Goal: Task Accomplishment & Management: Complete application form

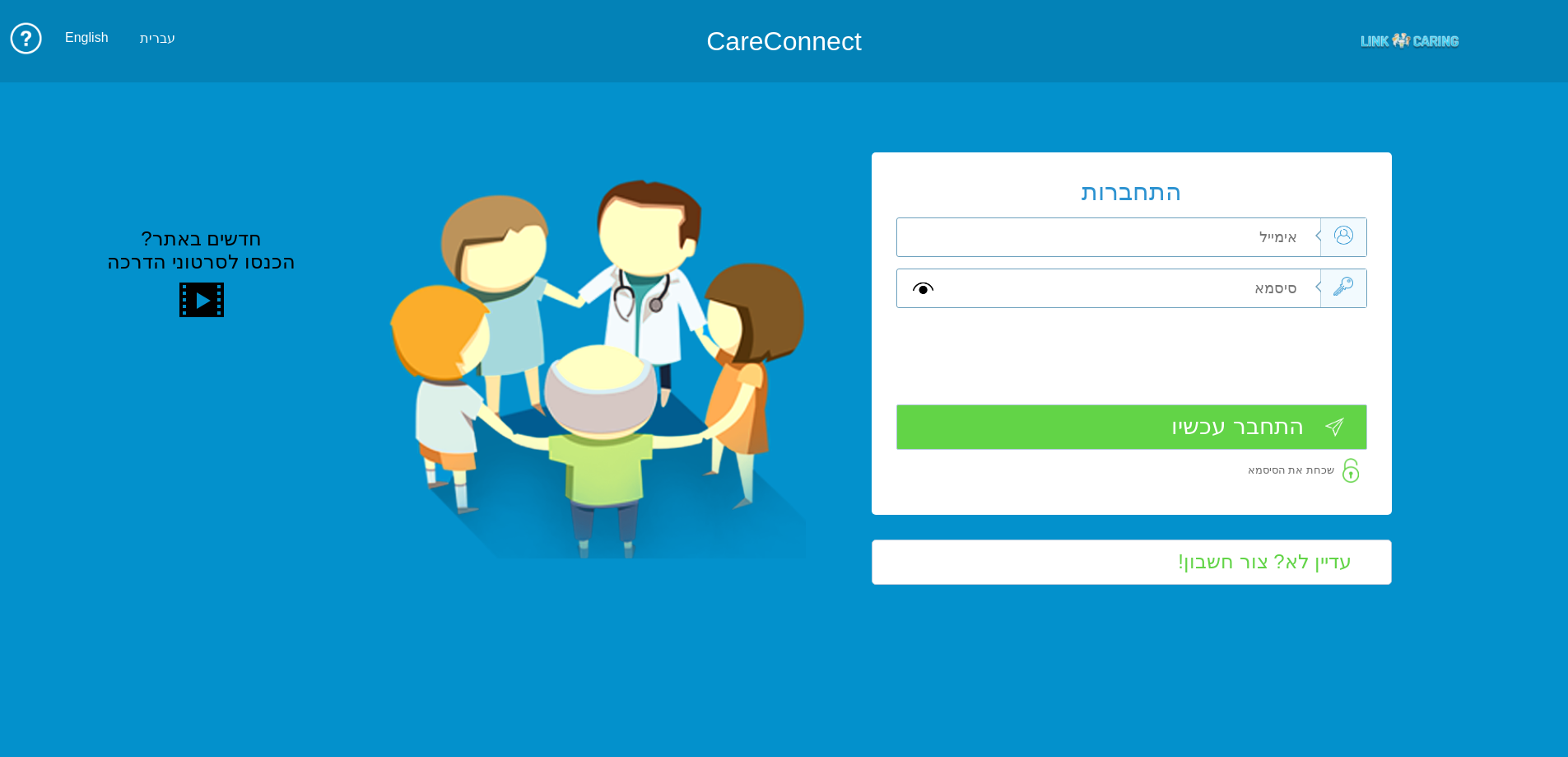
drag, startPoint x: 0, startPoint y: 0, endPoint x: 1274, endPoint y: 234, distance: 1295.3
click at [1272, 231] on input "text" at bounding box center [1134, 237] width 371 height 38
click at [1280, 242] on input "text" at bounding box center [1134, 237] width 371 height 38
type input "ה"
type input "vered.mizrahi@pbsh.health.gov.il"
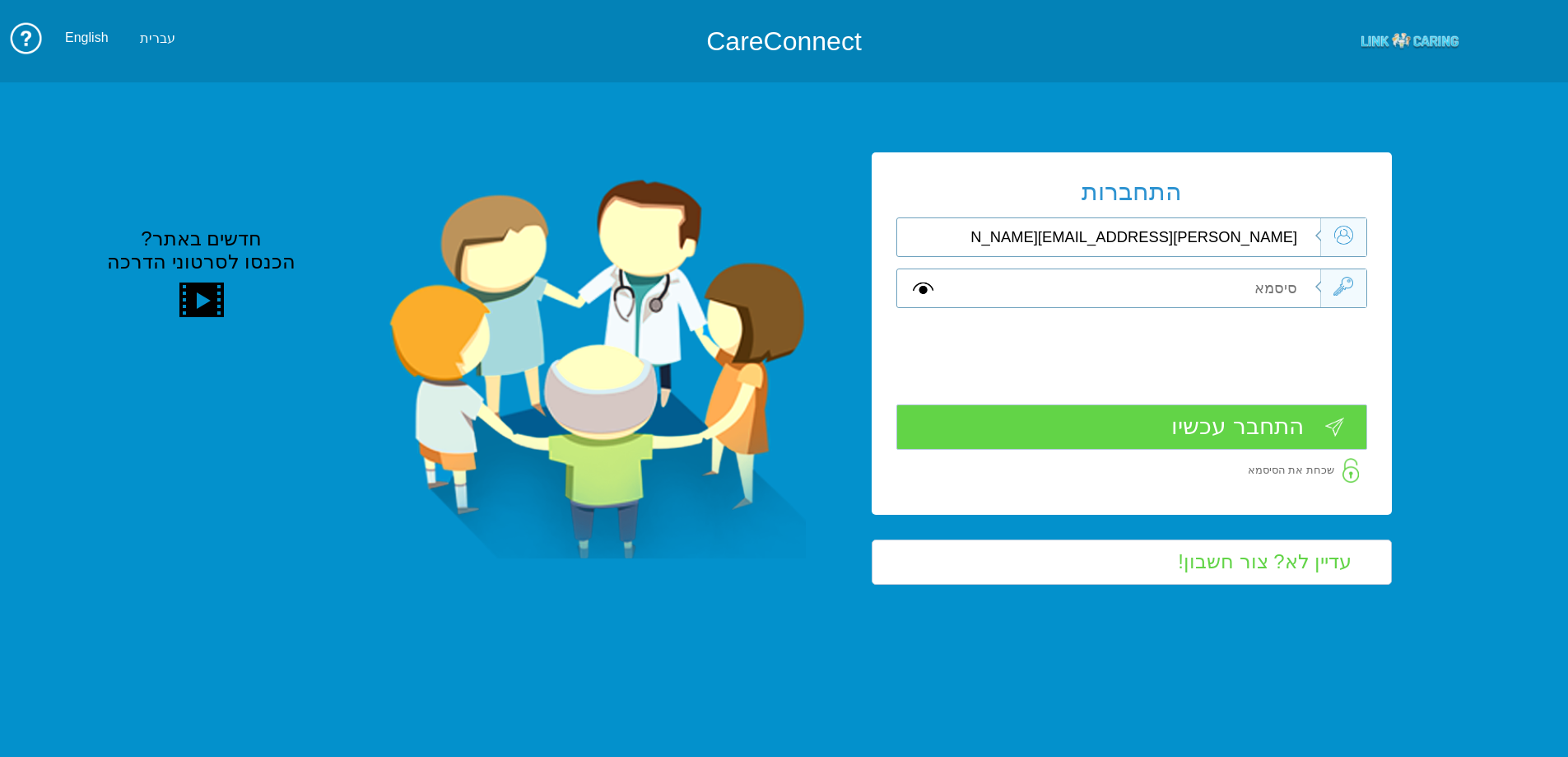
click at [1291, 284] on input "text" at bounding box center [1134, 288] width 371 height 38
type input "V"
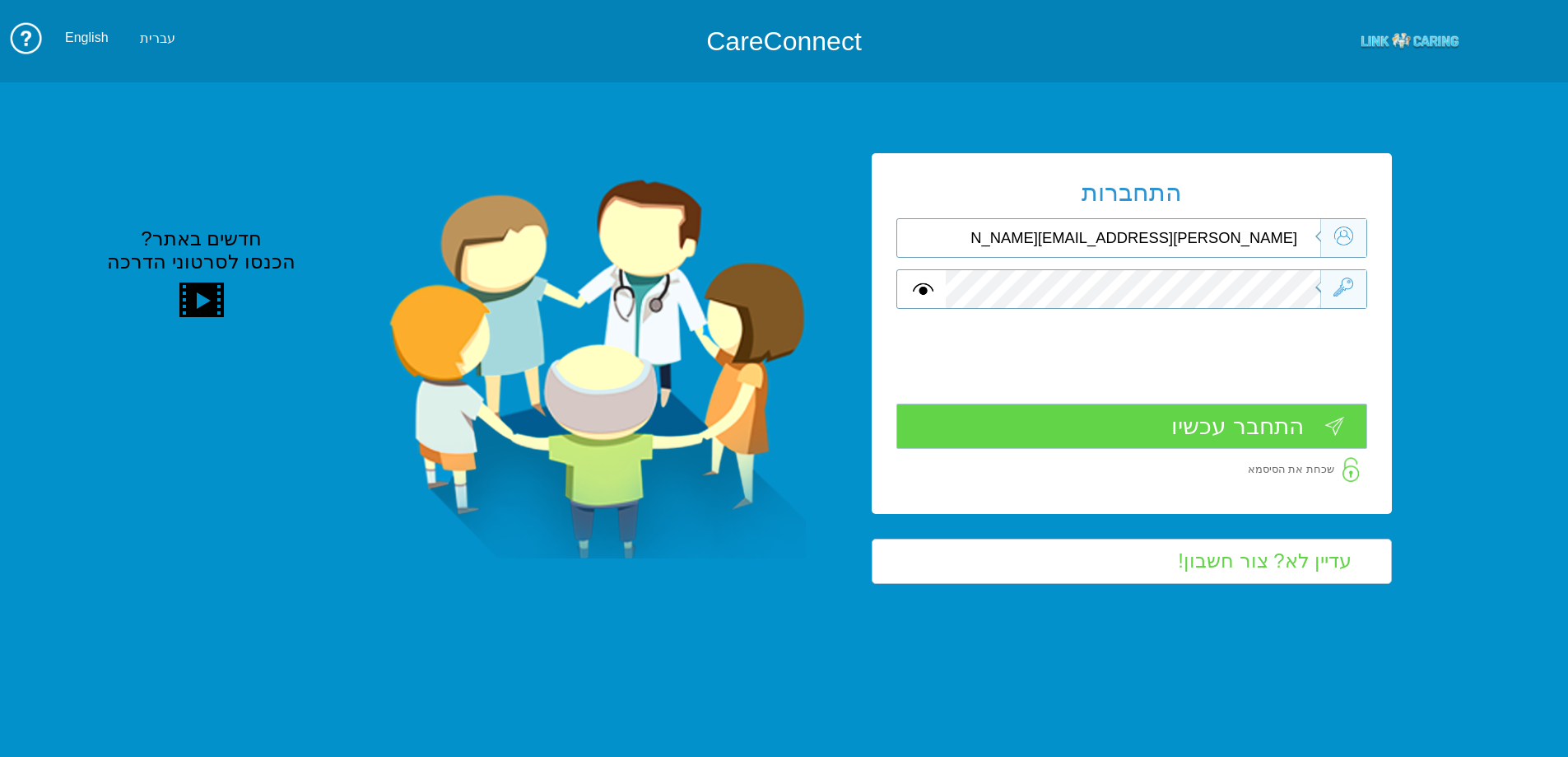
click at [1312, 427] on input "התחבר עכשיו" at bounding box center [1132, 426] width 471 height 45
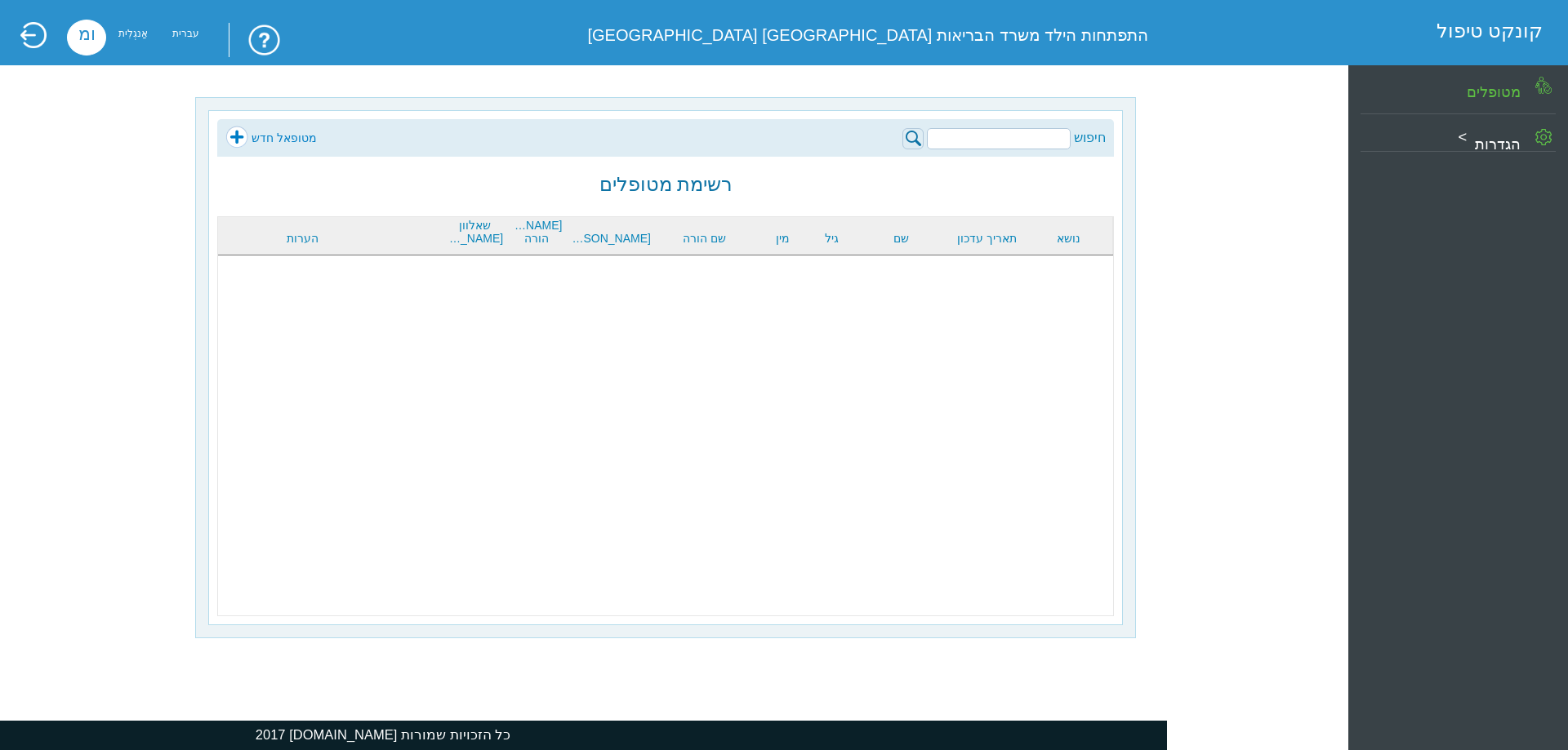
click at [979, 135] on input "search" at bounding box center [999, 138] width 143 height 21
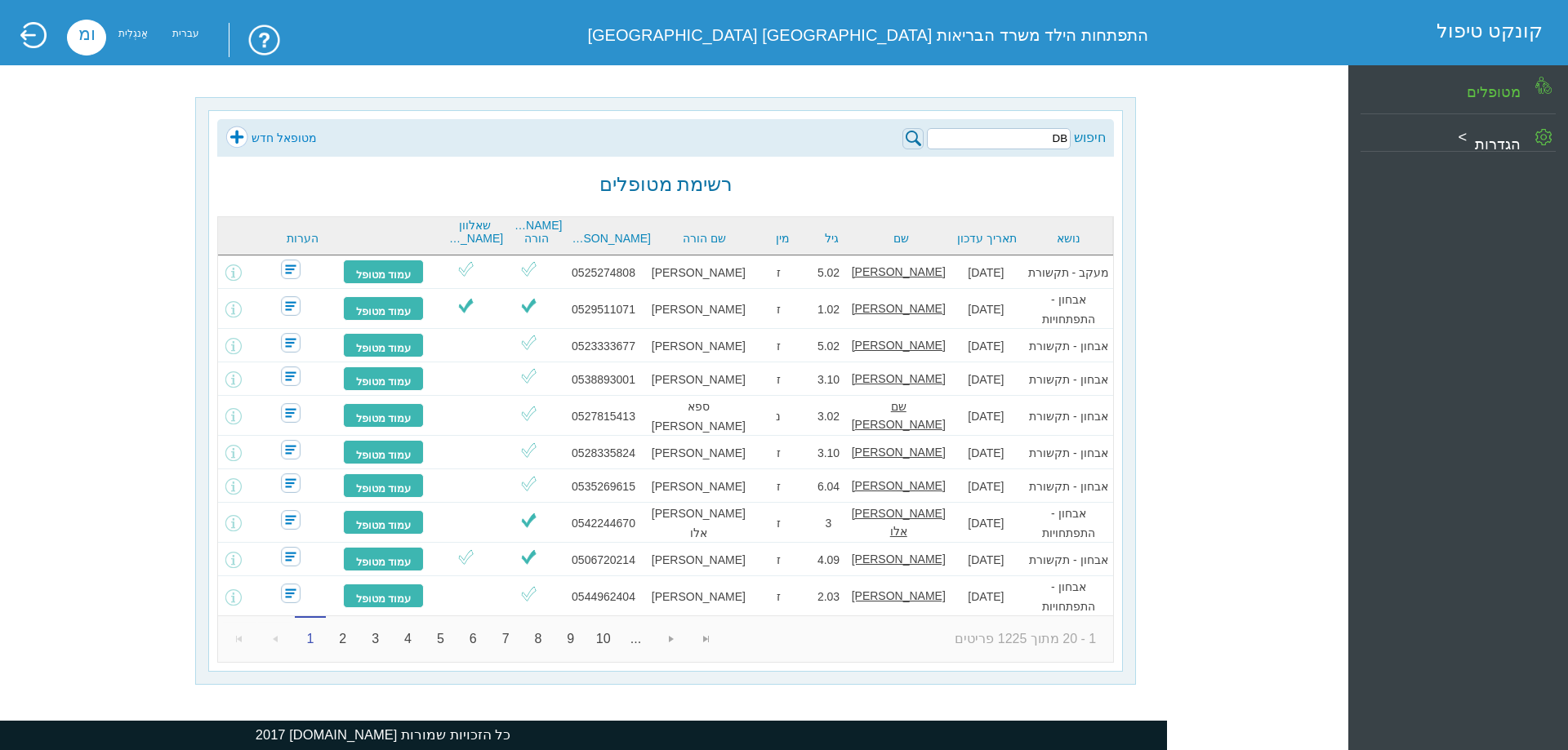
type input "D"
type input "גאני"
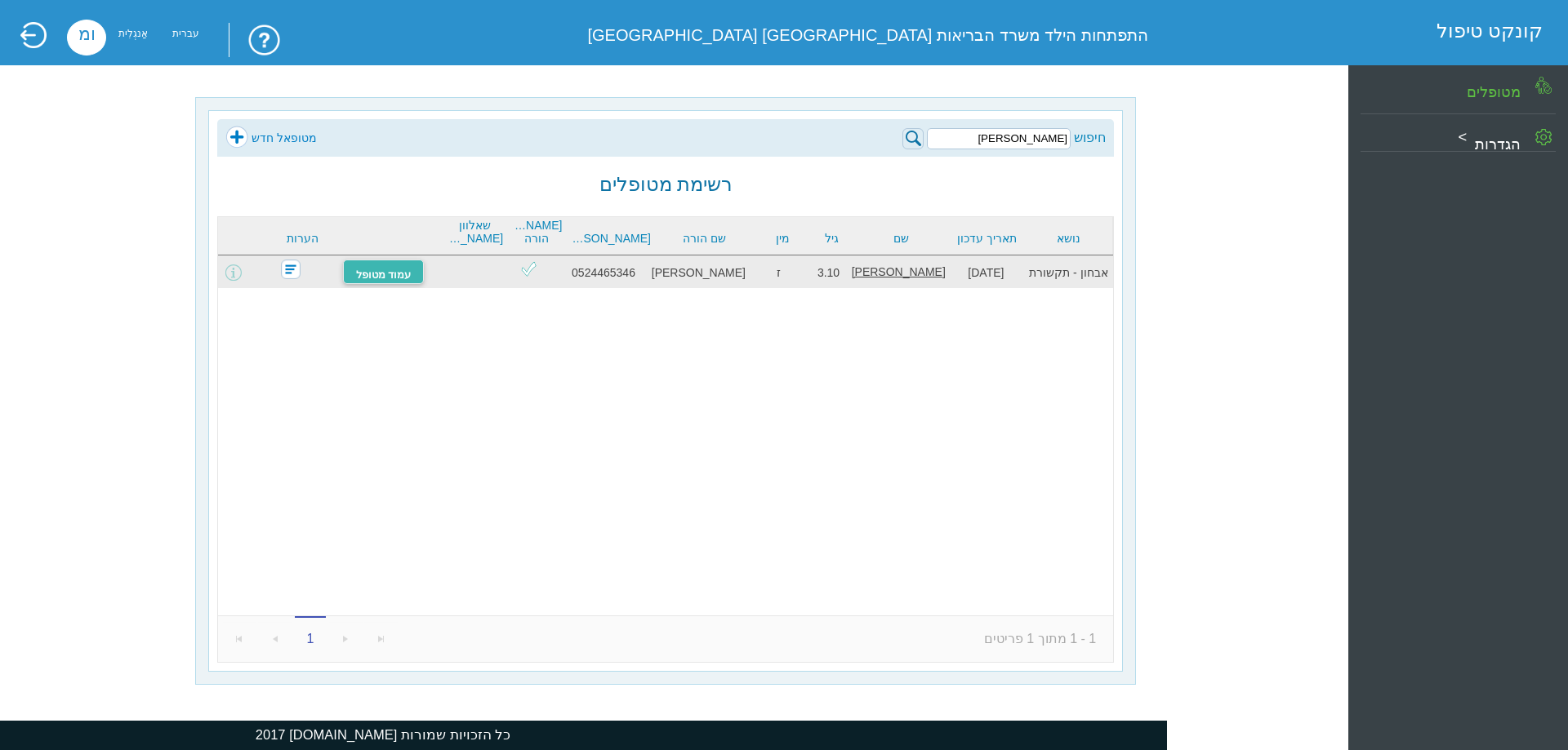
click at [414, 266] on link "עמוד מטופל" at bounding box center [383, 271] width 82 height 25
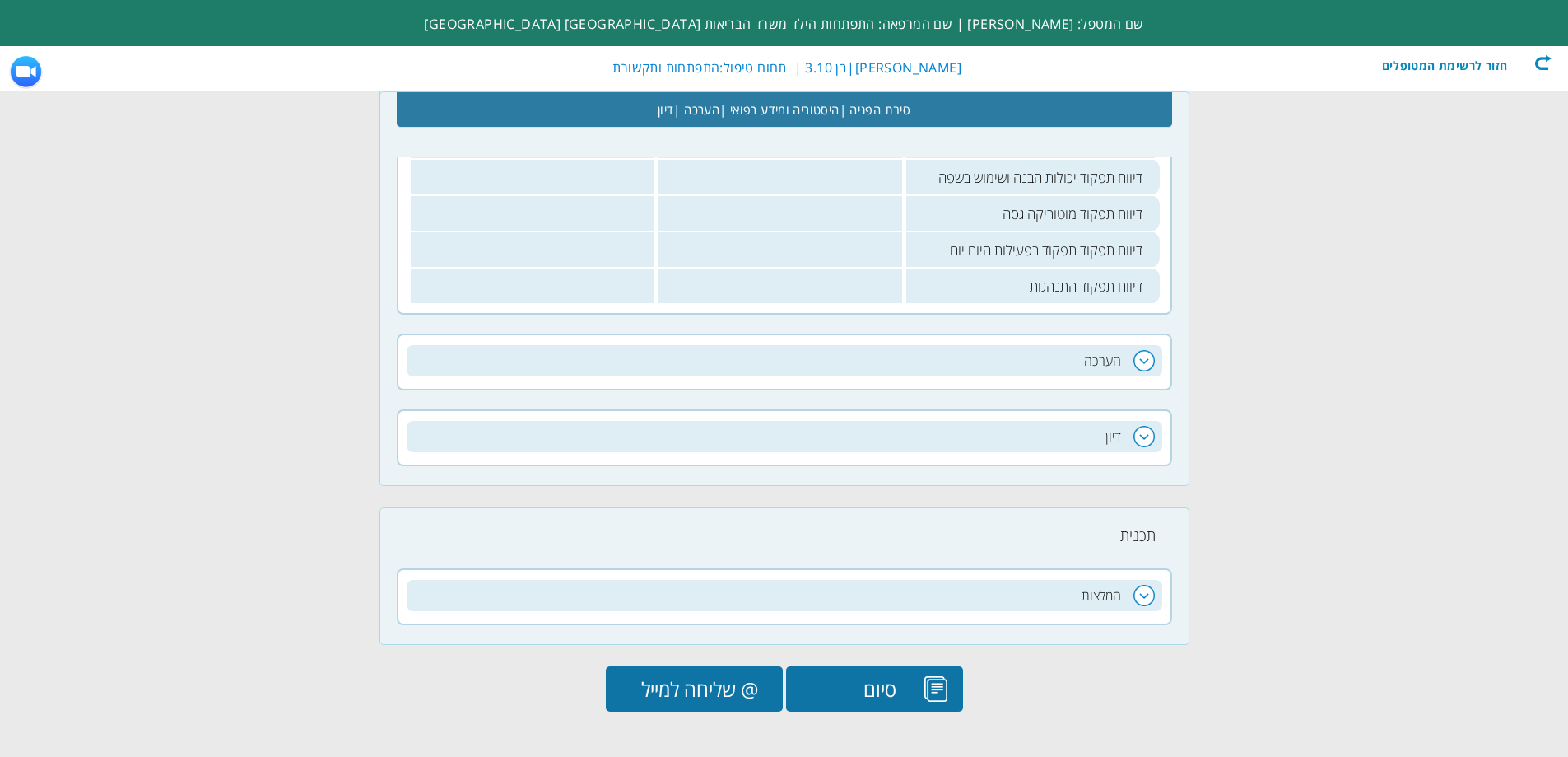
scroll to position [804, 0]
drag, startPoint x: 1088, startPoint y: 361, endPoint x: 1073, endPoint y: 362, distance: 15.0
click at [1086, 361] on h2 "הערכה" at bounding box center [784, 360] width 756 height 32
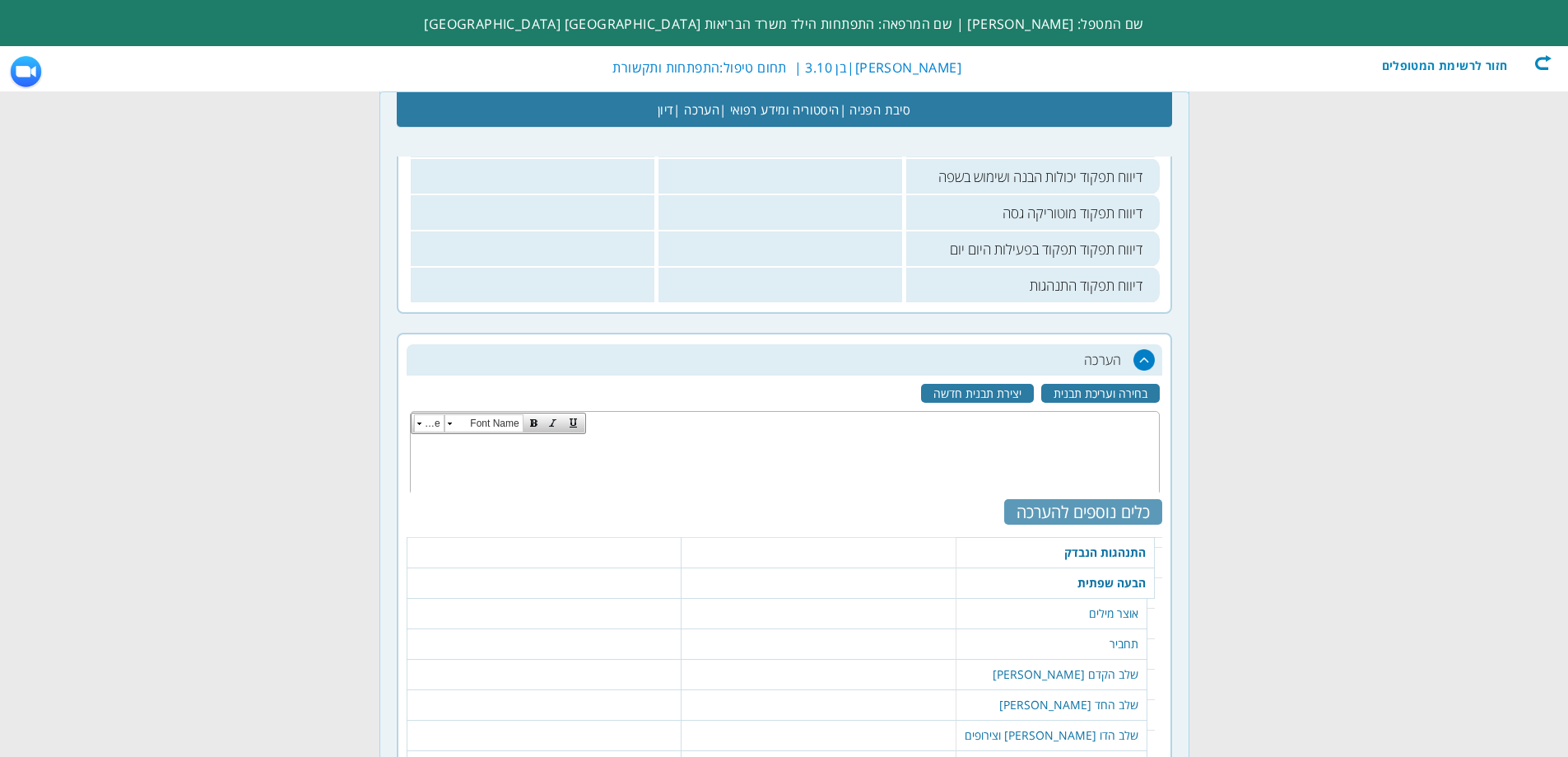
click at [1074, 511] on div "כלים נוספים להערכה" at bounding box center [1083, 512] width 158 height 26
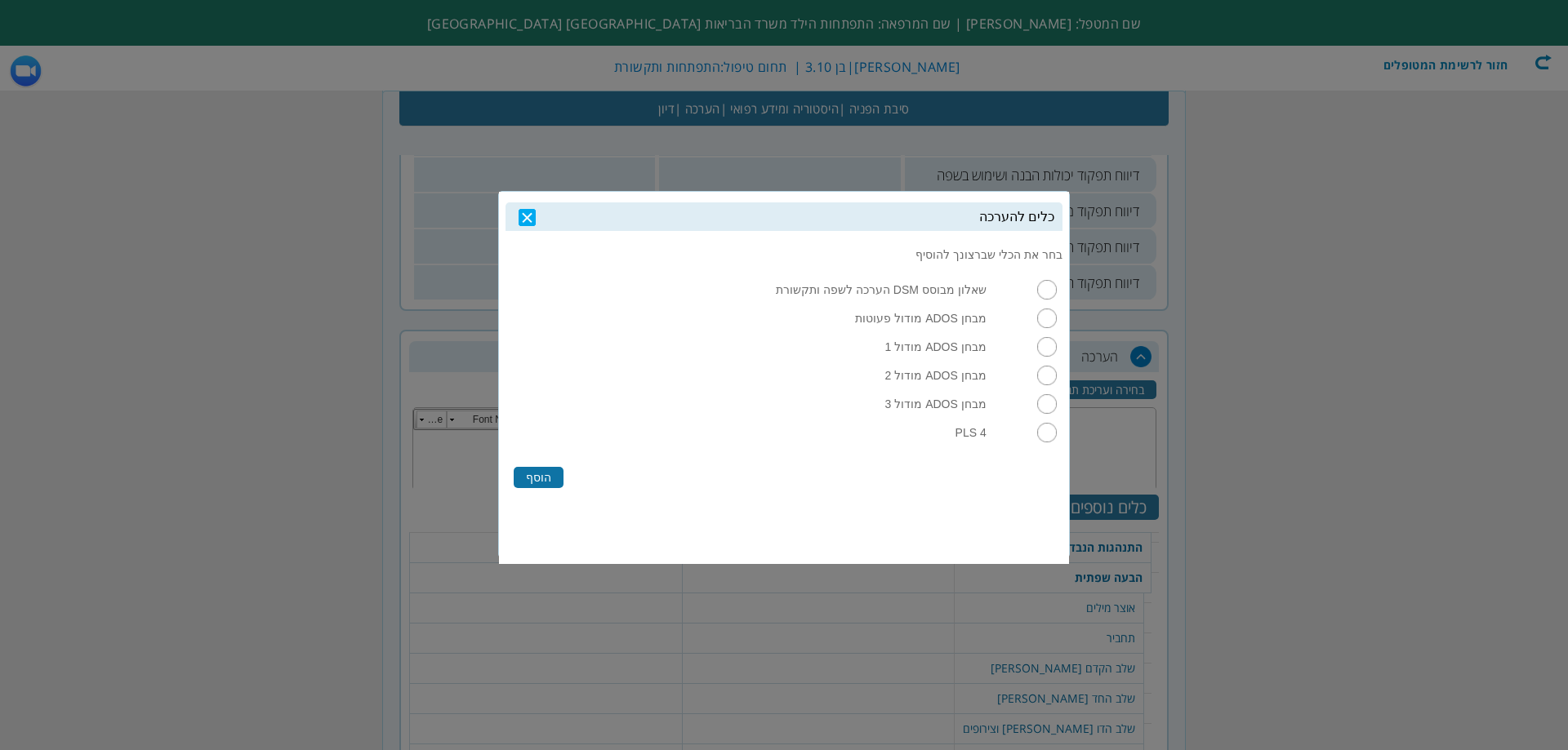
drag, startPoint x: 1047, startPoint y: 442, endPoint x: 996, endPoint y: 456, distance: 52.9
click at [1046, 442] on input "radio" at bounding box center [1047, 432] width 19 height 19
radio input "true"
click at [530, 488] on label "הוסף" at bounding box center [538, 477] width 50 height 21
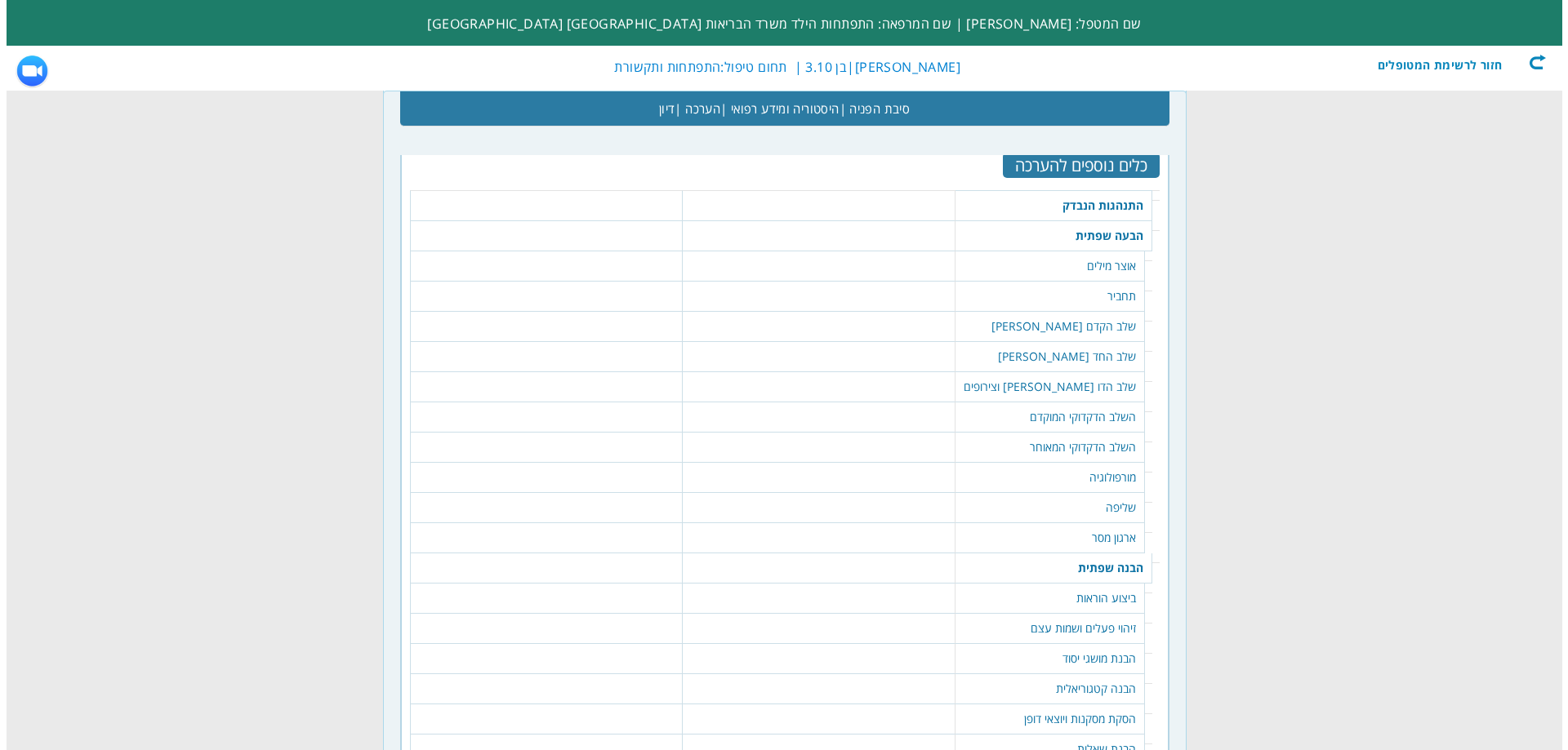
scroll to position [1146, 0]
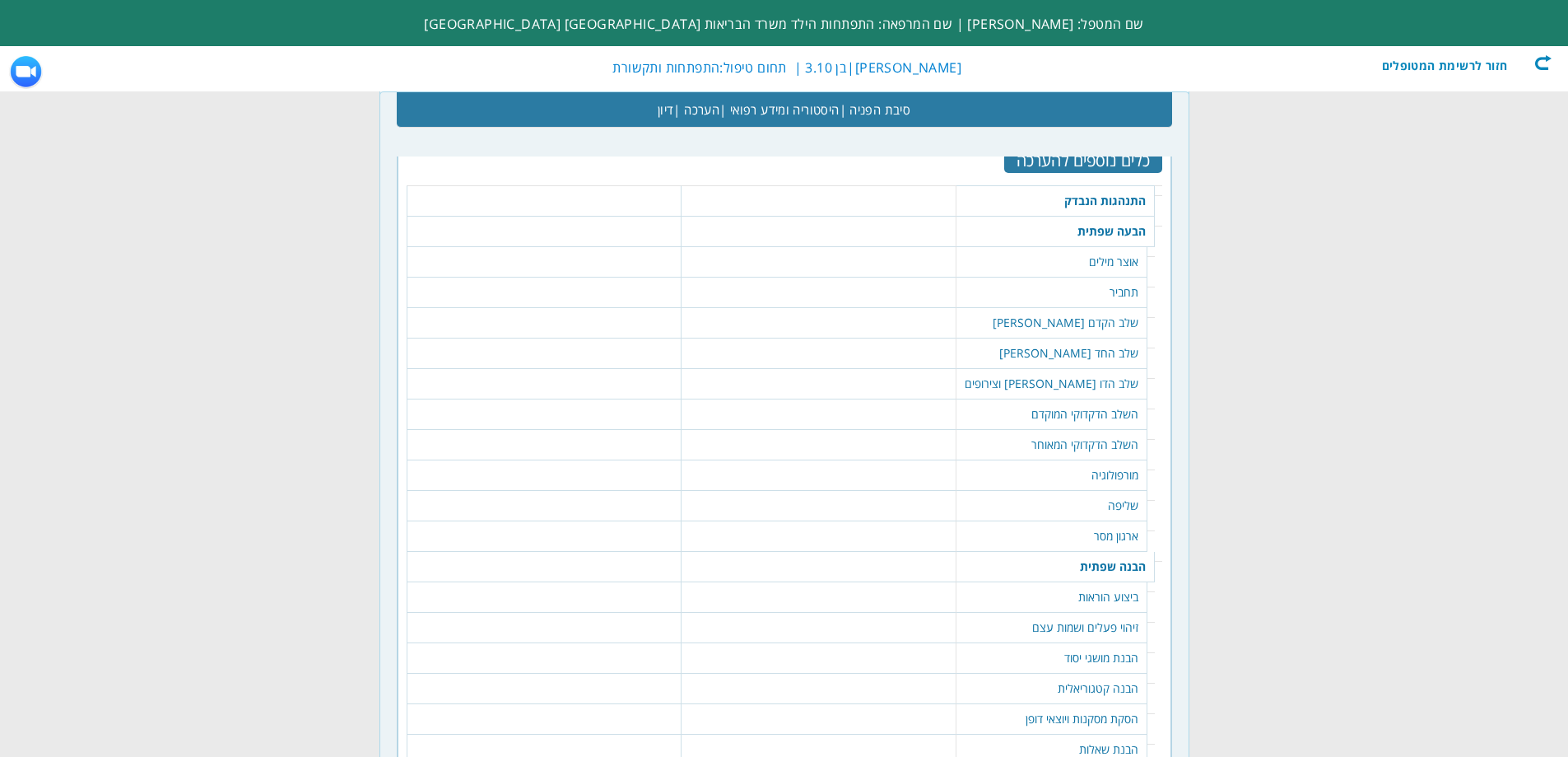
click at [1102, 187] on td "התנהגות הנבדק" at bounding box center [1056, 201] width 198 height 32
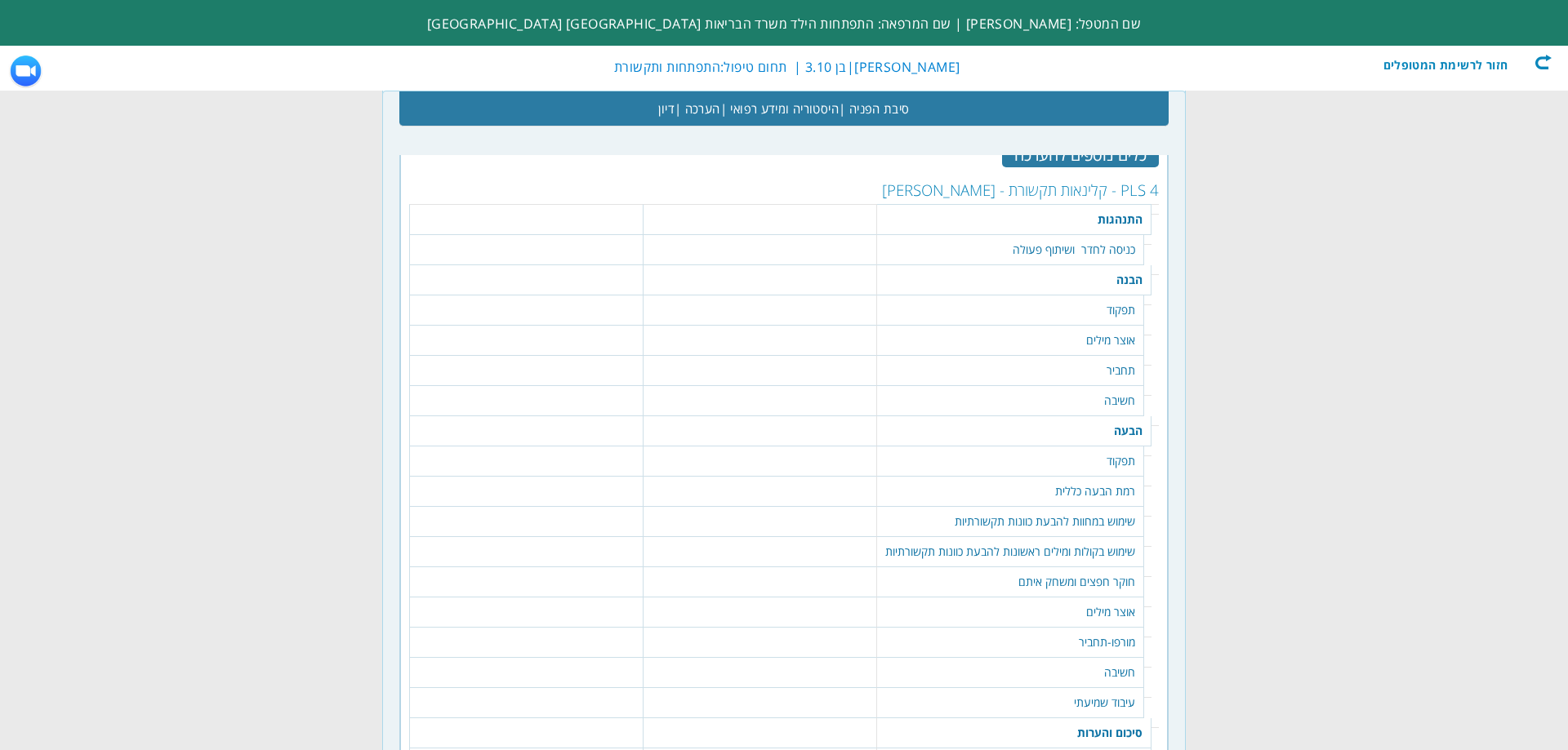
click at [1116, 214] on td "התנהגות" at bounding box center [1014, 220] width 274 height 31
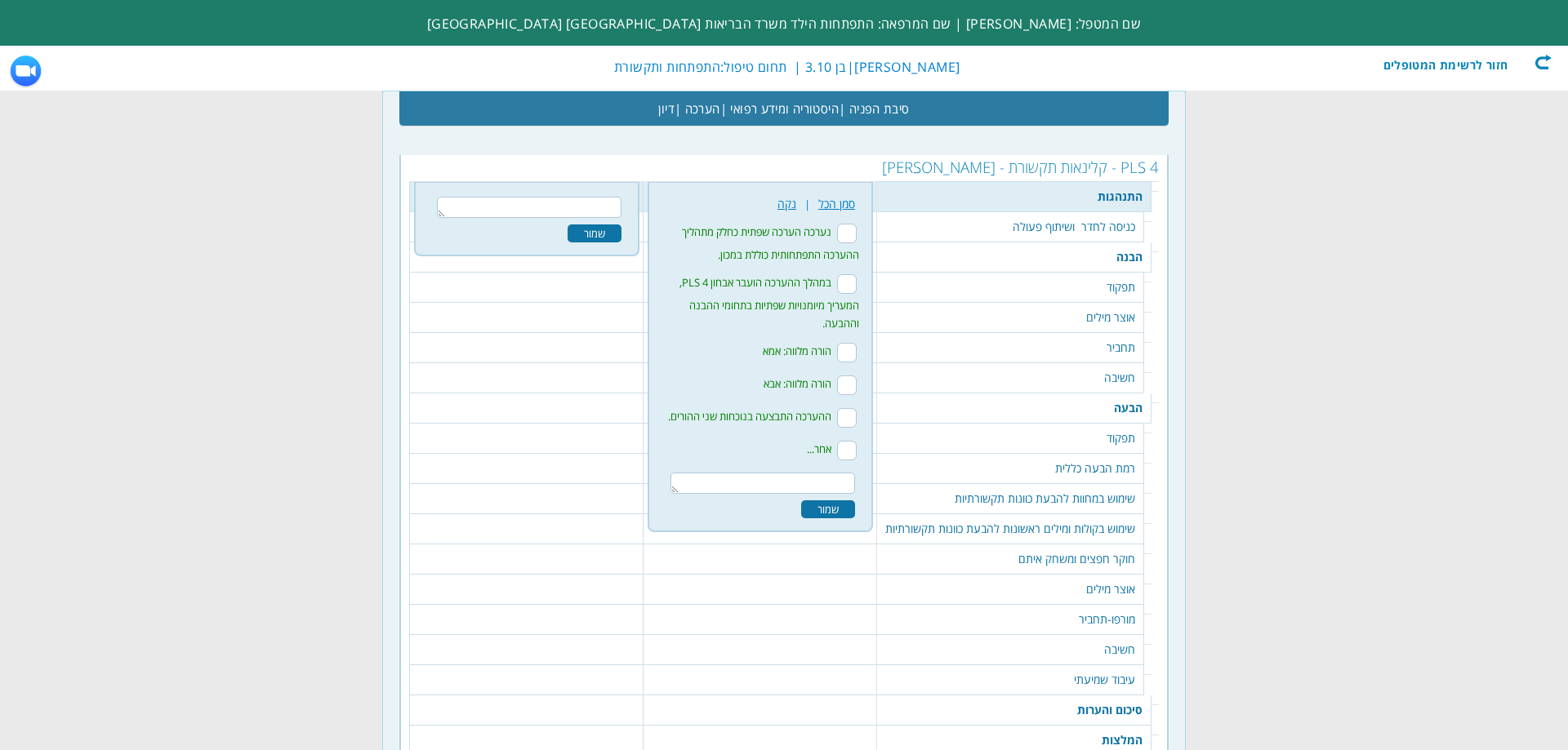
scroll to position [1175, 0]
click at [847, 230] on input "נערכה הערכה שפתית כחלק מתהליך ההערכה התפתחותית כוללת במכון." at bounding box center [846, 231] width 19 height 19
checkbox input "true"
click at [853, 281] on input "במהלך ההערכה הועבר אבחון PLS 4, המעריך מיומנויות שפתיות בתחומי ההבנה וההבעה." at bounding box center [846, 282] width 19 height 19
checkbox input "true"
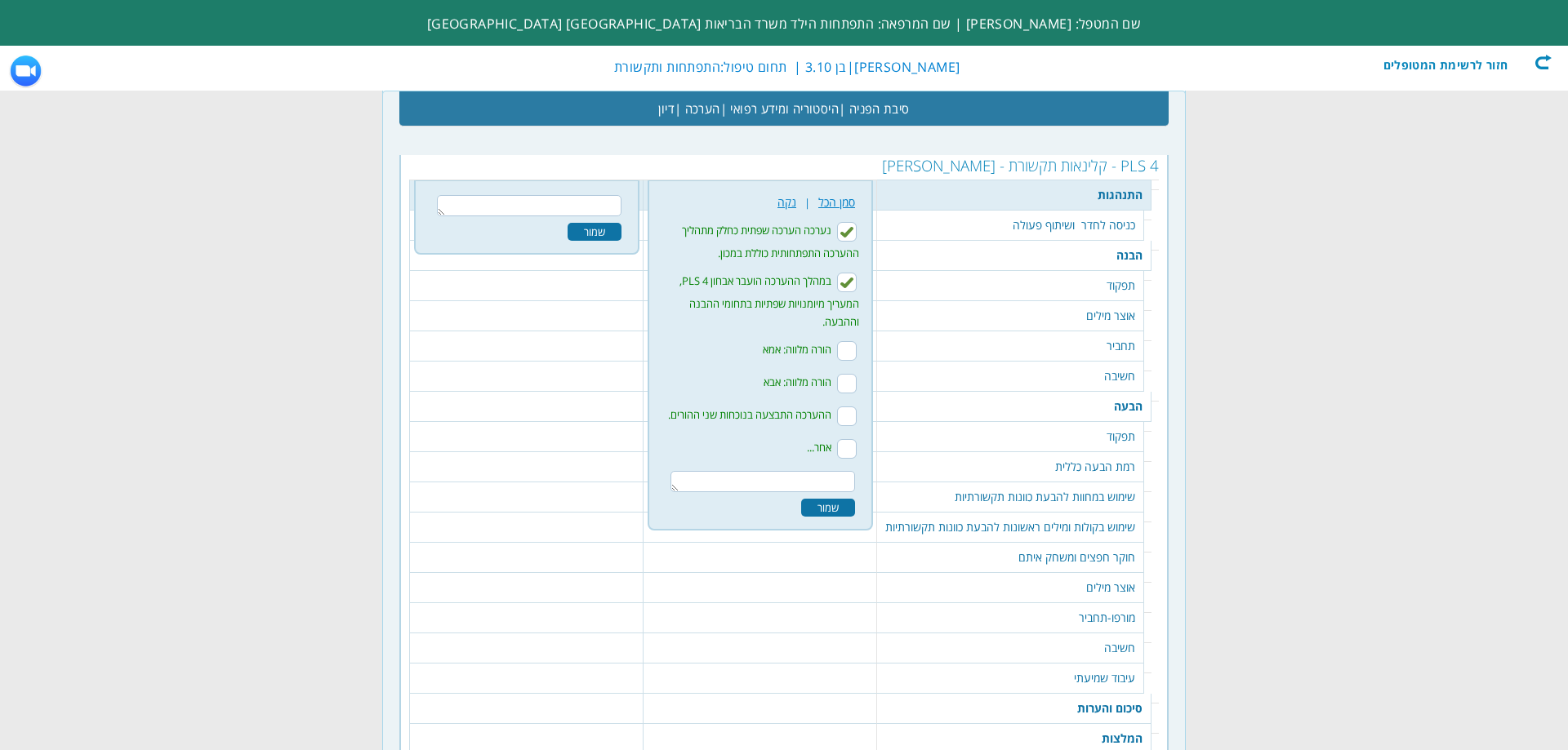
click at [843, 382] on input "הורה מלווה: אבא" at bounding box center [846, 383] width 19 height 19
checkbox input "true"
drag, startPoint x: 819, startPoint y: 502, endPoint x: 882, endPoint y: 453, distance: 79.8
click at [820, 502] on div "שמור" at bounding box center [828, 507] width 54 height 18
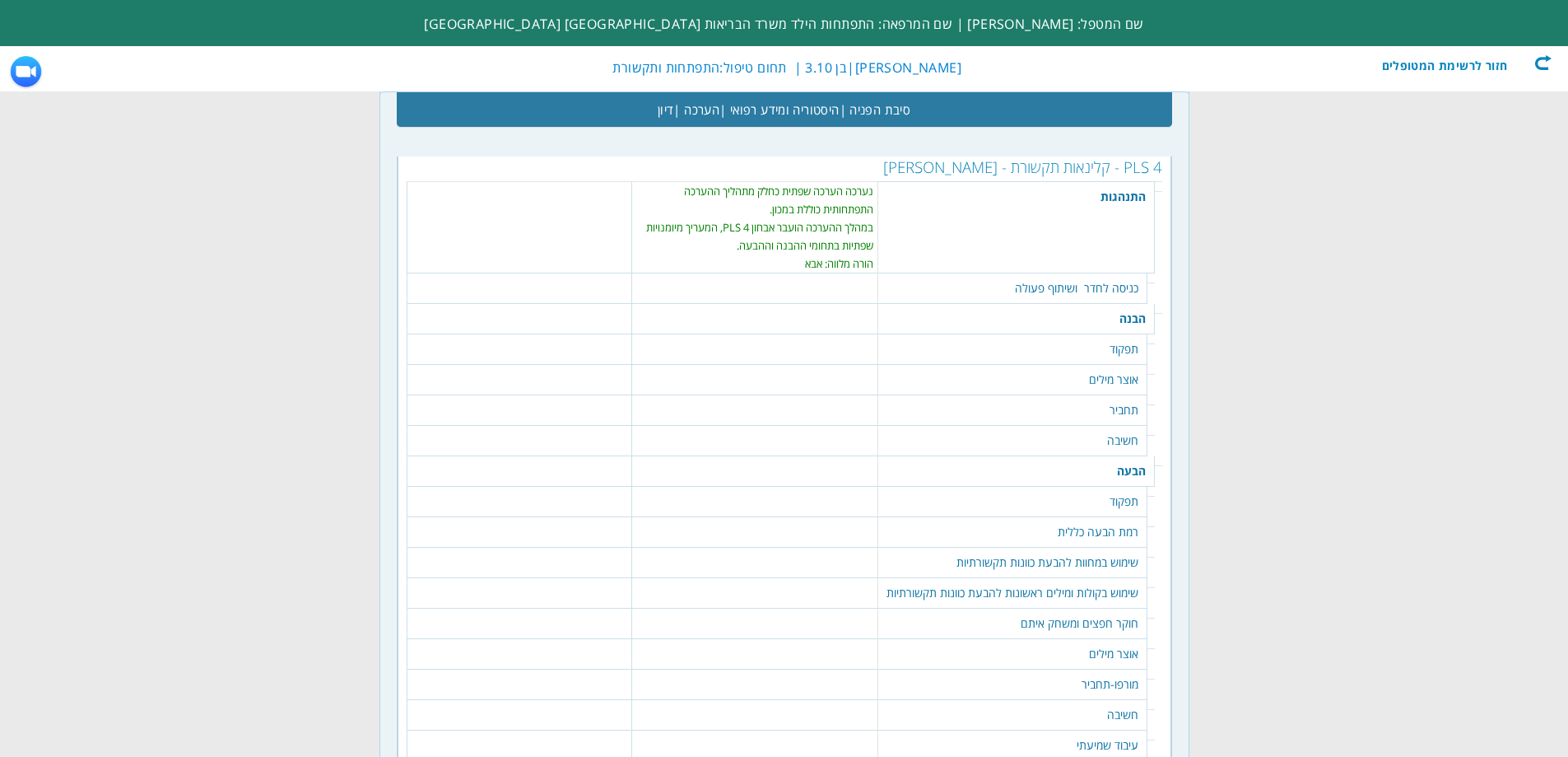
drag, startPoint x: 1103, startPoint y: 277, endPoint x: 1085, endPoint y: 280, distance: 18.2
click at [1103, 277] on td "כניסה לחדר ושיתוף פעולה" at bounding box center [1013, 289] width 269 height 31
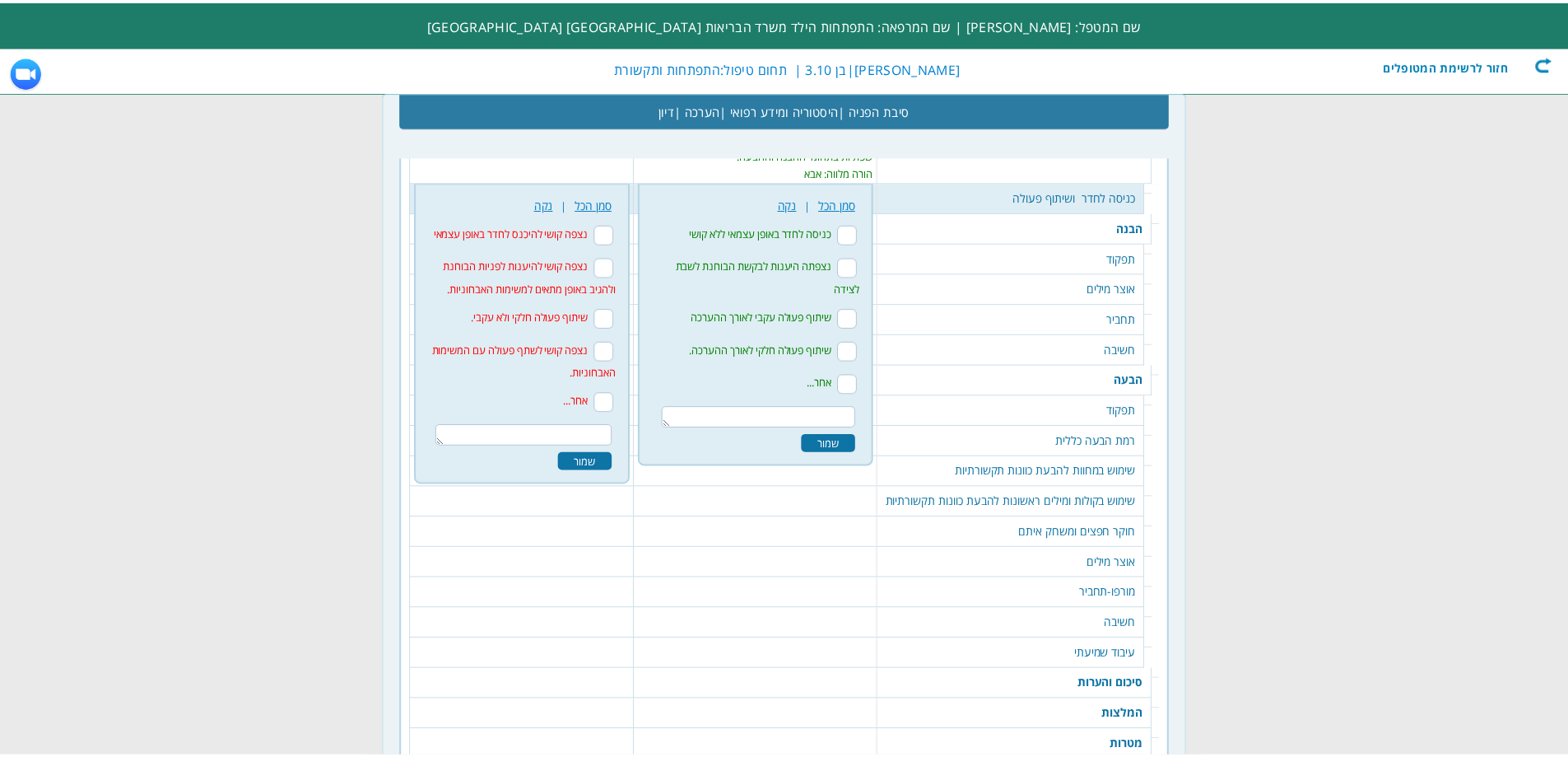
scroll to position [1277, 0]
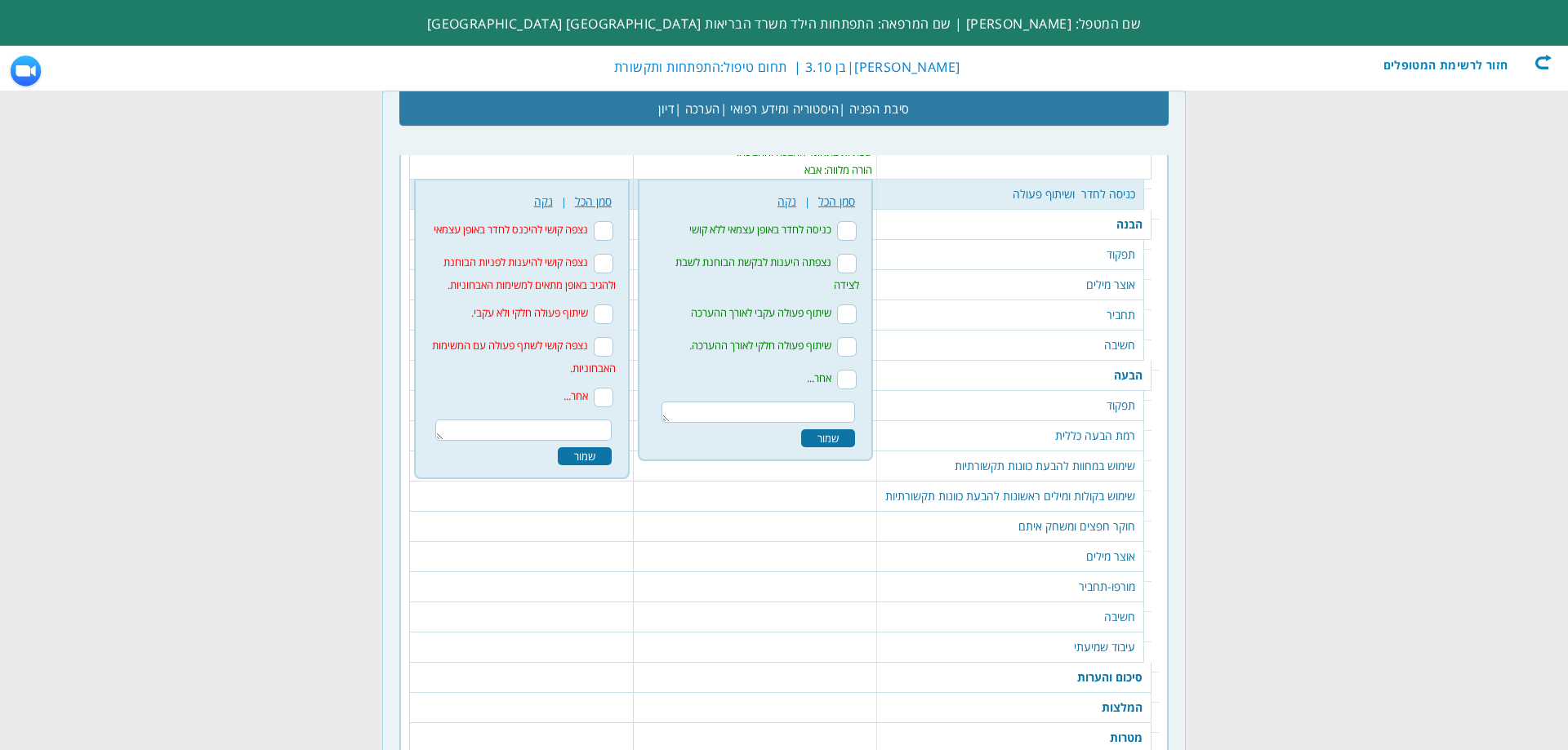
click at [853, 231] on input "כניסה לחדר באופן עצמאי ללא קושי" at bounding box center [846, 231] width 19 height 19
checkbox input "true"
click at [850, 268] on input "נצפתה היענות לבקשת הבוחנת לשבת לצידה" at bounding box center [846, 263] width 19 height 19
checkbox input "true"
click at [839, 315] on input "שיתוף פעולה עקבי לאורך ההערכה" at bounding box center [846, 313] width 19 height 19
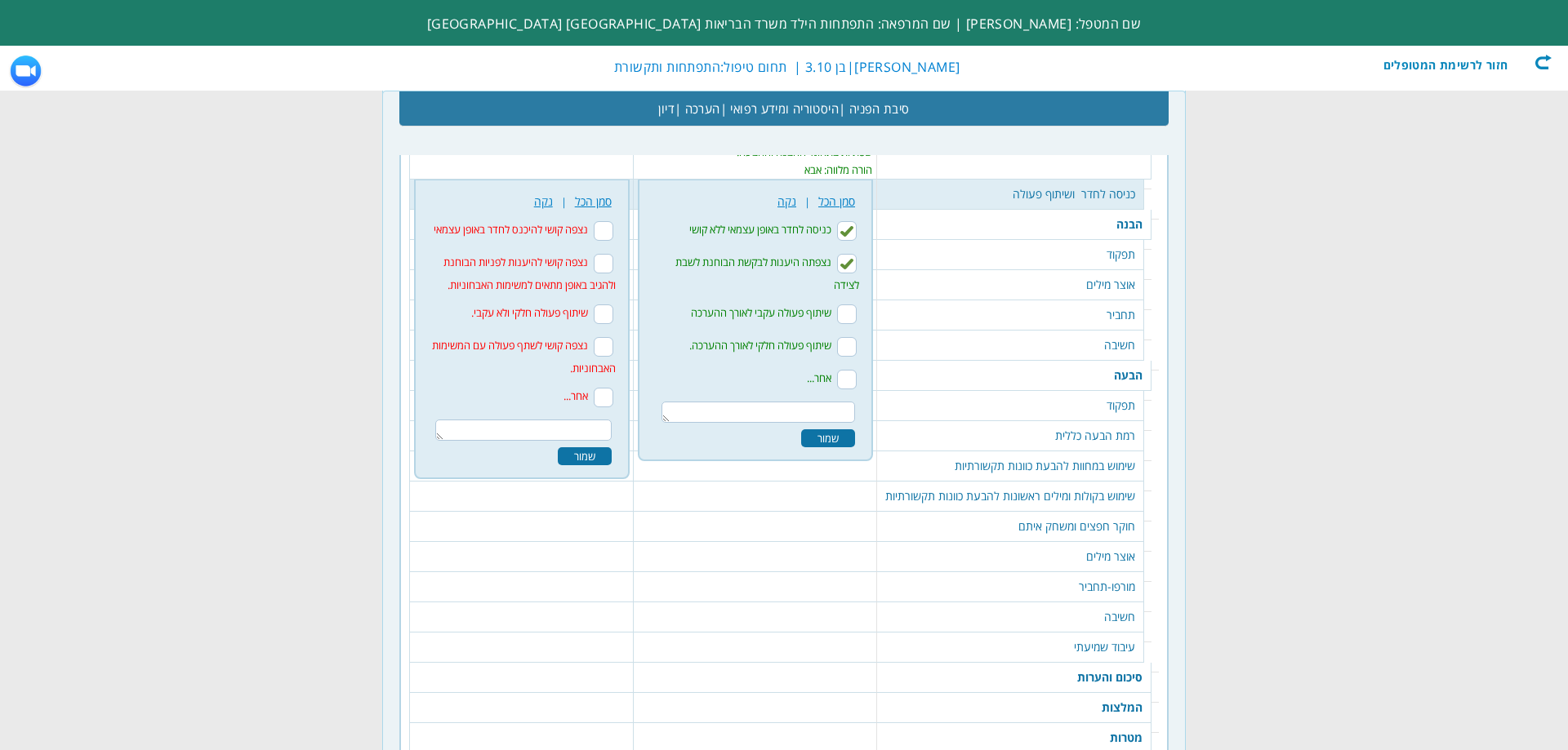
checkbox input "true"
click at [830, 437] on div "שמור" at bounding box center [828, 438] width 54 height 18
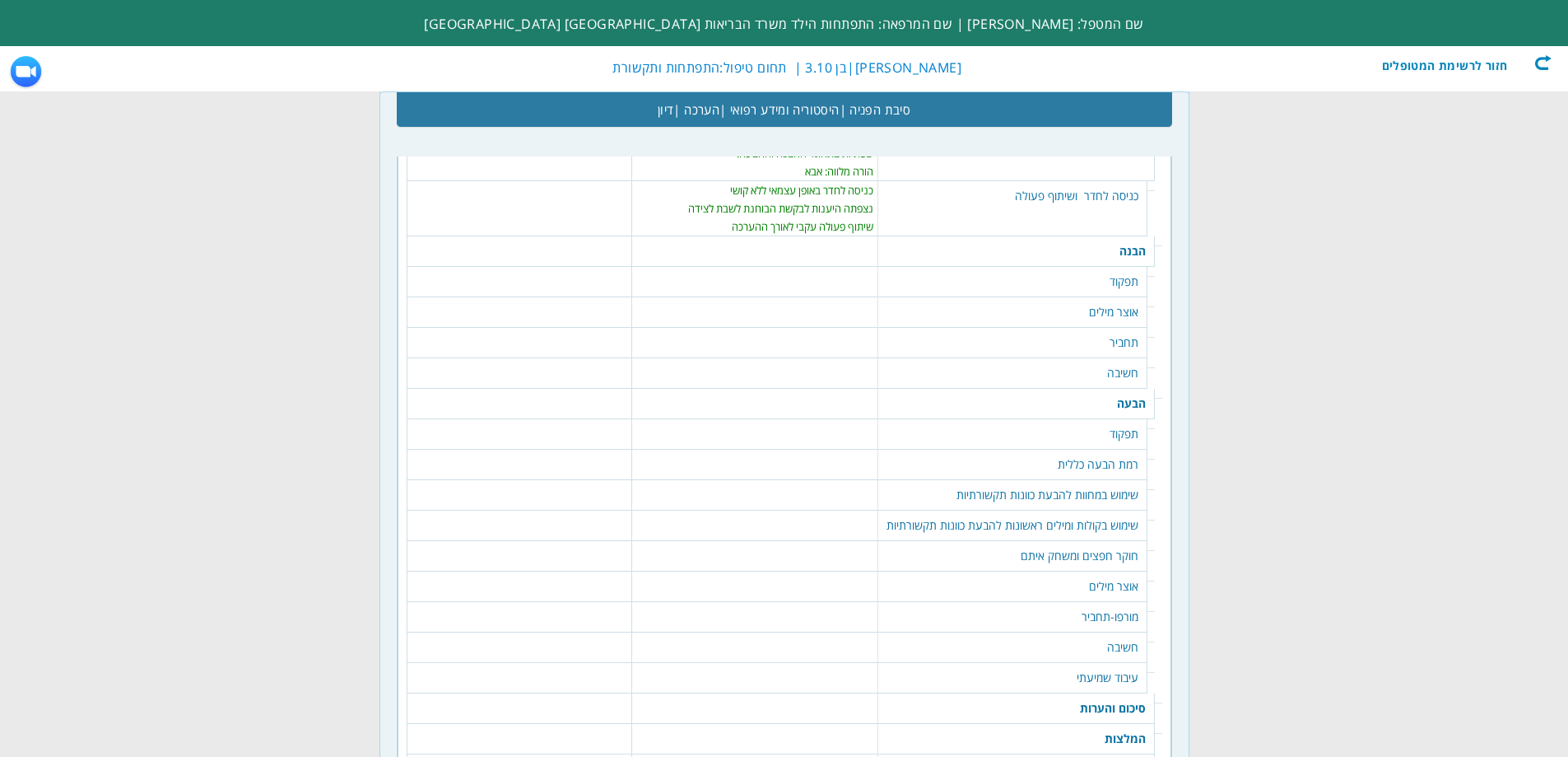
click at [1128, 276] on td "תפקוד" at bounding box center [1013, 282] width 269 height 31
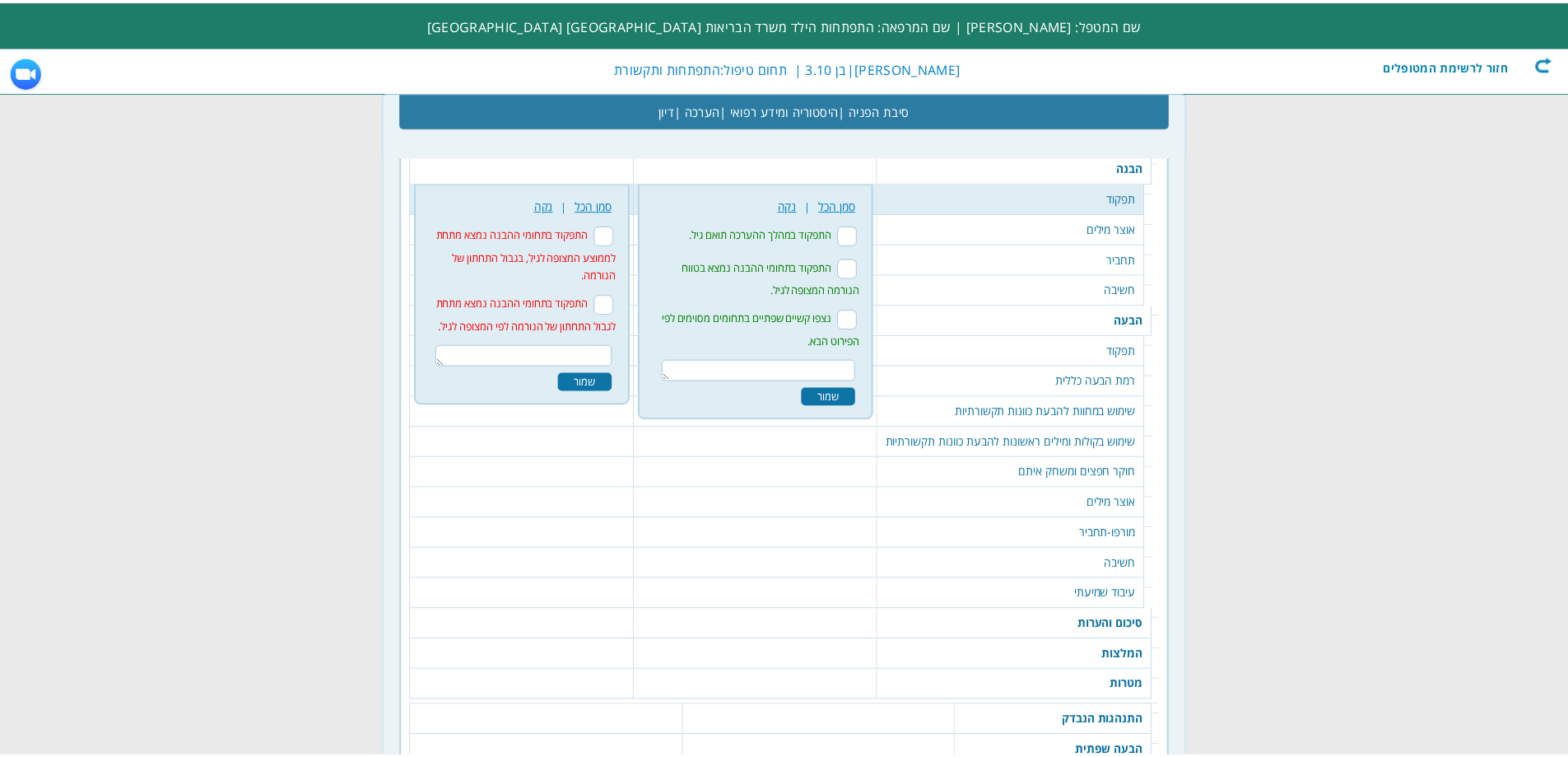
scroll to position [1363, 0]
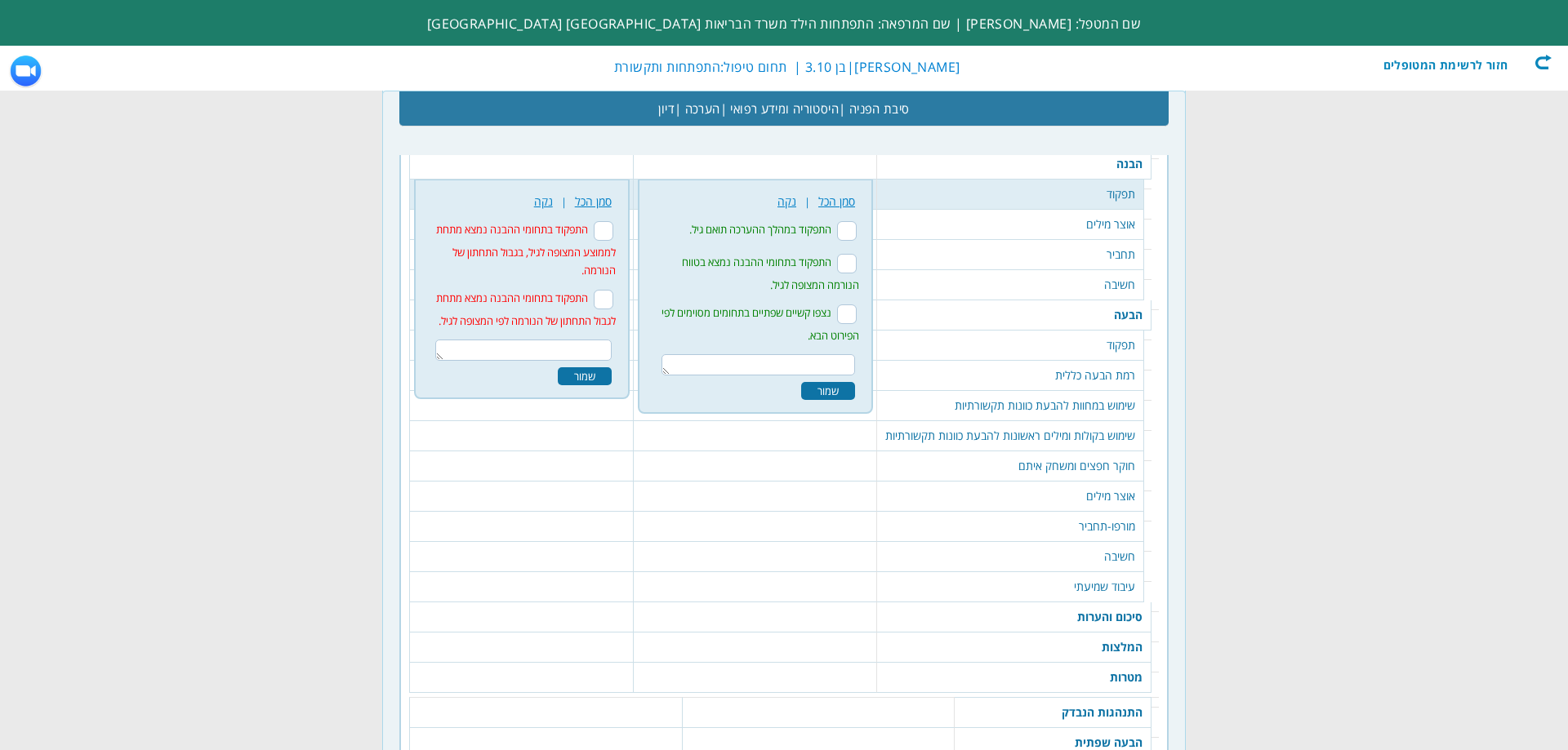
click at [858, 229] on li "התפקוד במהלך ההערכה תואם גיל." at bounding box center [755, 231] width 215 height 33
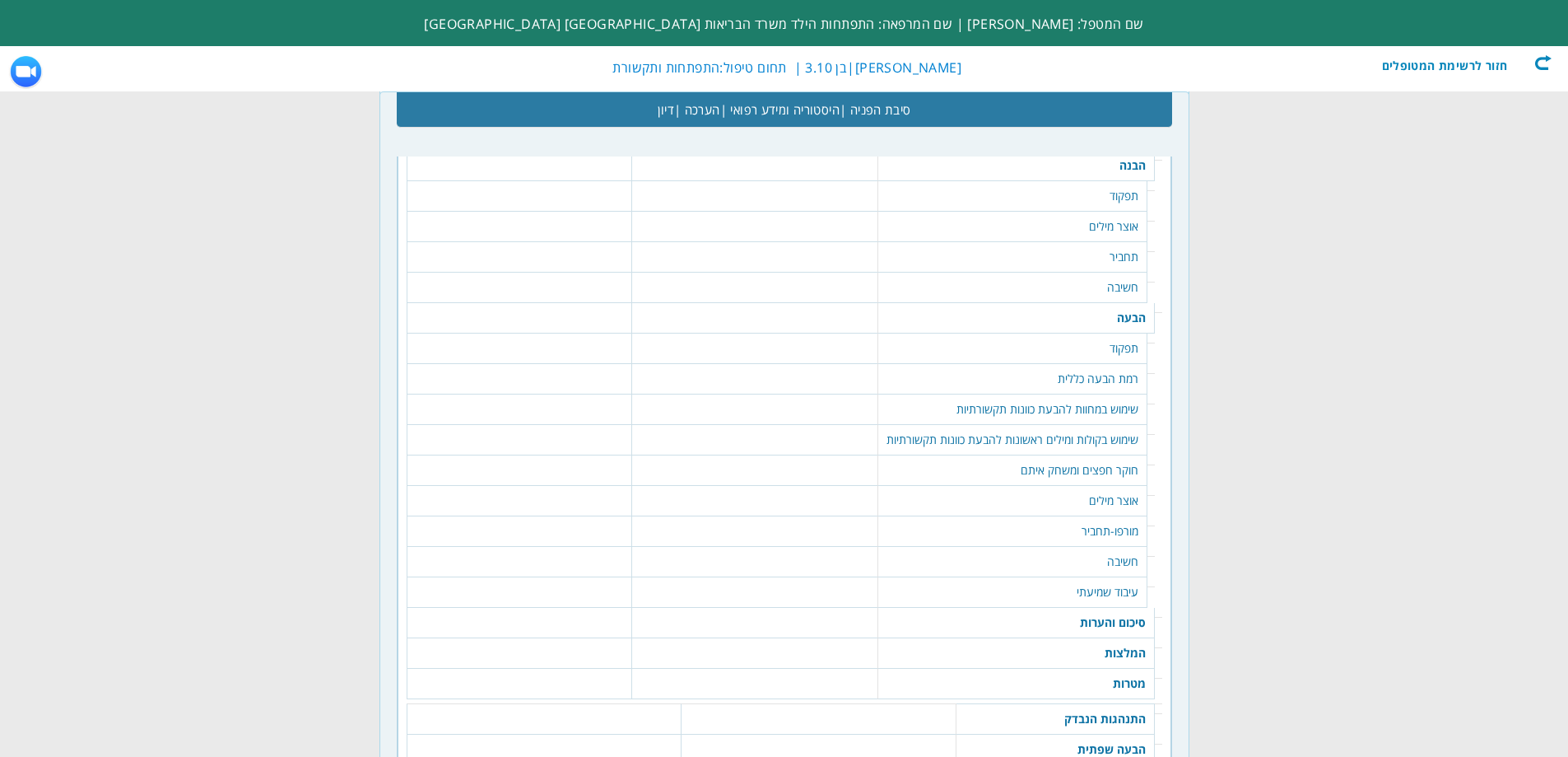
click at [1096, 197] on td "תפקוד" at bounding box center [1013, 196] width 269 height 31
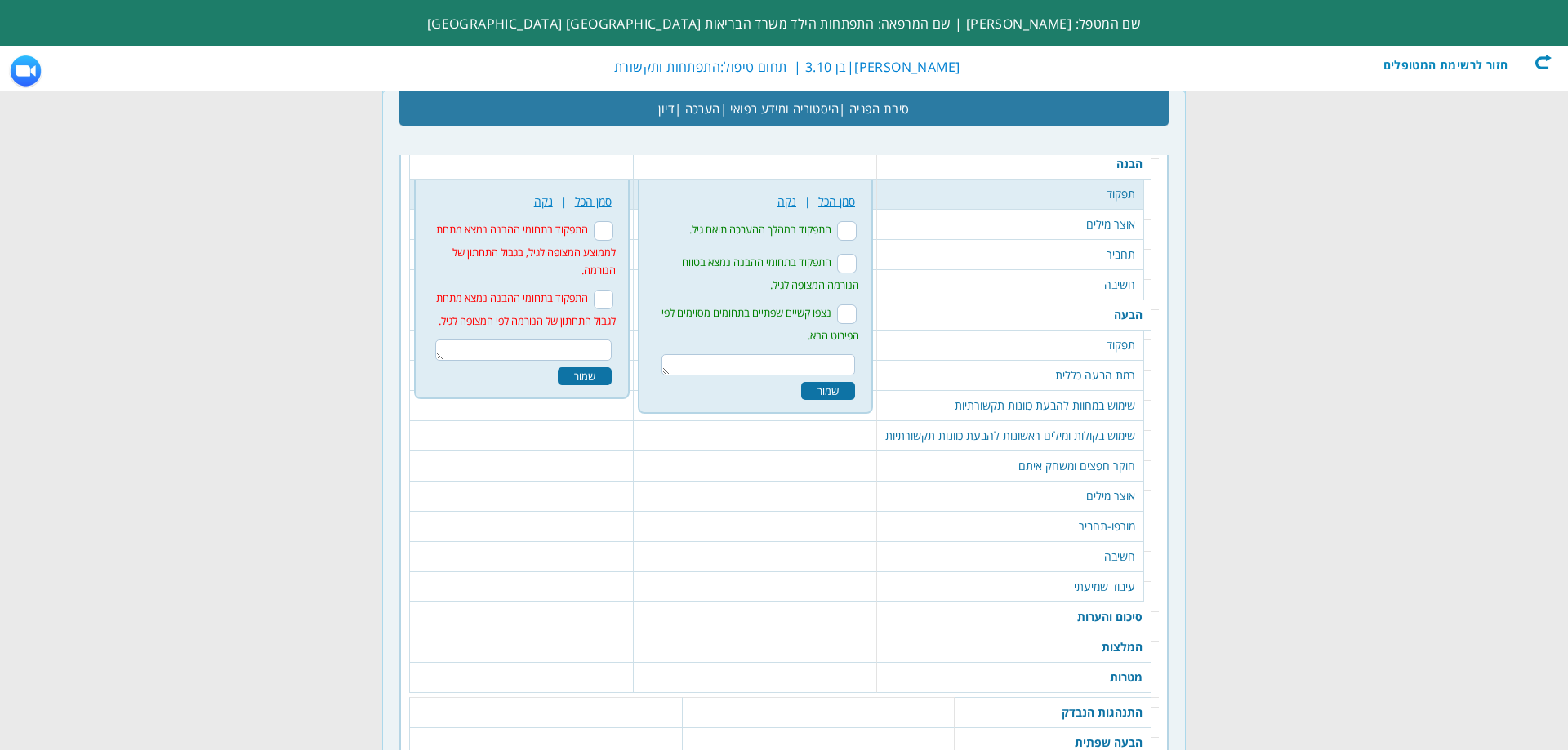
click at [855, 227] on input "התפקוד במהלך ההערכה תואם גיל." at bounding box center [846, 231] width 19 height 19
checkbox input "true"
drag, startPoint x: 849, startPoint y: 316, endPoint x: 840, endPoint y: 327, distance: 14.2
click at [848, 316] on input "נצפו קשיים שפתיים בתחומים מסוימים לפי הפירוט הבא." at bounding box center [846, 313] width 19 height 19
checkbox input "true"
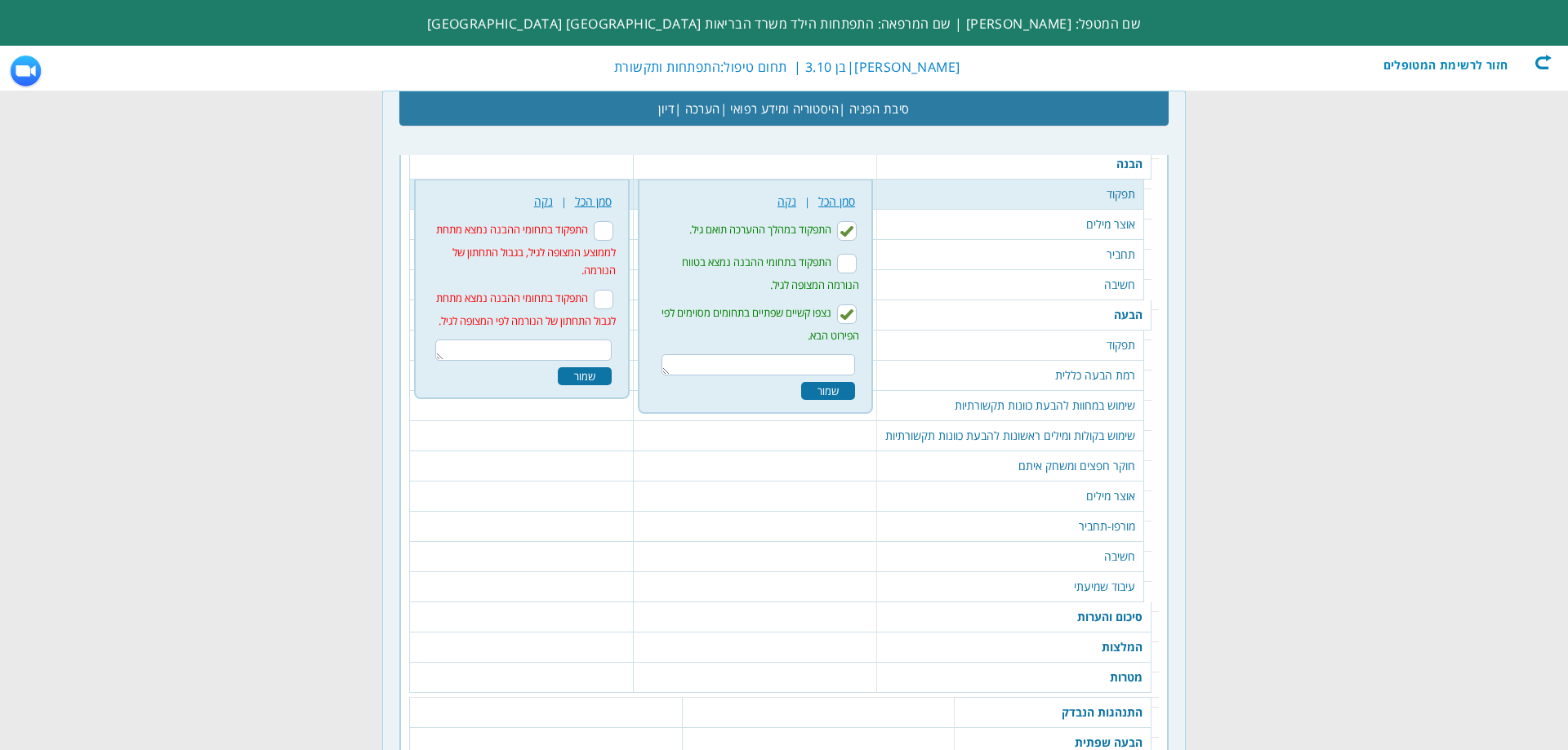
click at [830, 392] on div "שמור" at bounding box center [828, 392] width 54 height 18
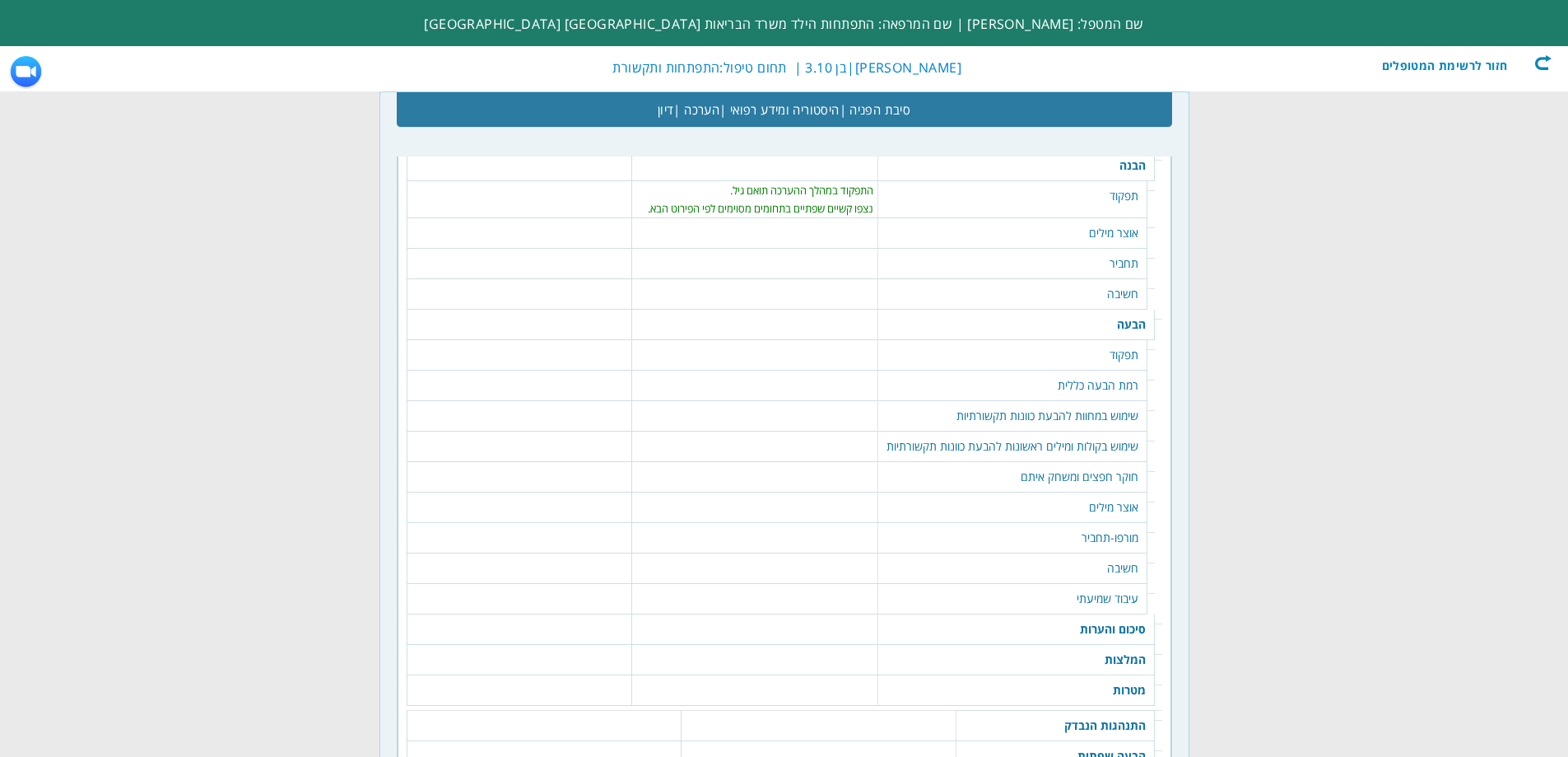
drag, startPoint x: 1128, startPoint y: 229, endPoint x: 1099, endPoint y: 233, distance: 29.3
click at [1126, 231] on td "אוצר מילים" at bounding box center [1013, 233] width 269 height 31
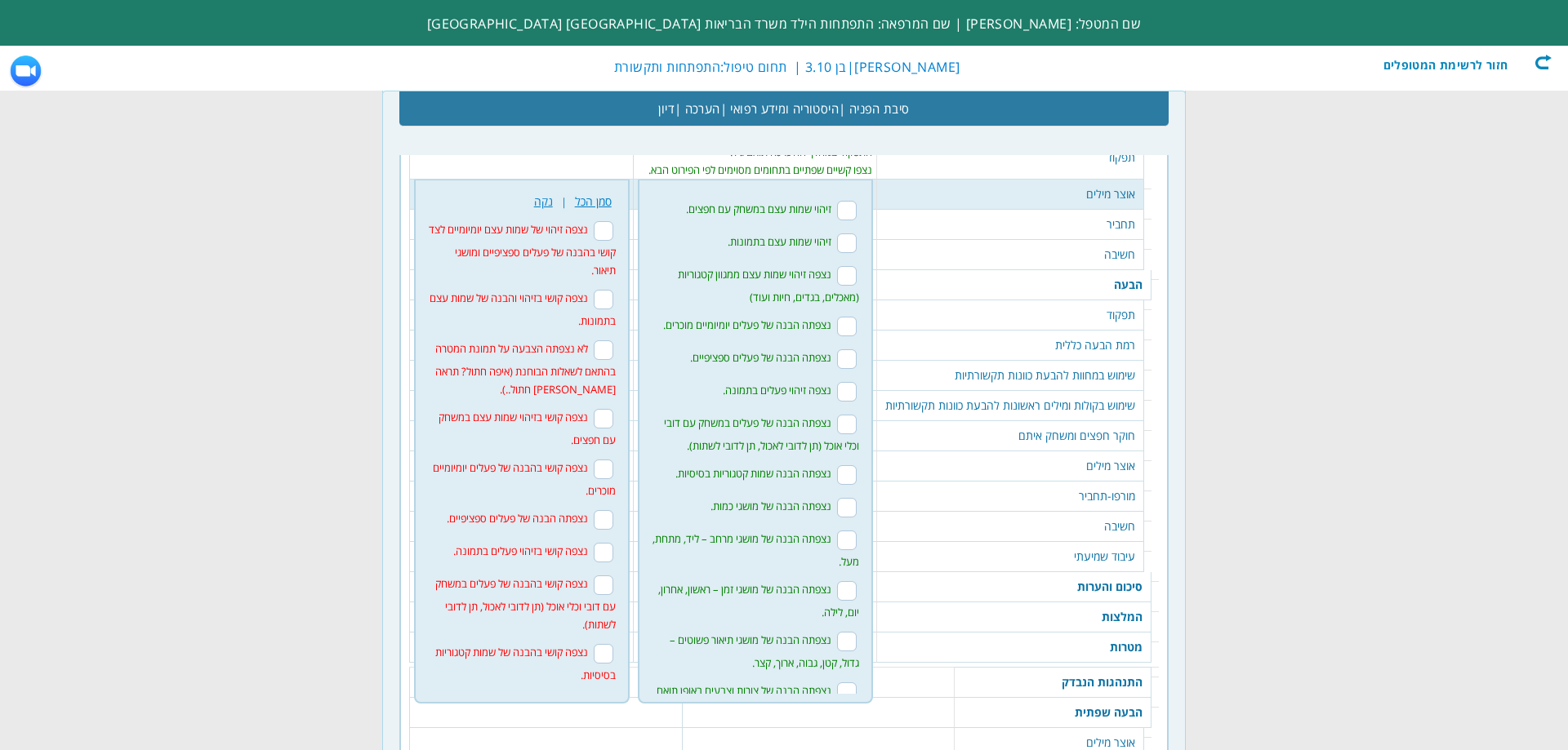
scroll to position [82, 0]
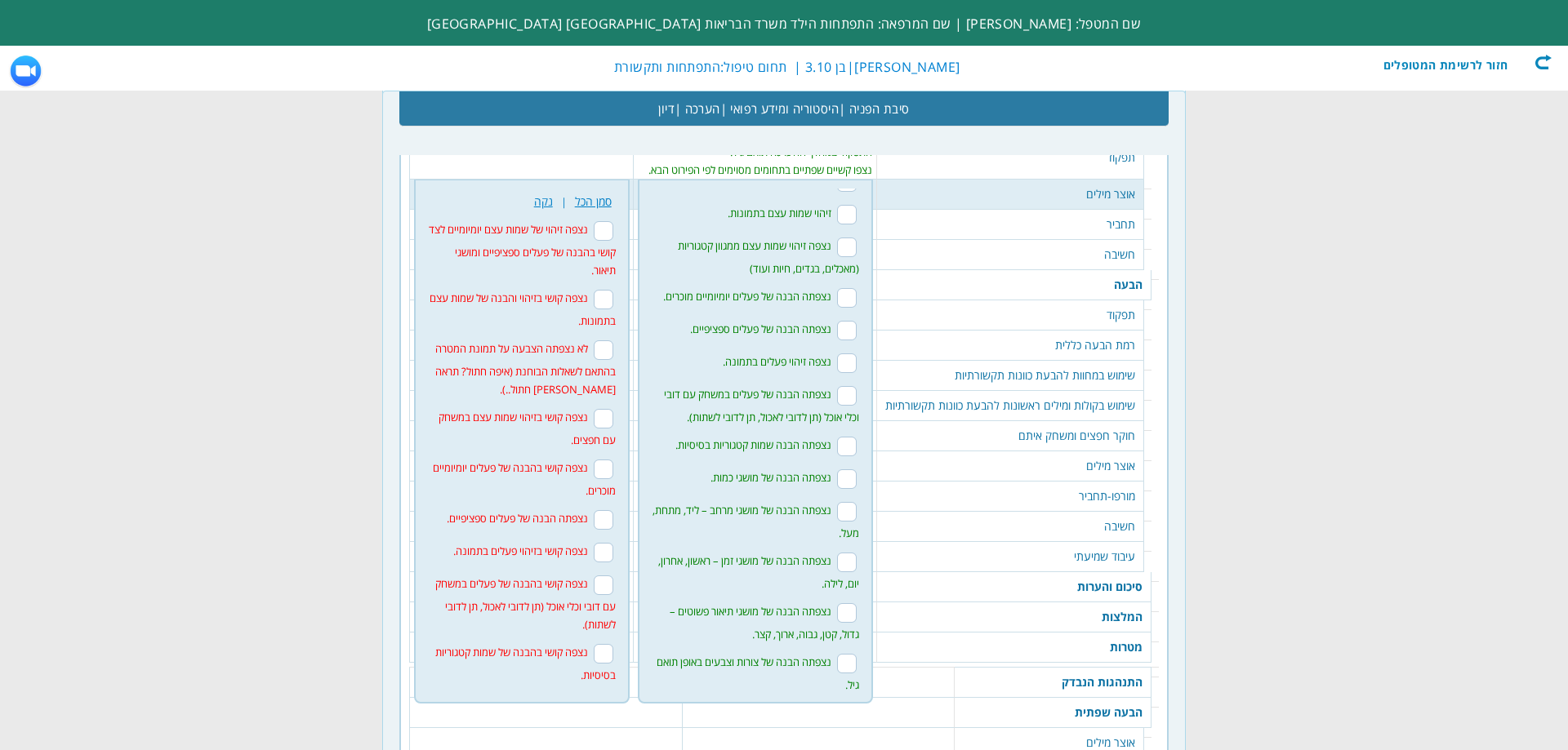
click at [837, 340] on input "נצפתה הבנה של פעלים ספציפיים." at bounding box center [846, 330] width 19 height 19
checkbox input "true"
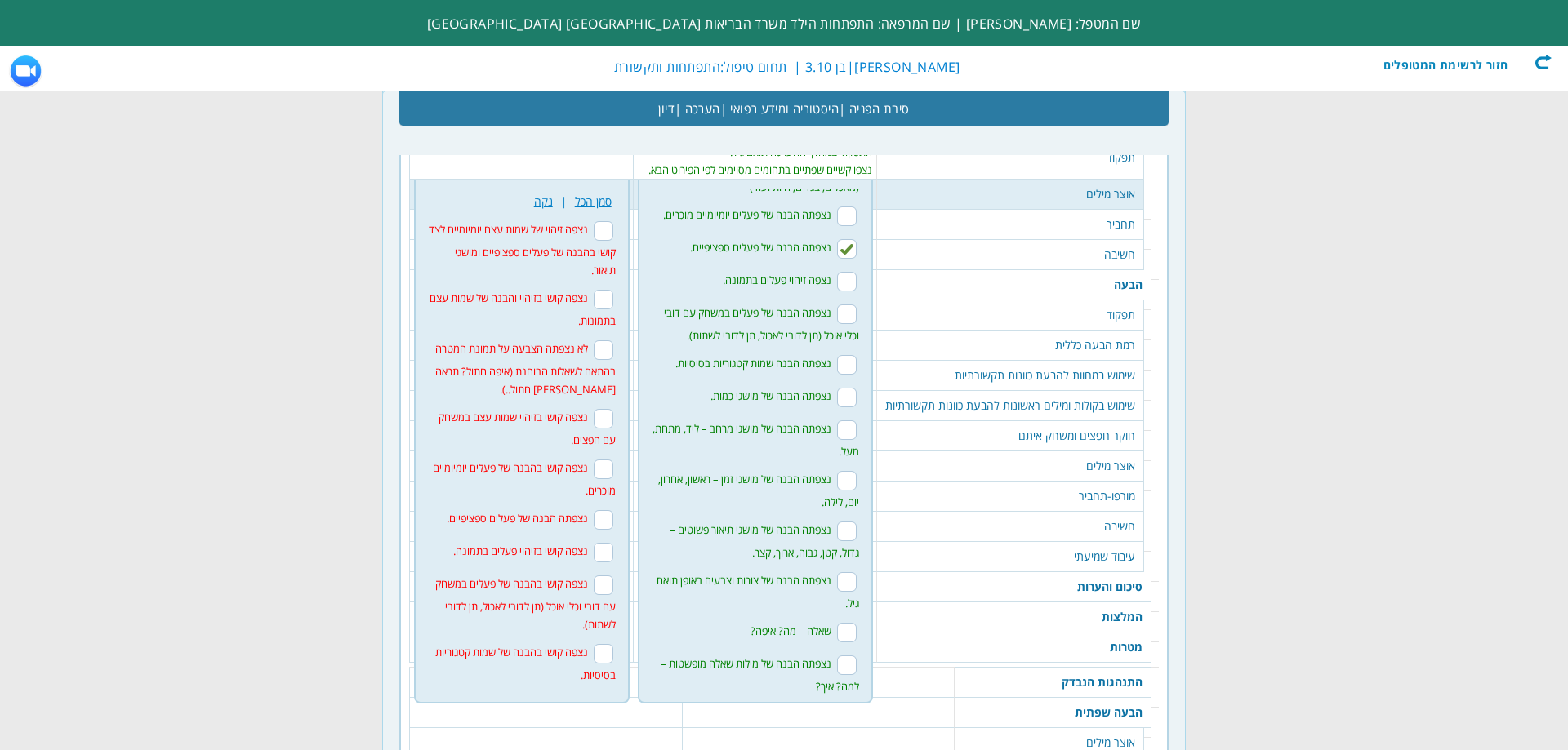
click at [837, 375] on input "נצפתה הבנה שמות קטגוריות בסיסיות." at bounding box center [846, 364] width 19 height 19
checkbox input "true"
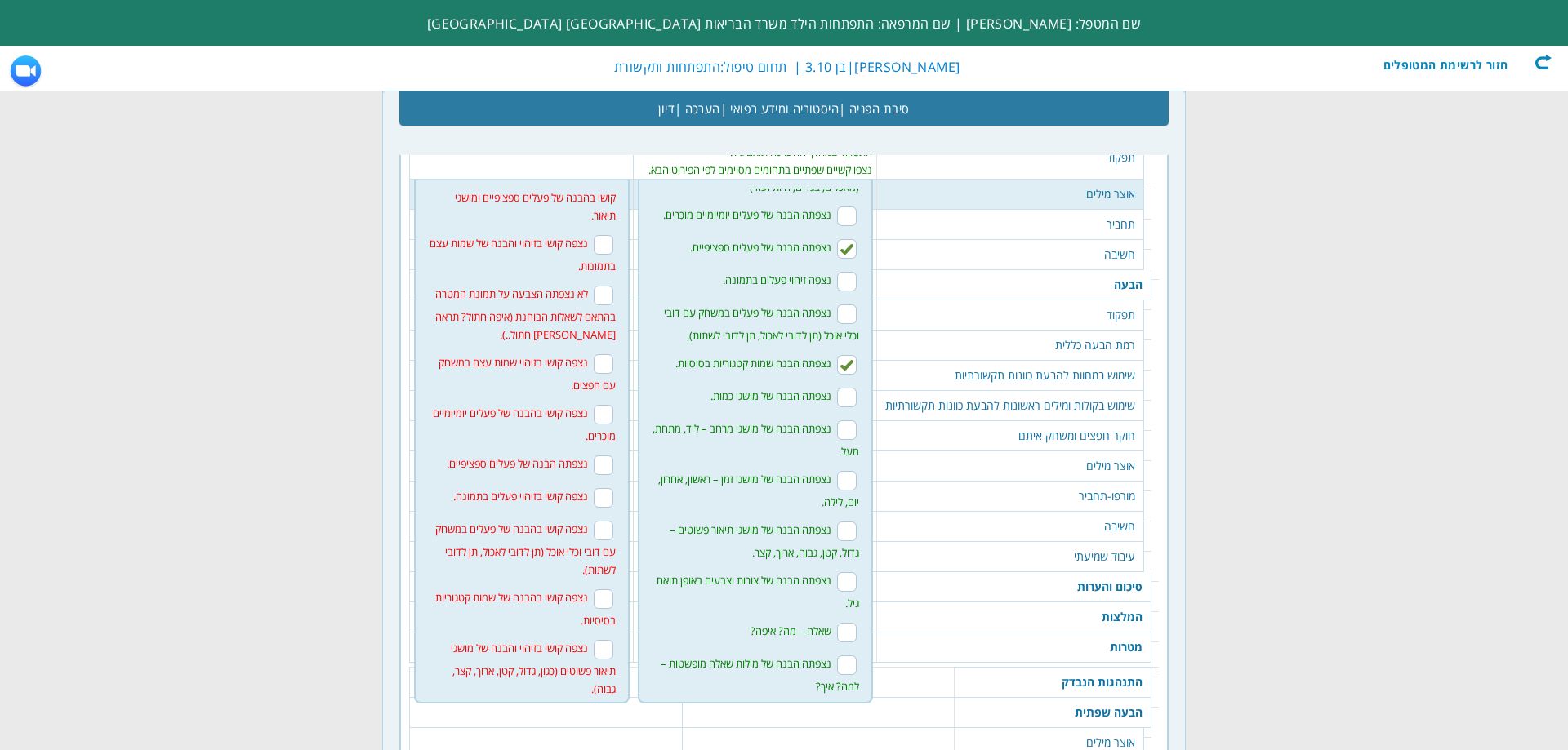
scroll to position [82, 0]
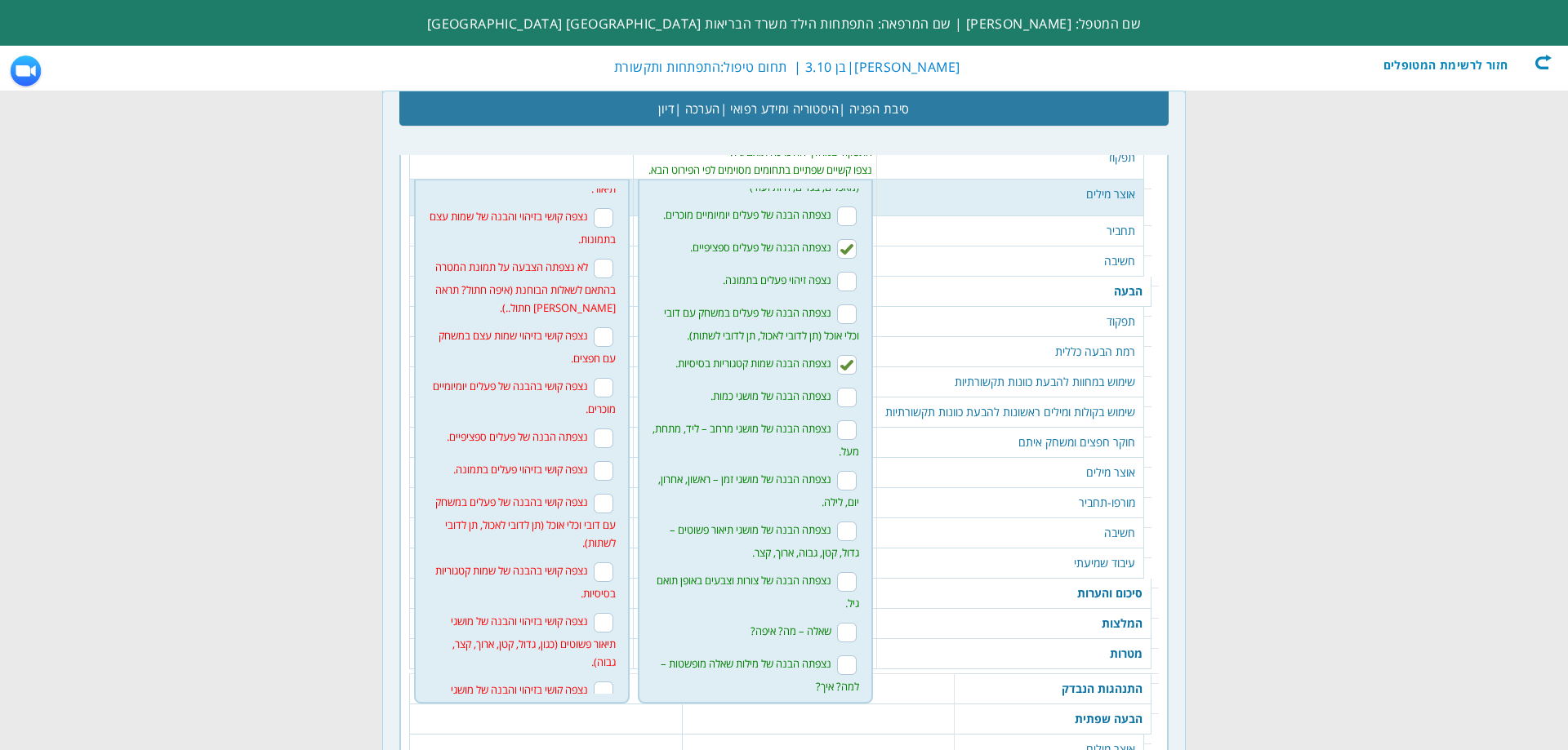
click at [841, 407] on input "נצפתה הבנה של מושגי כמות." at bounding box center [846, 397] width 19 height 19
checkbox input "true"
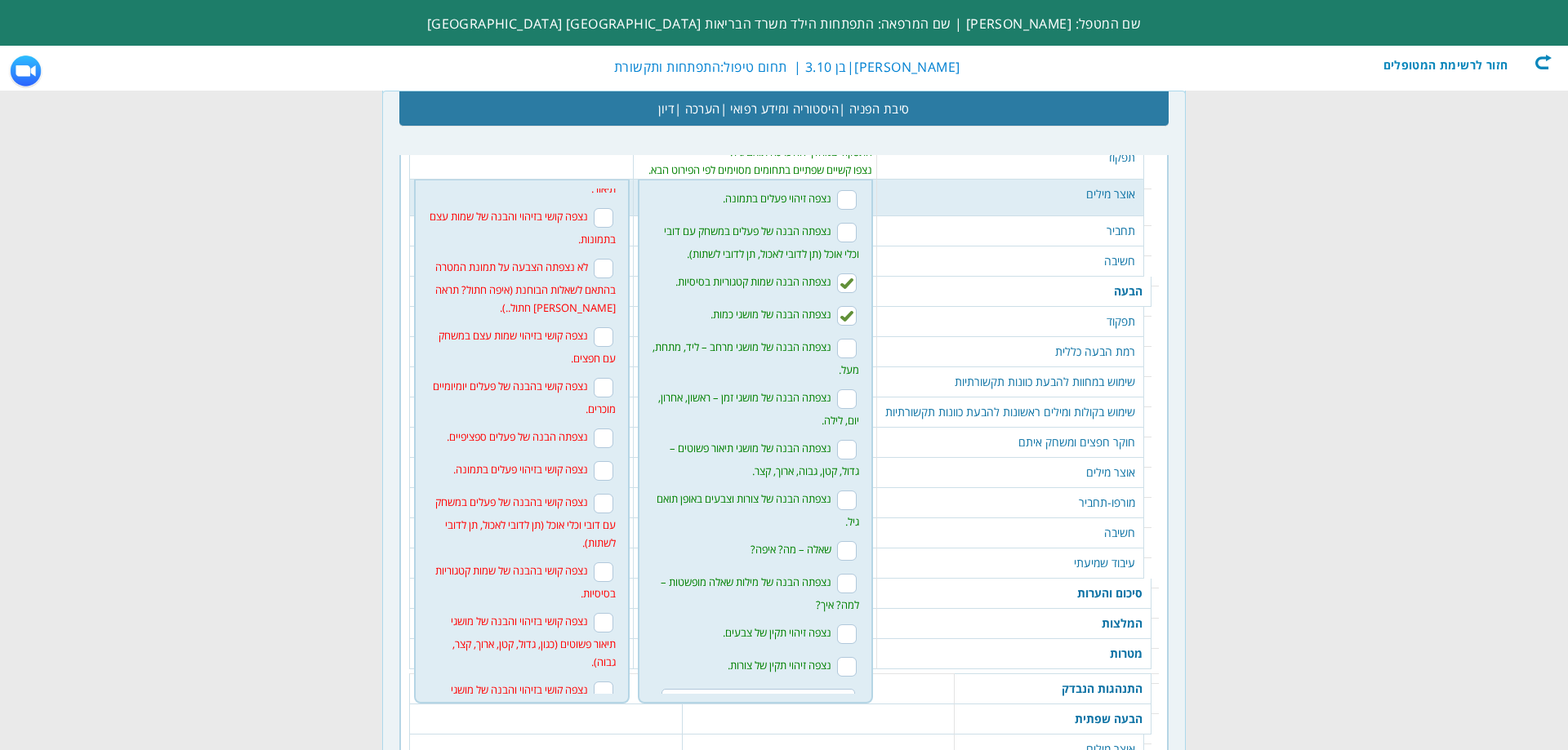
click at [837, 358] on input "נצפתה הבנה של מושגי מרחב – ליד, מתחת, מעל." at bounding box center [846, 347] width 19 height 19
checkbox input "true"
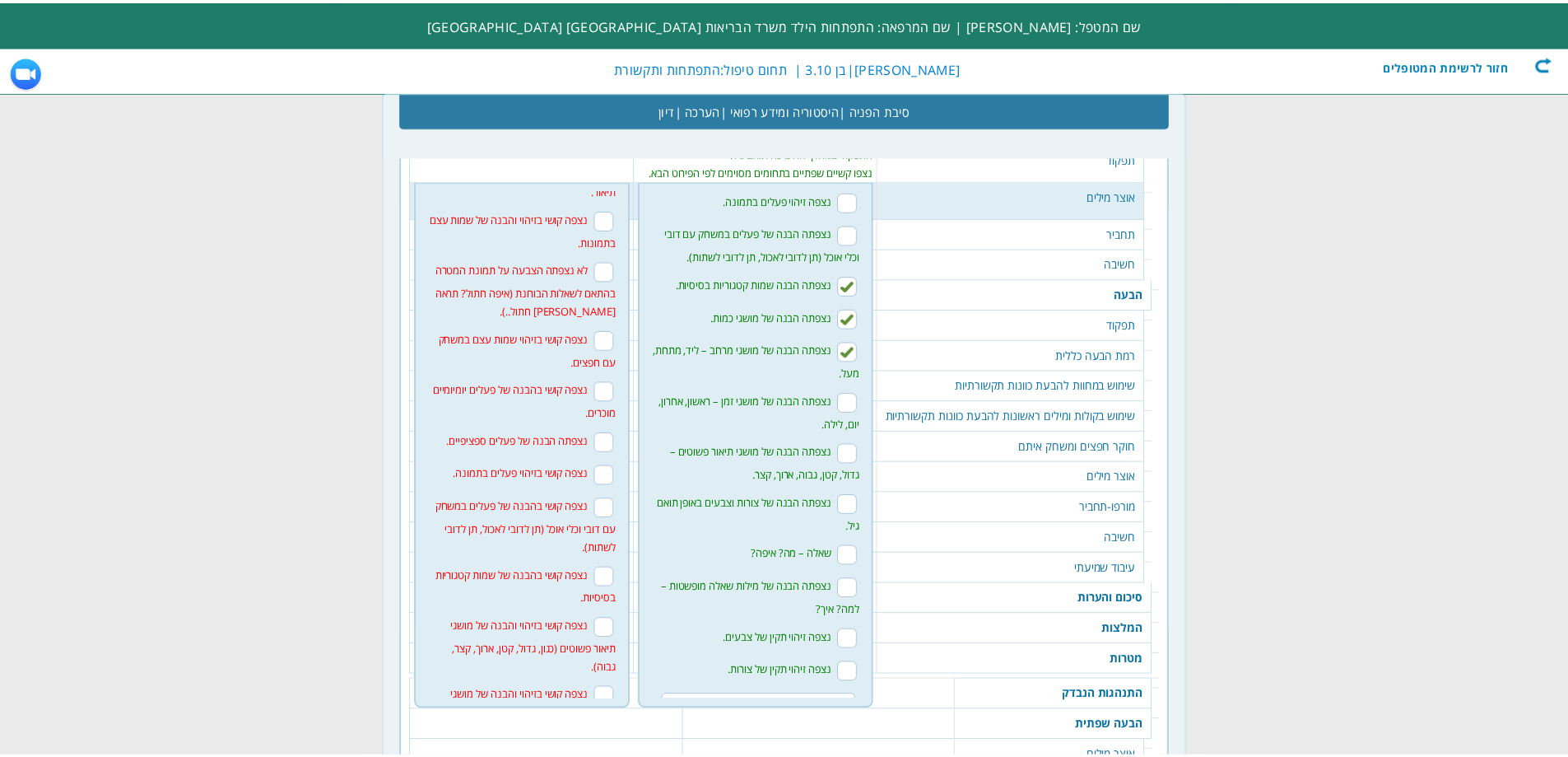
scroll to position [311, 0]
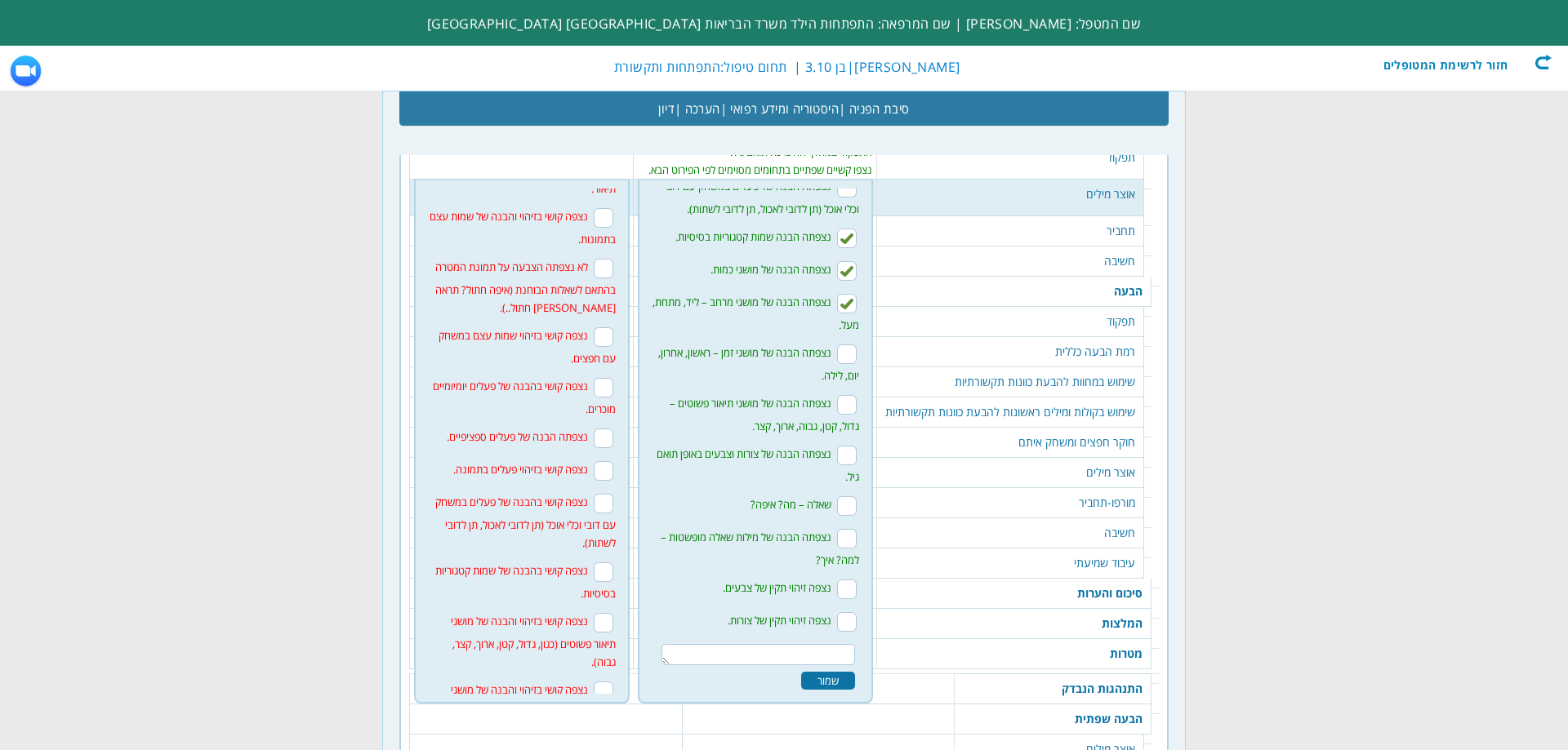
click at [837, 400] on input "נצפתה הבנה של מושגי תיאור פשוטים – גדול, קטן, גבוה, ארוך, קצר." at bounding box center [846, 404] width 19 height 19
checkbox input "true"
click at [837, 458] on input "נצפתה הבנה של צורות וצבעים באופן תואם גיל." at bounding box center [846, 455] width 19 height 19
checkbox input "true"
drag, startPoint x: 797, startPoint y: 677, endPoint x: 805, endPoint y: 672, distance: 9.4
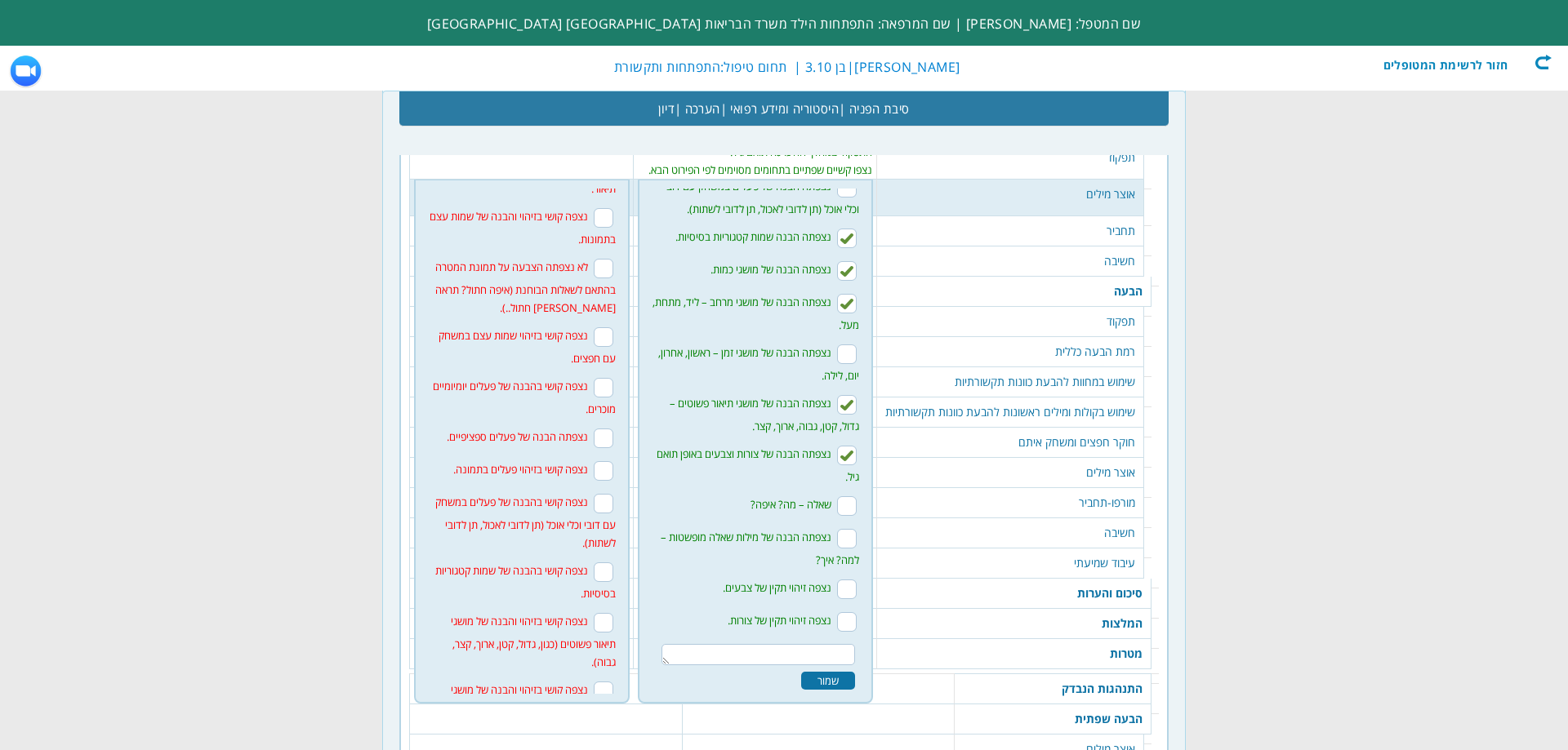
click at [801, 677] on div "שמור" at bounding box center [828, 681] width 54 height 18
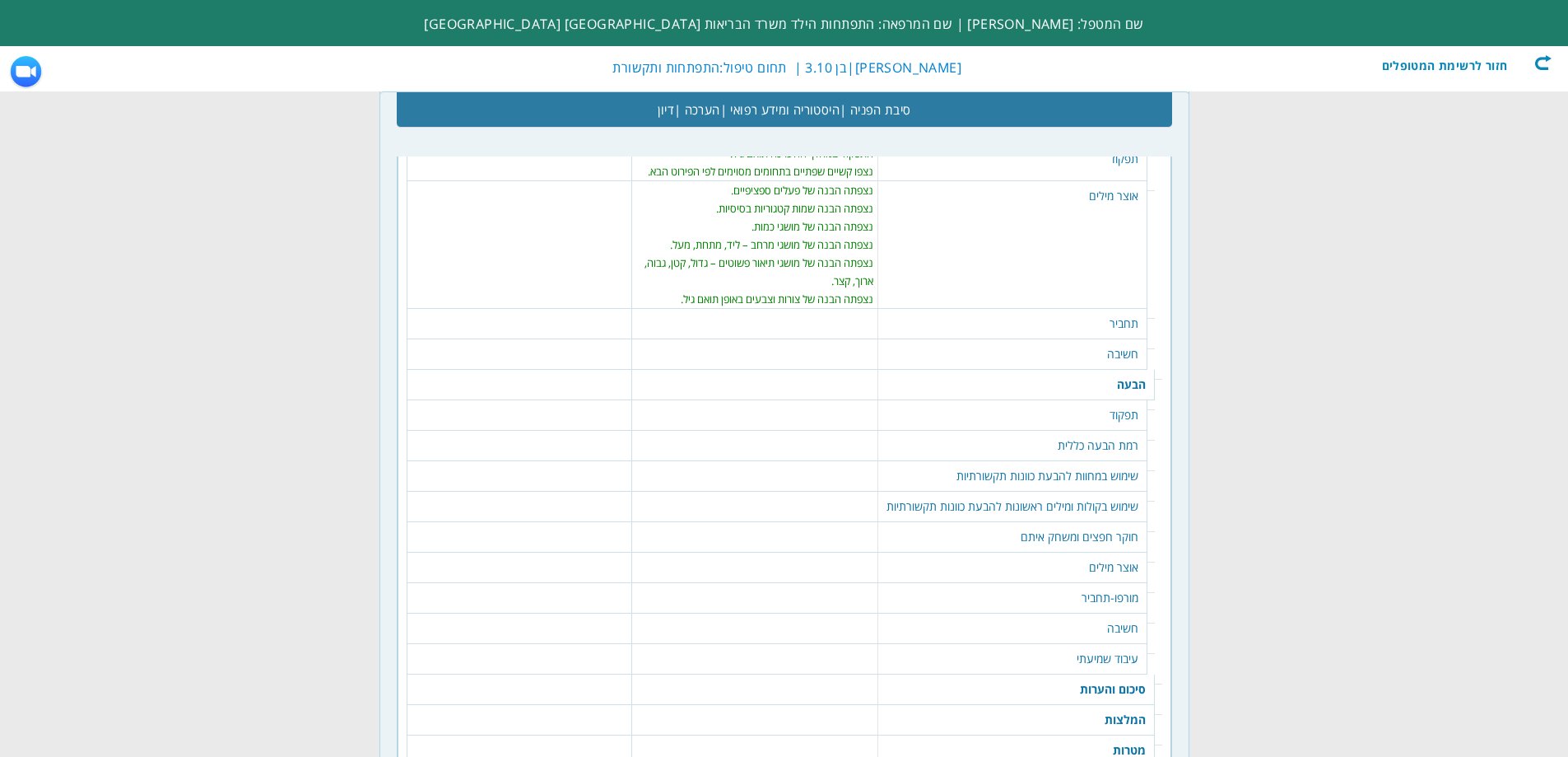
click at [1106, 317] on td "תחביר" at bounding box center [1013, 324] width 269 height 31
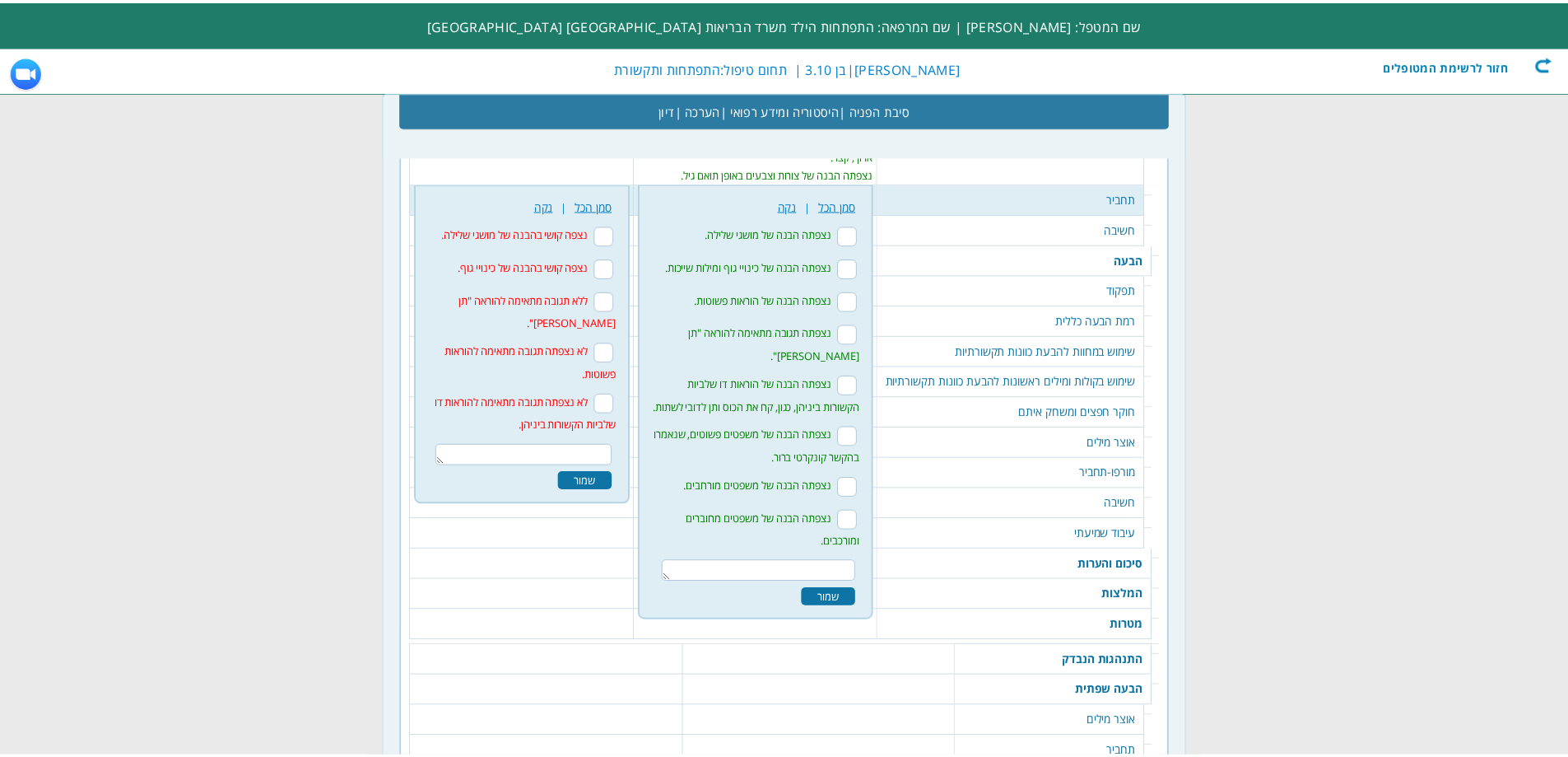
scroll to position [1528, 0]
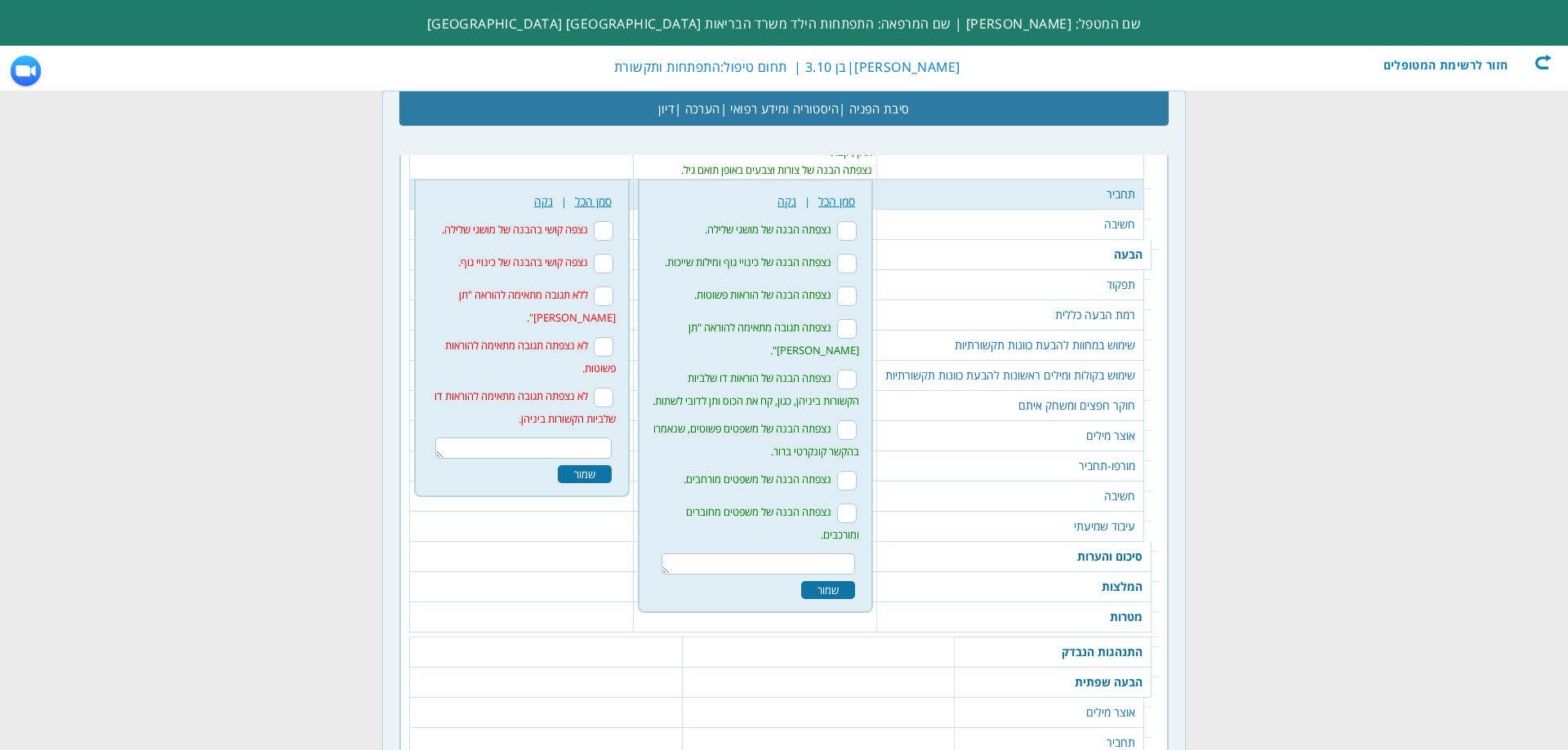
click at [845, 227] on input "נצפתה הבנה של מושגי שלילה." at bounding box center [846, 231] width 19 height 19
checkbox input "true"
click at [851, 272] on input "נצפתה הבנה של כינויי גוף ומילות שייכות." at bounding box center [846, 263] width 19 height 19
checkbox input "true"
click at [846, 369] on input "נצפתה הבנה של הוראות דו שלביות הקשורות ביניהן, כגון, קח את הכוס ותן לדובי לשתות." at bounding box center [846, 379] width 19 height 19
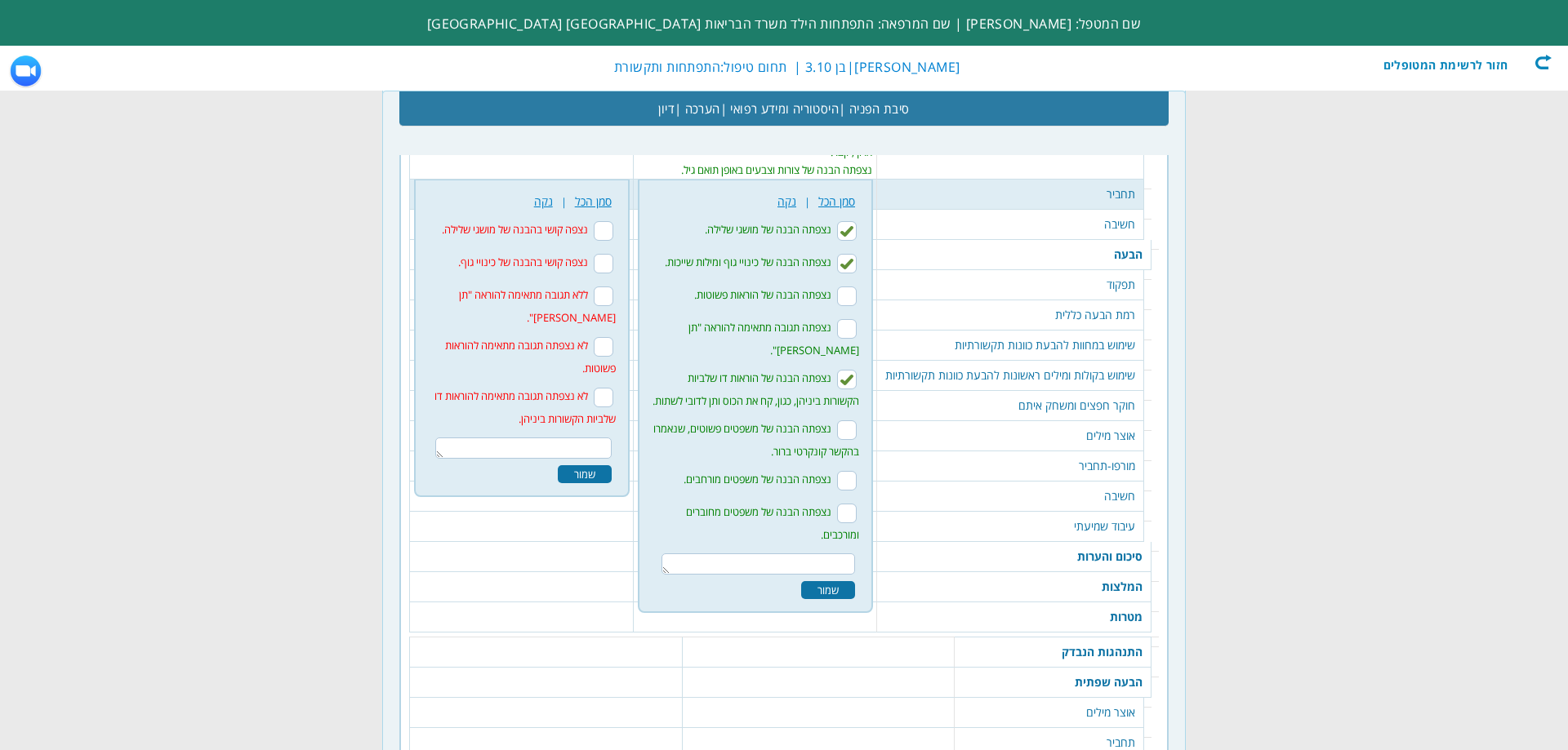
click at [846, 369] on input "נצפתה הבנה של הוראות דו שלביות הקשורות ביניהן, כגון, קח את הכוס ותן לדובי לשתות." at bounding box center [846, 379] width 19 height 19
checkbox input "false"
click at [850, 429] on input "נצפתה הבנה של משפטים פשוטים, שנאמרו בהקשר קונקרטי ברור." at bounding box center [846, 429] width 19 height 19
checkbox input "true"
click at [851, 477] on input "נצפתה הבנה של משפטים מורחבים." at bounding box center [846, 480] width 19 height 19
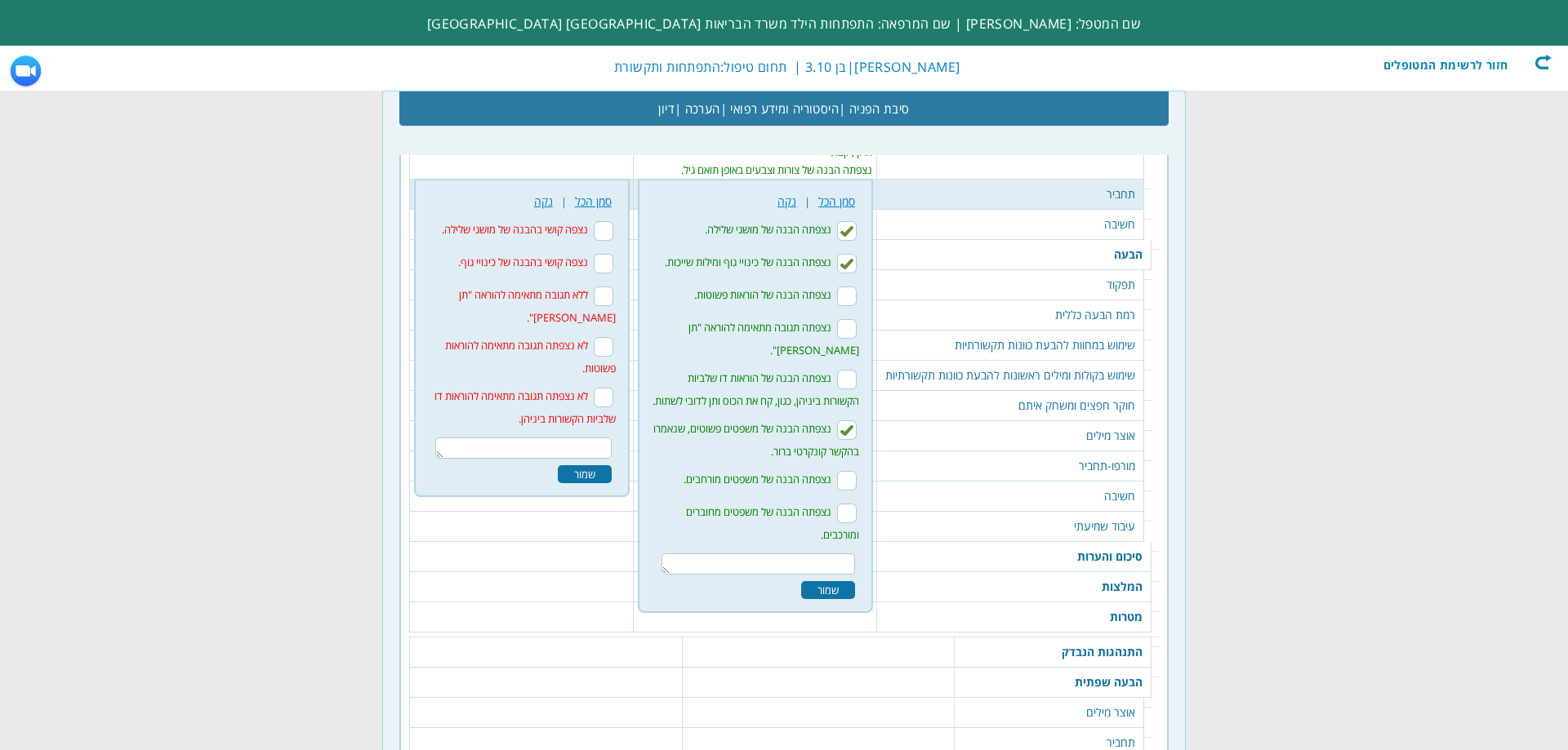
checkbox input "true"
click at [826, 589] on div "שמור" at bounding box center [828, 590] width 54 height 18
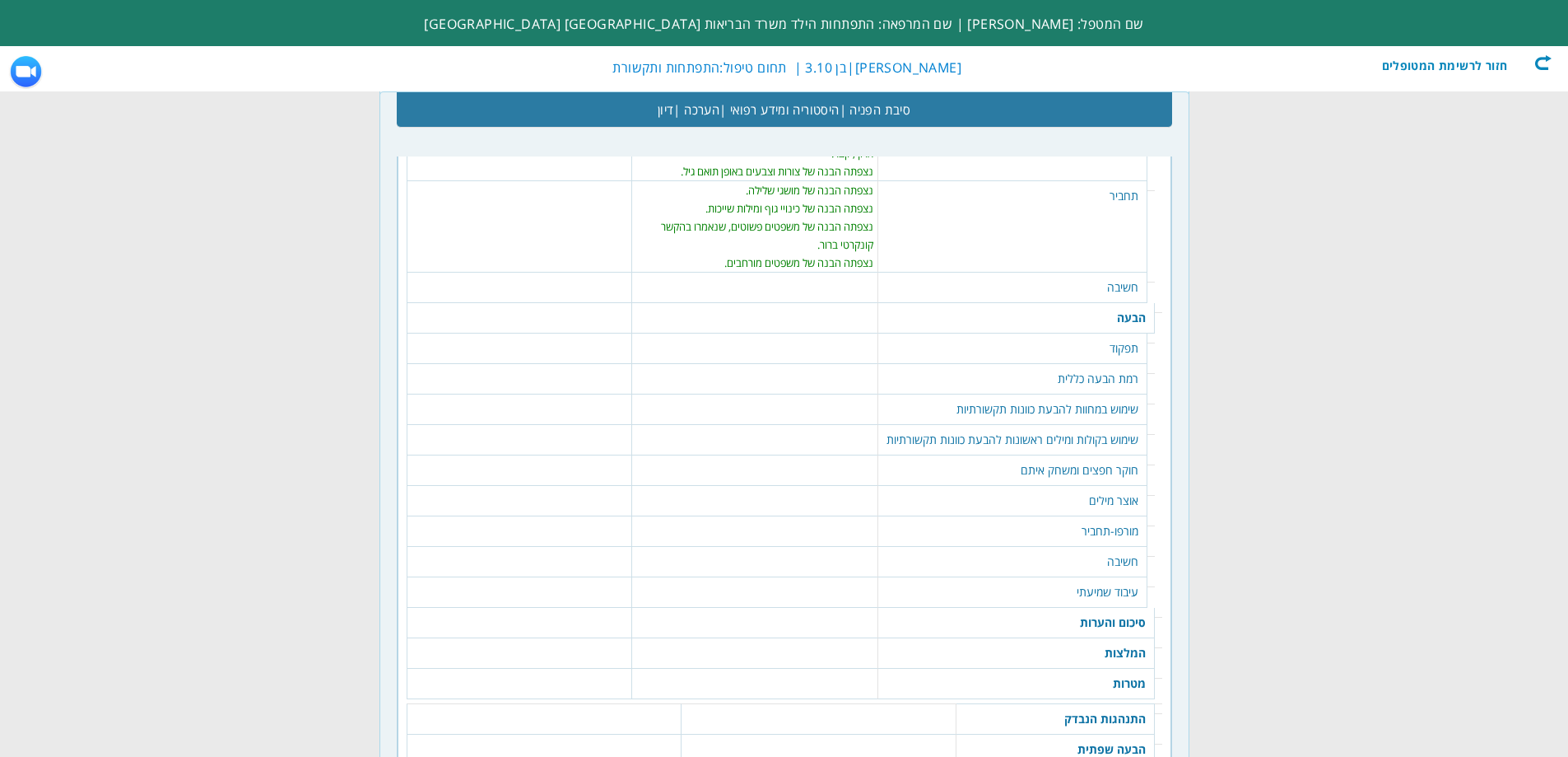
click at [1097, 291] on td "חשיבה" at bounding box center [1013, 288] width 269 height 31
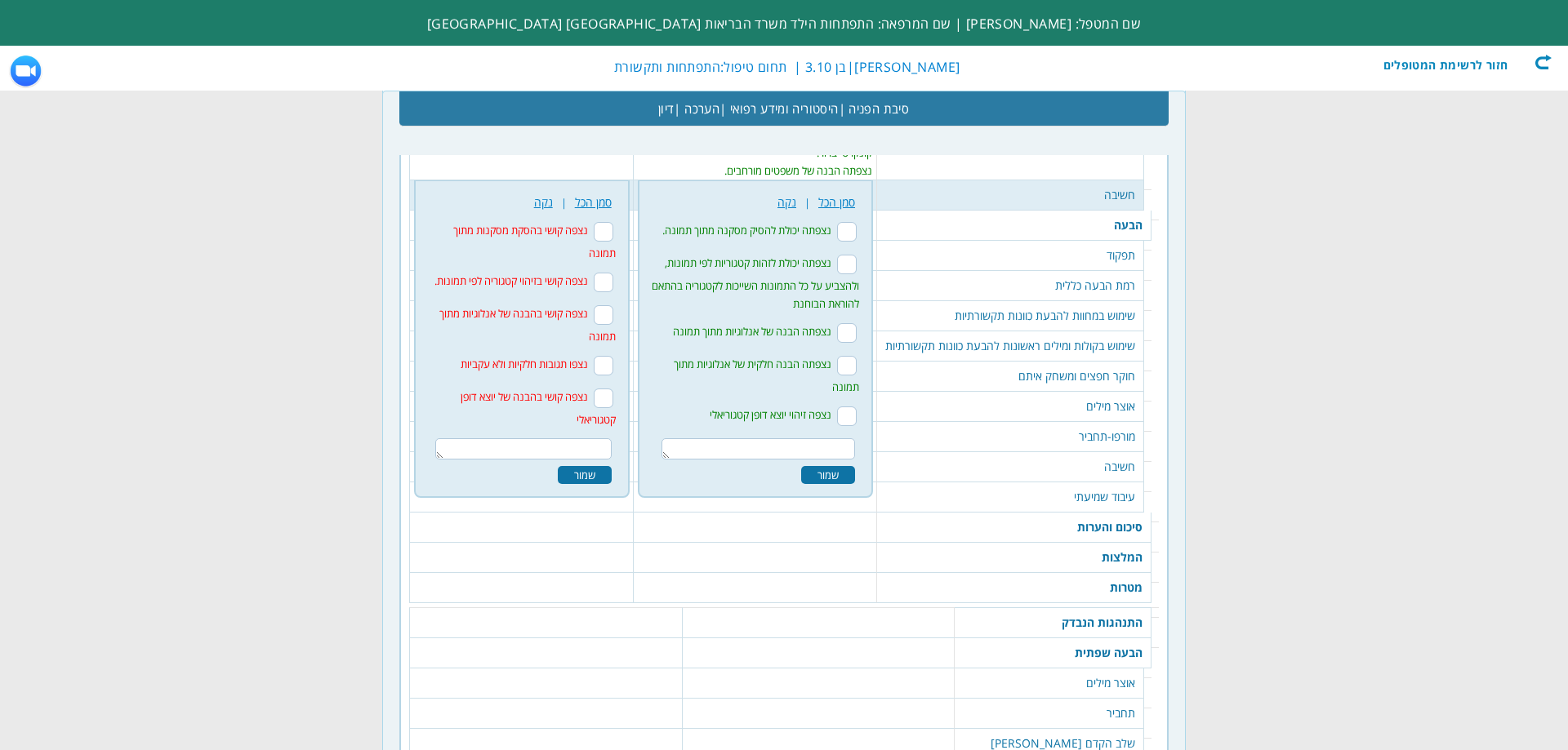
scroll to position [1604, 0]
click at [600, 449] on textarea at bounding box center [523, 448] width 177 height 21
type textarea "נצפה זמן עיבוד מידע ארוך לפני מטלות של הסקת מסקנות מתמונה, ונדרשו חזרו."
click at [597, 229] on input "נצפה קושי בהסקת מסקנות מתוך תמונה" at bounding box center [602, 231] width 19 height 19
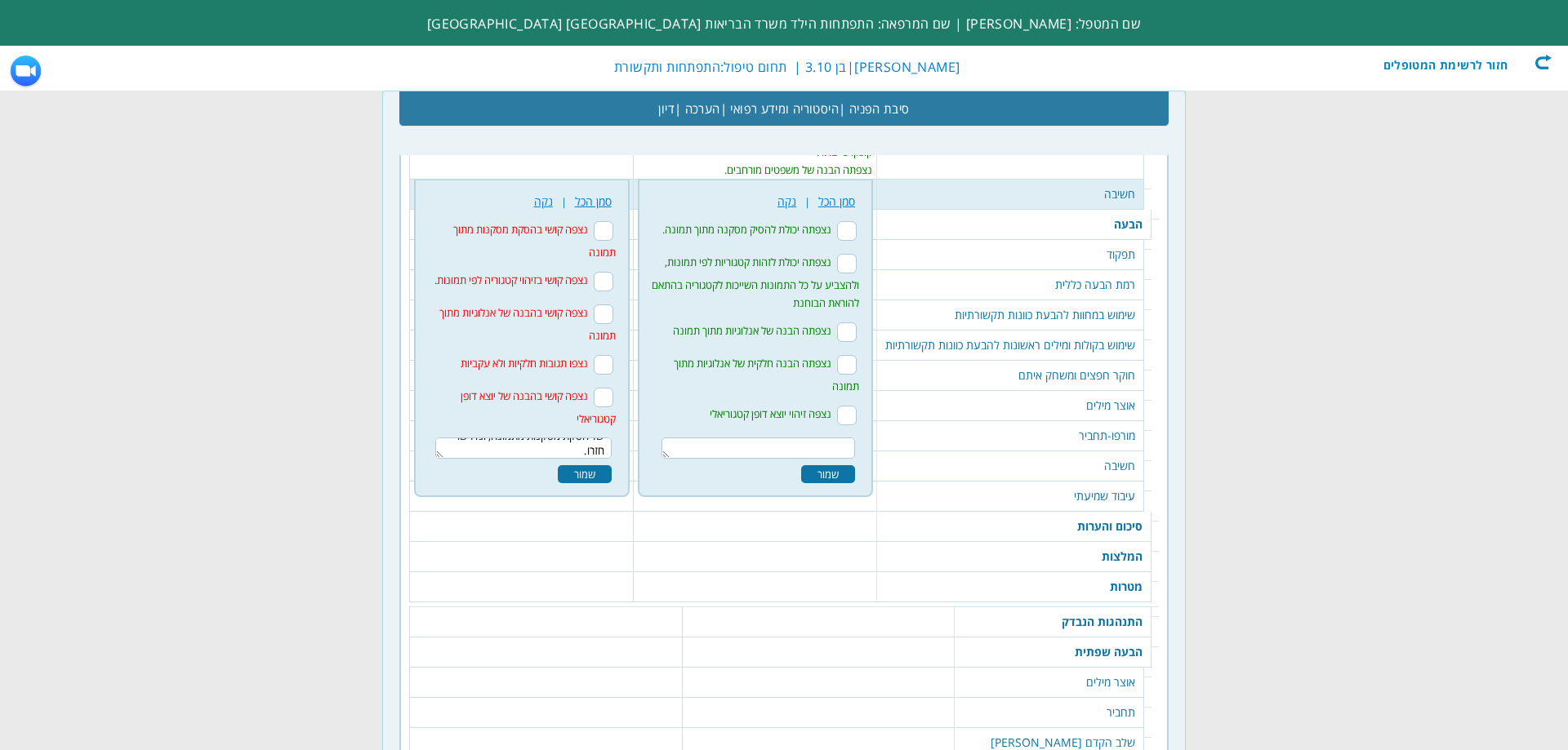
checkbox input "true"
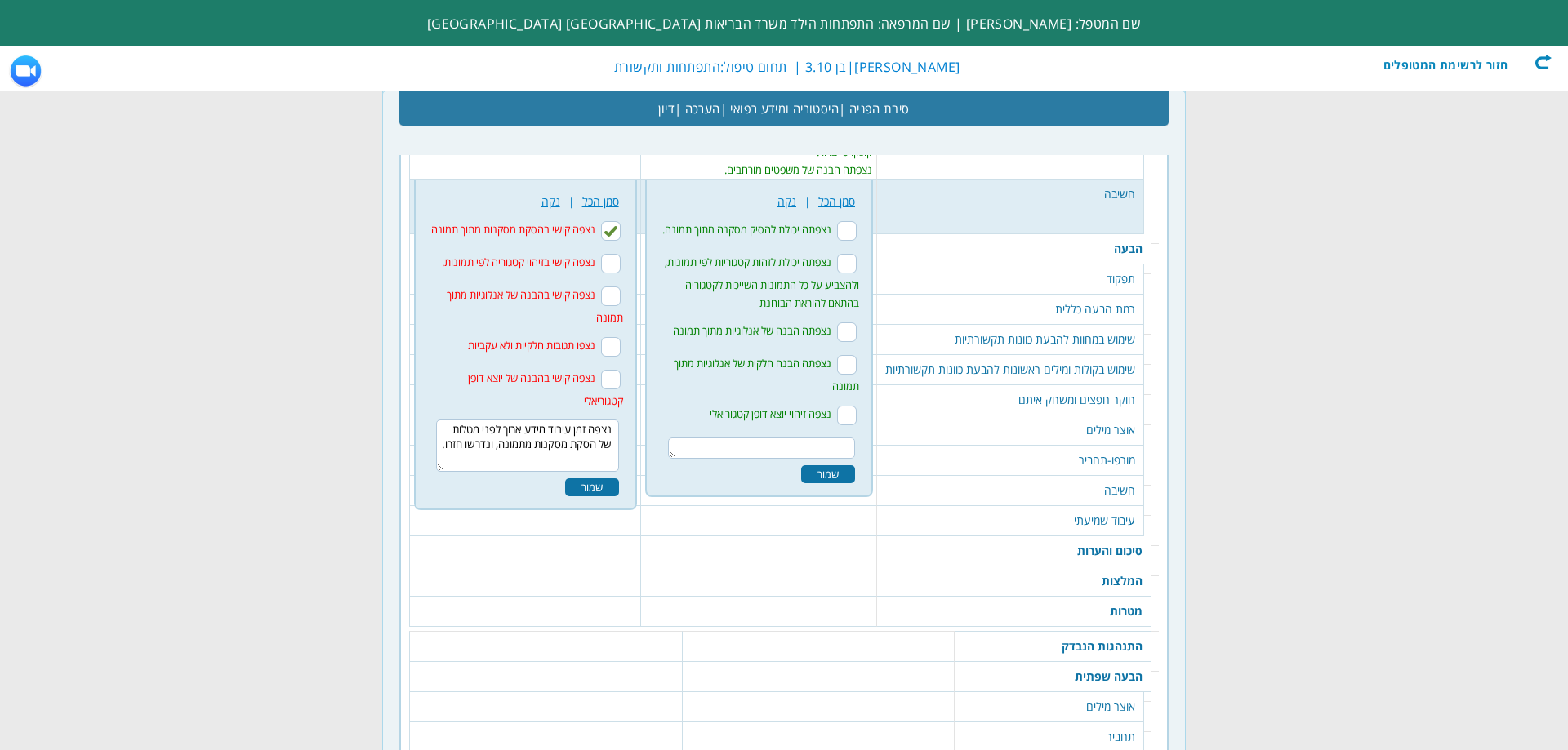
scroll to position [0, 0]
drag, startPoint x: 591, startPoint y: 496, endPoint x: 674, endPoint y: 496, distance: 83.0
click at [595, 472] on textarea "נצפה זמן עיבוד מידע ארוך לפני מטלות של הסקת מסקנות מתמונה, ונדרשו חזרו." at bounding box center [527, 445] width 182 height 52
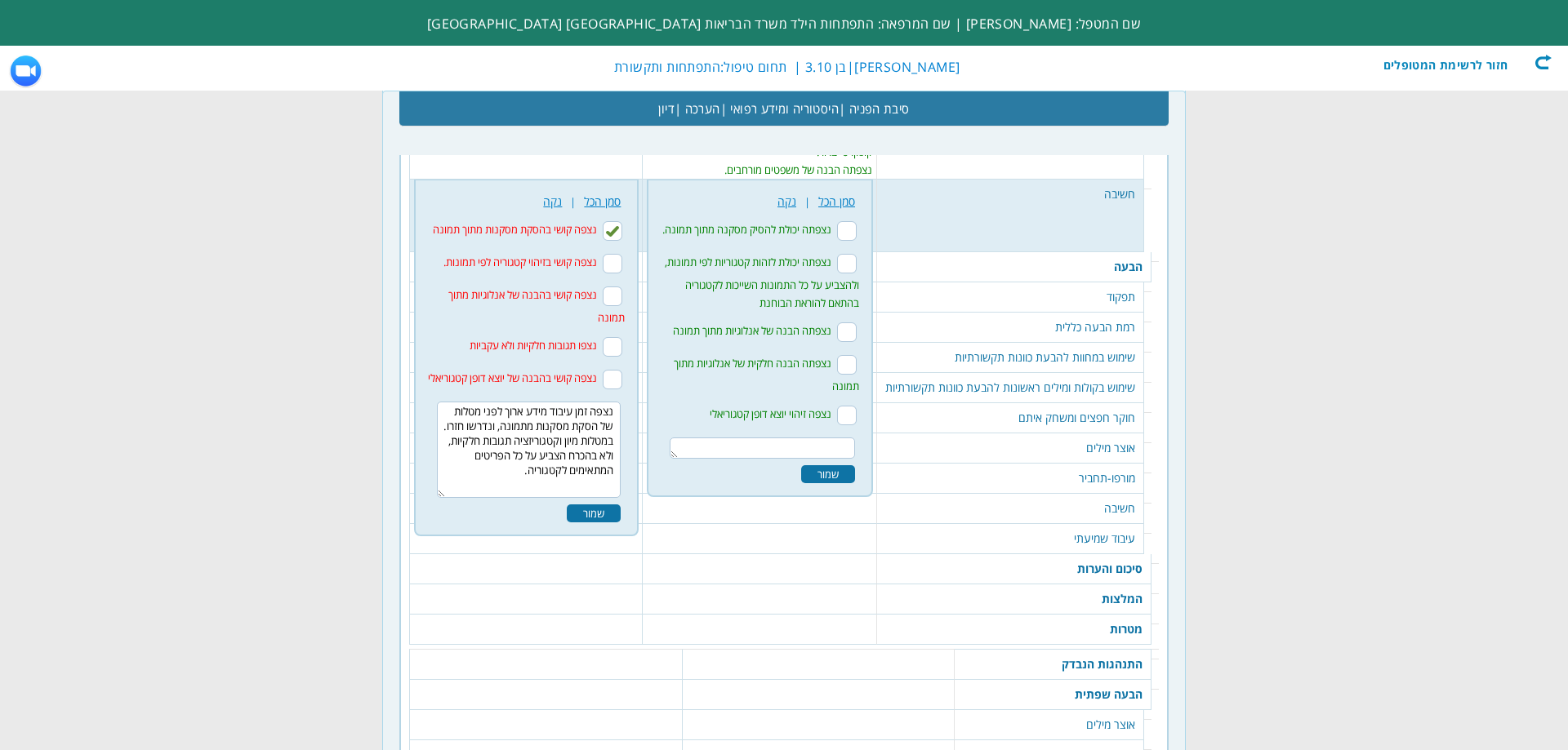
type textarea "נצפה זמן עיבוד מידע ארוך לפני מטלות של הסקת מסקנות מתמונה, ונדרשו חזרו. במטלות …"
click at [612, 273] on input "נצפה קושי בזיהוי קטגוריה לפי תמונות." at bounding box center [612, 263] width 19 height 19
checkbox input "true"
drag, startPoint x: 608, startPoint y: 308, endPoint x: 616, endPoint y: 326, distance: 19.7
click at [611, 306] on input "נצפה קושי בהבנה של אנלוגיות מתוך תמונה" at bounding box center [612, 296] width 19 height 19
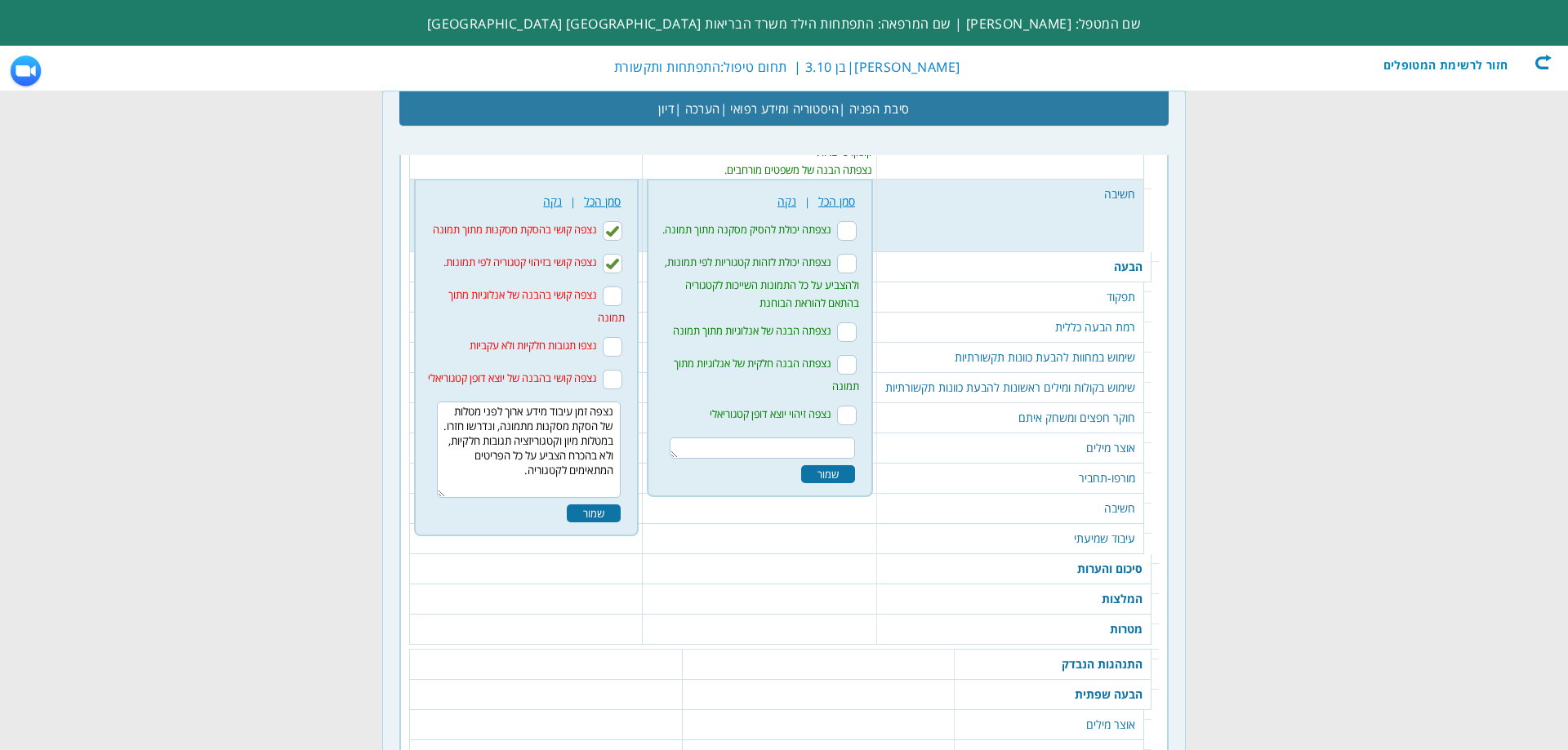
checkbox input "true"
click at [611, 357] on input "נצפו תגובות חלקיות ולא עקביות" at bounding box center [612, 347] width 19 height 19
checkbox input "true"
drag, startPoint x: 610, startPoint y: 402, endPoint x: 606, endPoint y: 418, distance: 16.5
click at [610, 389] on input "נצפה קושי בהבנה של יוצא דופן קטגוריאלי" at bounding box center [612, 379] width 19 height 19
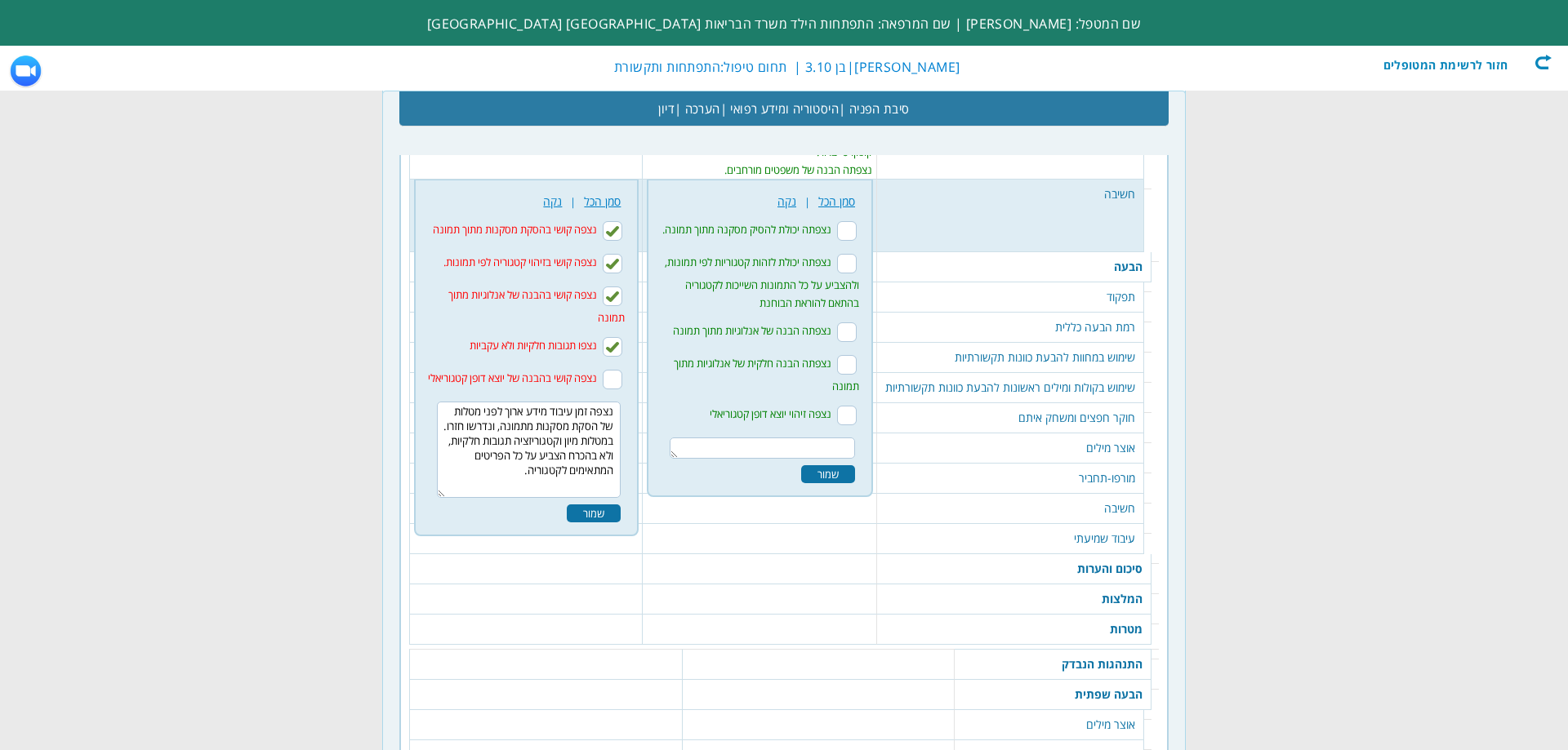
checkbox input "true"
click at [593, 522] on div "שמור" at bounding box center [593, 514] width 54 height 18
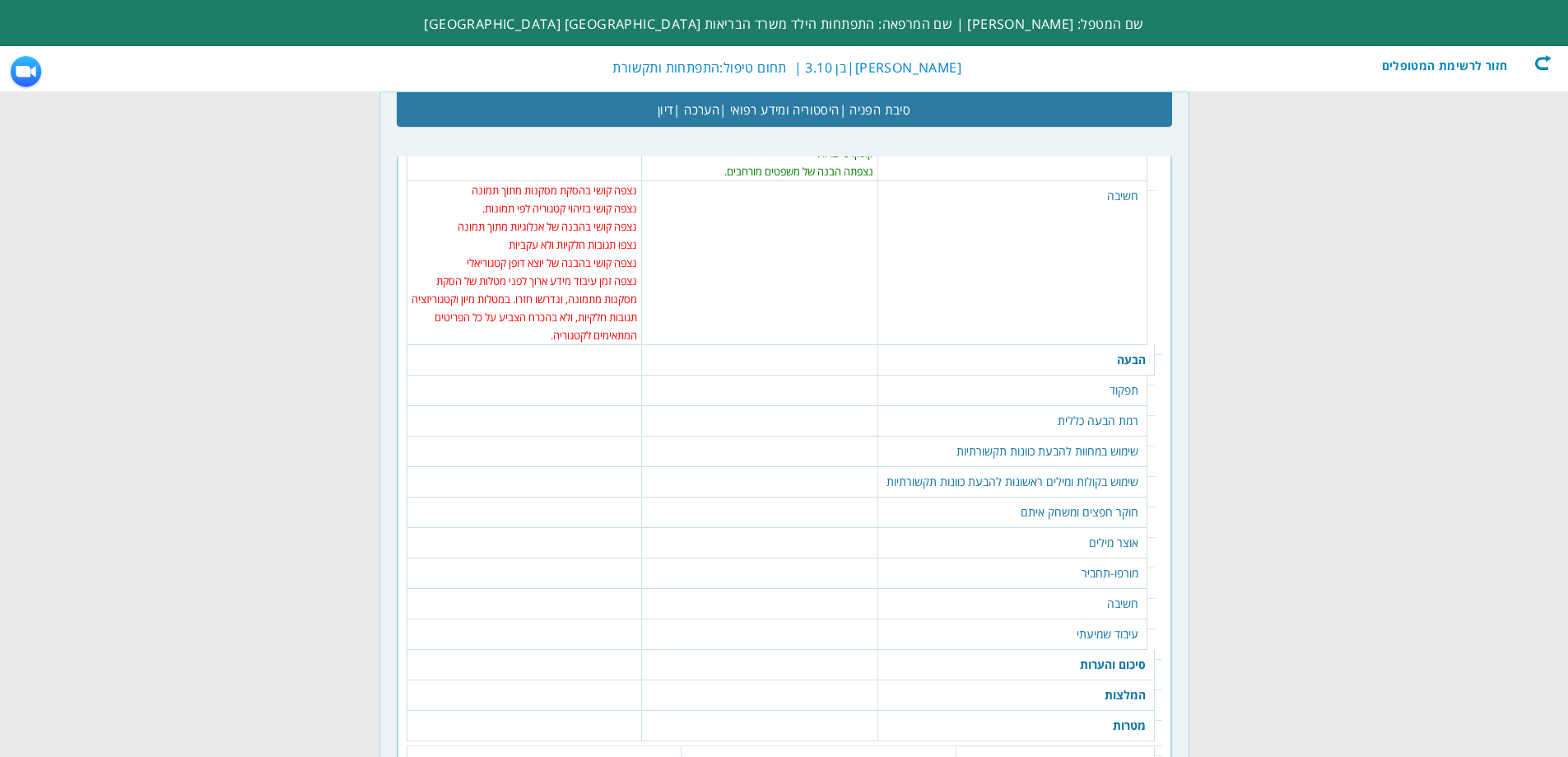
click at [1122, 403] on td "תפקוד" at bounding box center [1013, 391] width 269 height 31
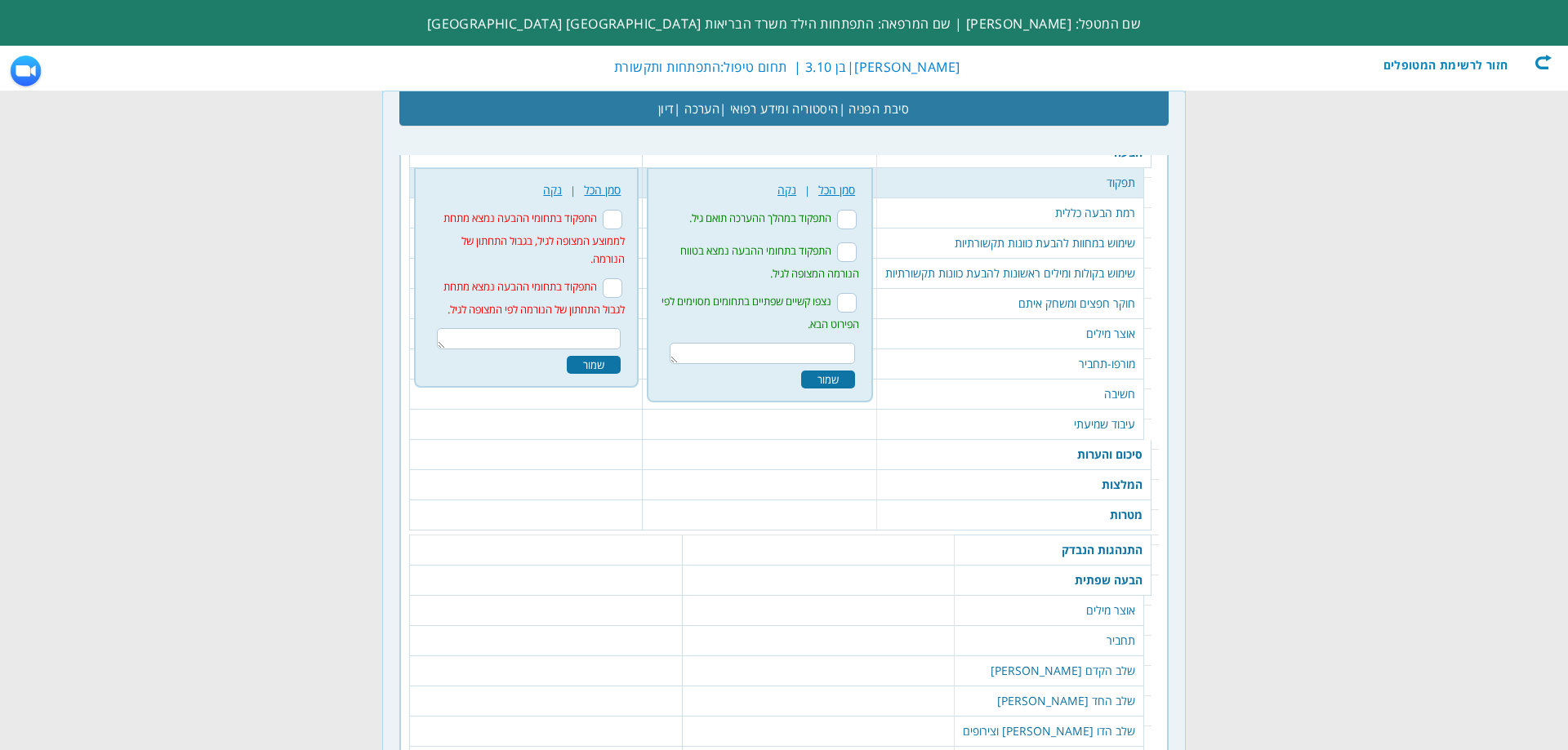
scroll to position [1815, 0]
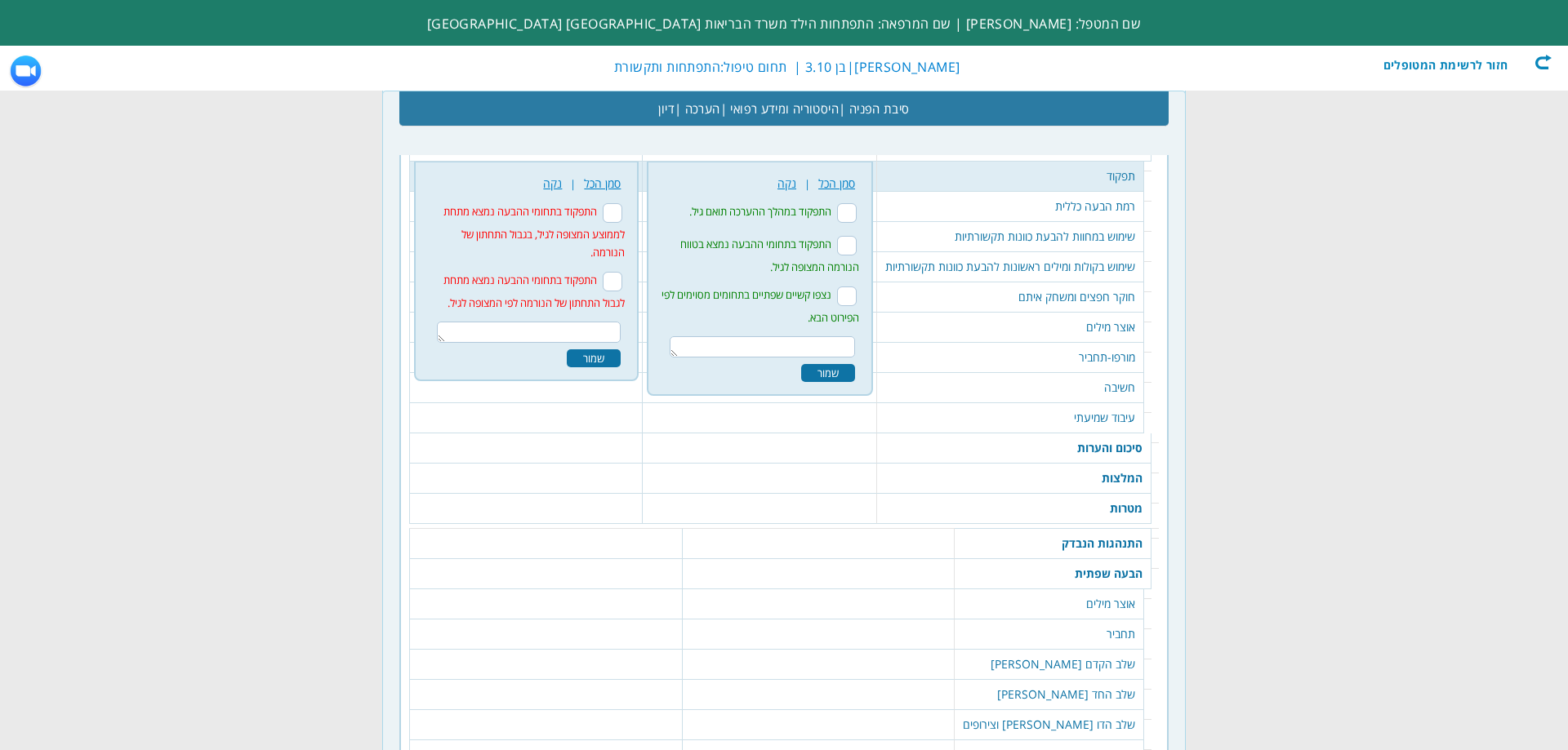
drag, startPoint x: 848, startPoint y: 228, endPoint x: 818, endPoint y: 250, distance: 37.2
click at [847, 222] on input "התפקוד במהלך ההערכה תואם גיל." at bounding box center [846, 212] width 19 height 19
checkbox input "true"
click at [1067, 222] on td "רמת הבעה כללית" at bounding box center [1011, 207] width 267 height 30
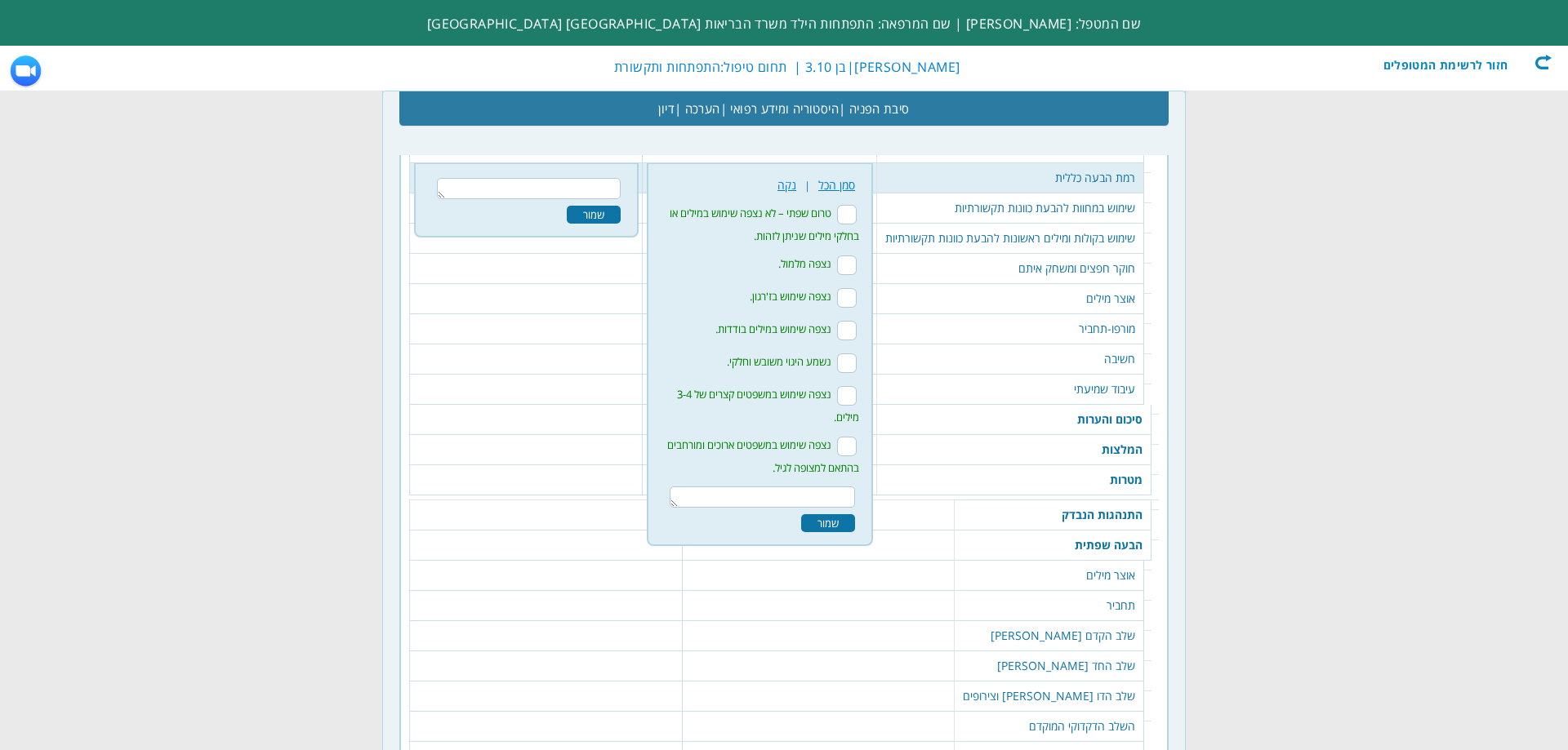
scroll to position [1845, 0]
click at [844, 403] on input "נצפה שימוש במשפטים קצרים של 3-4 מילים." at bounding box center [846, 393] width 19 height 19
checkbox input "true"
click at [821, 530] on div "שמור" at bounding box center [828, 522] width 54 height 18
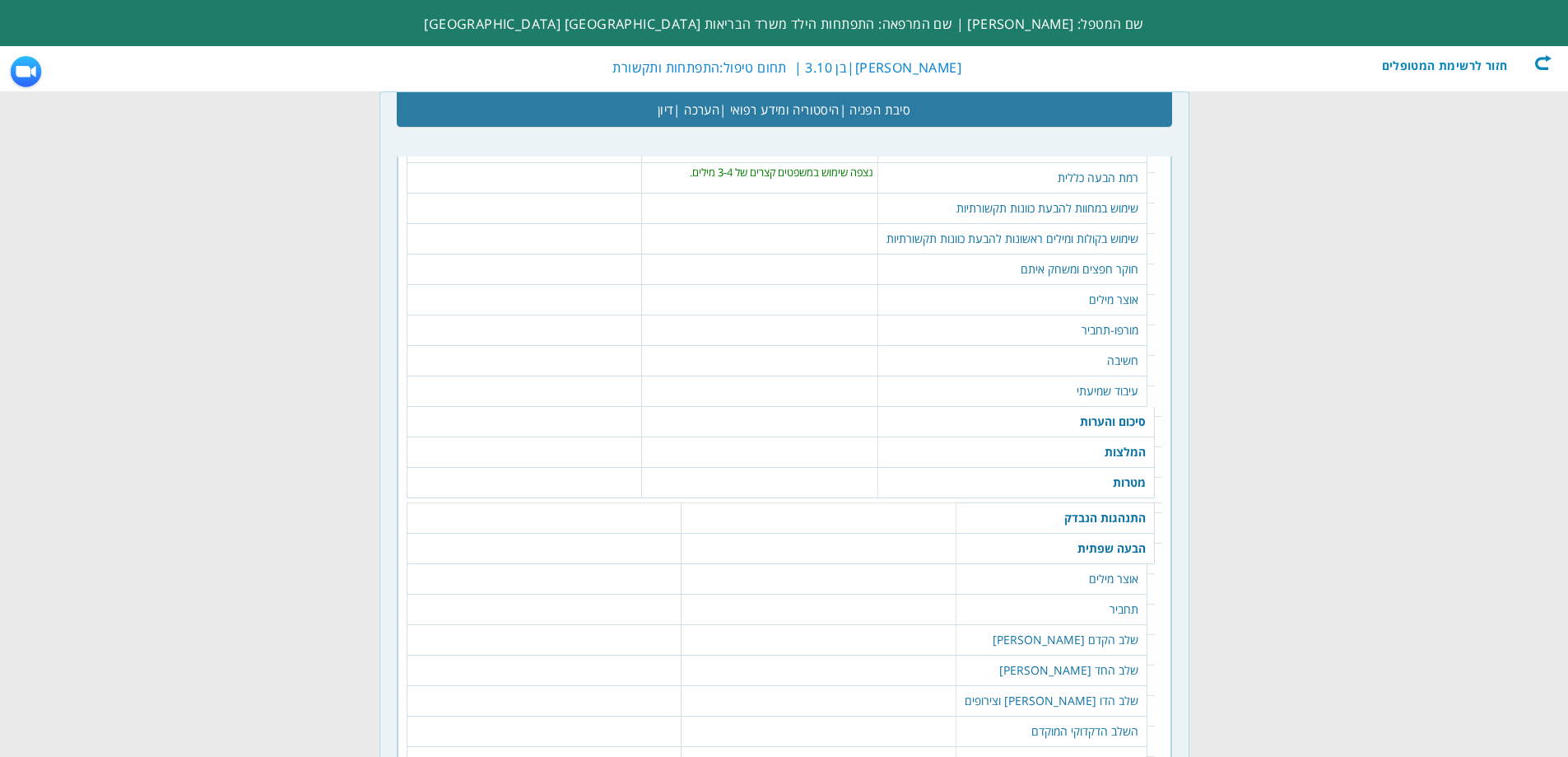
click at [800, 181] on td "נצפה שימוש במשפטים קצרים של 3-4 מילים." at bounding box center [759, 173] width 227 height 19
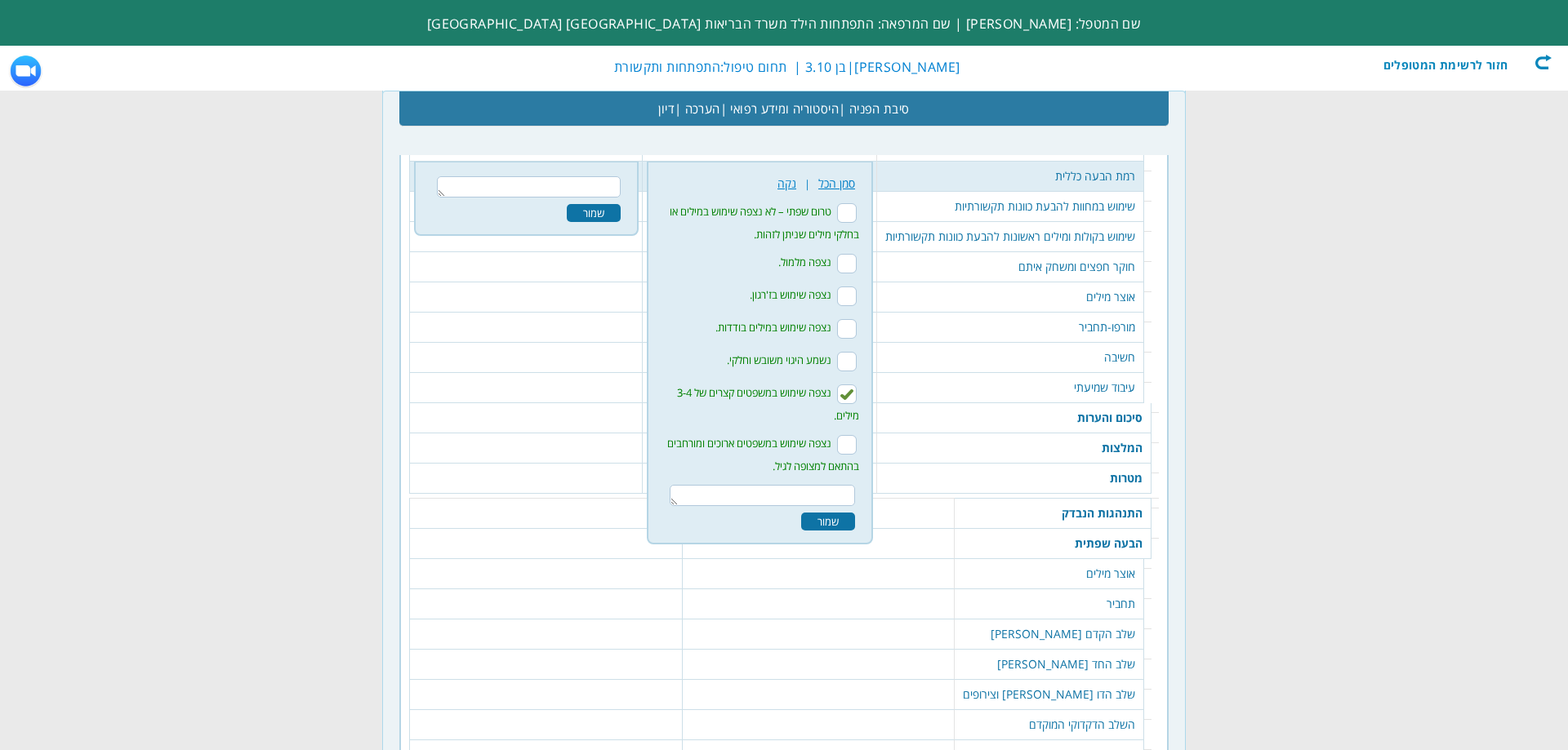
click at [796, 504] on textarea at bounding box center [762, 494] width 186 height 21
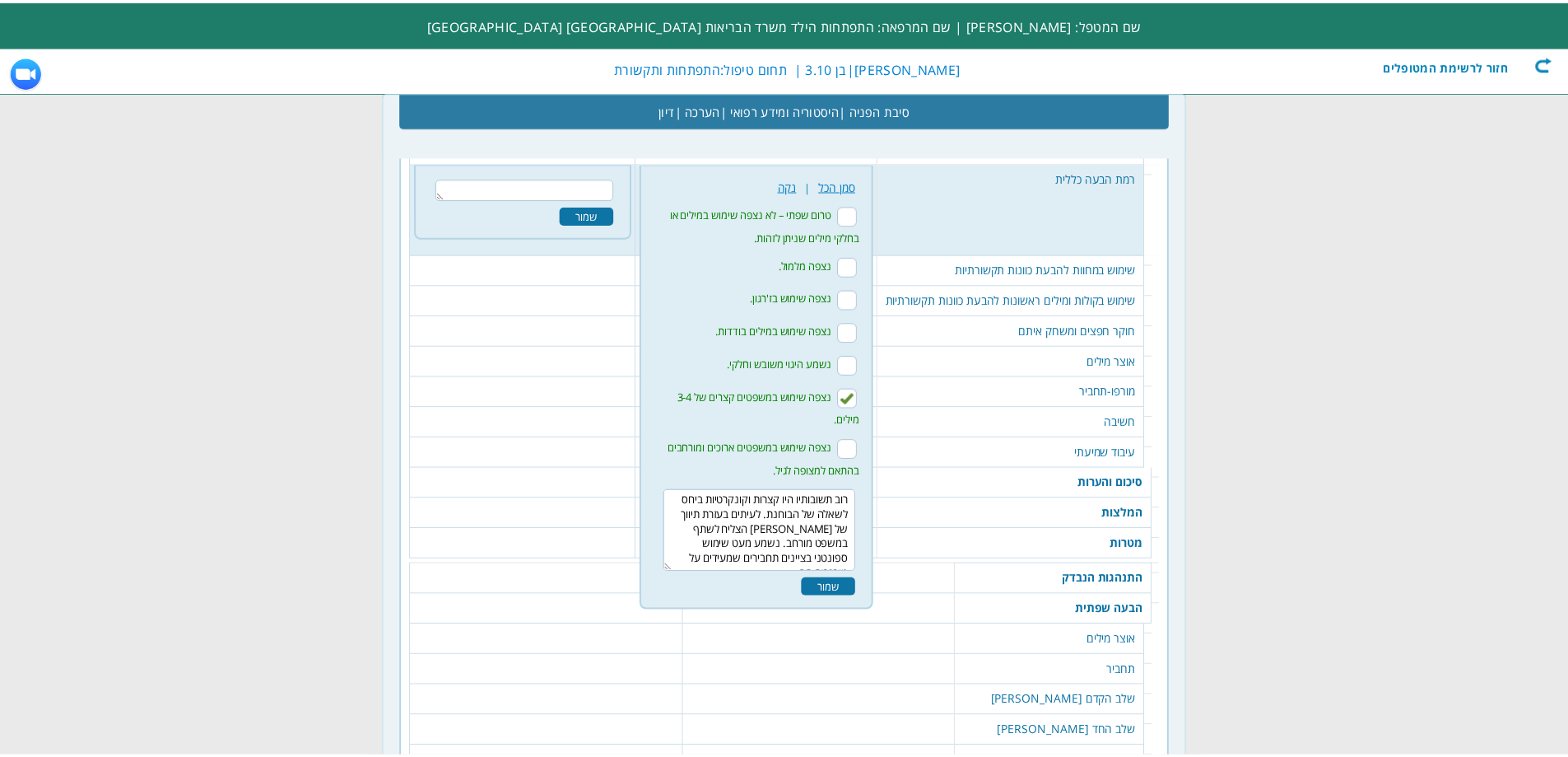
scroll to position [10, 0]
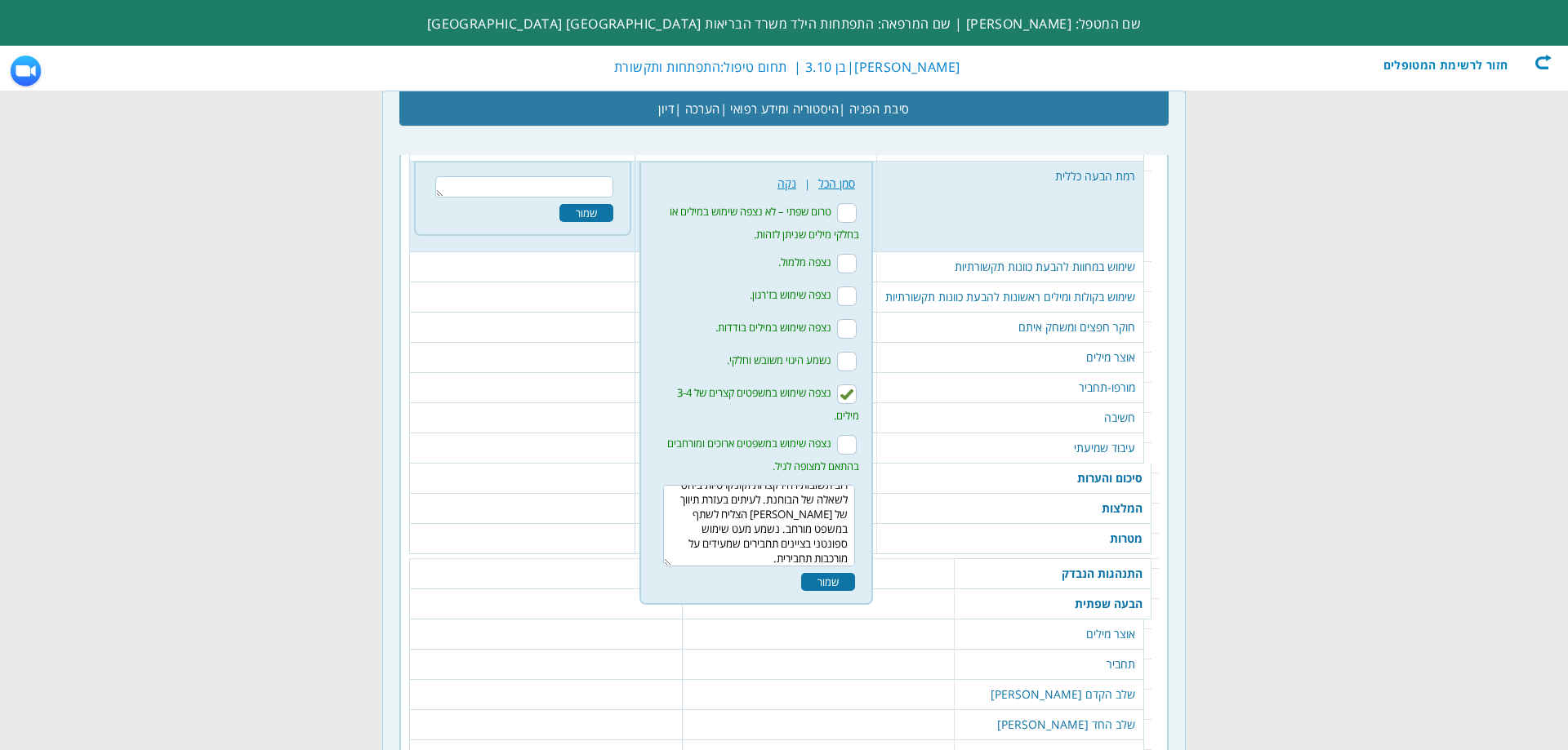
type textarea "רוב תשובותיו היו קצרות וקונקרטיות ביחס לשאלה של הבוחנת. לעיתים בעזרת תיווך של […"
click at [830, 591] on div "שמור" at bounding box center [828, 582] width 54 height 18
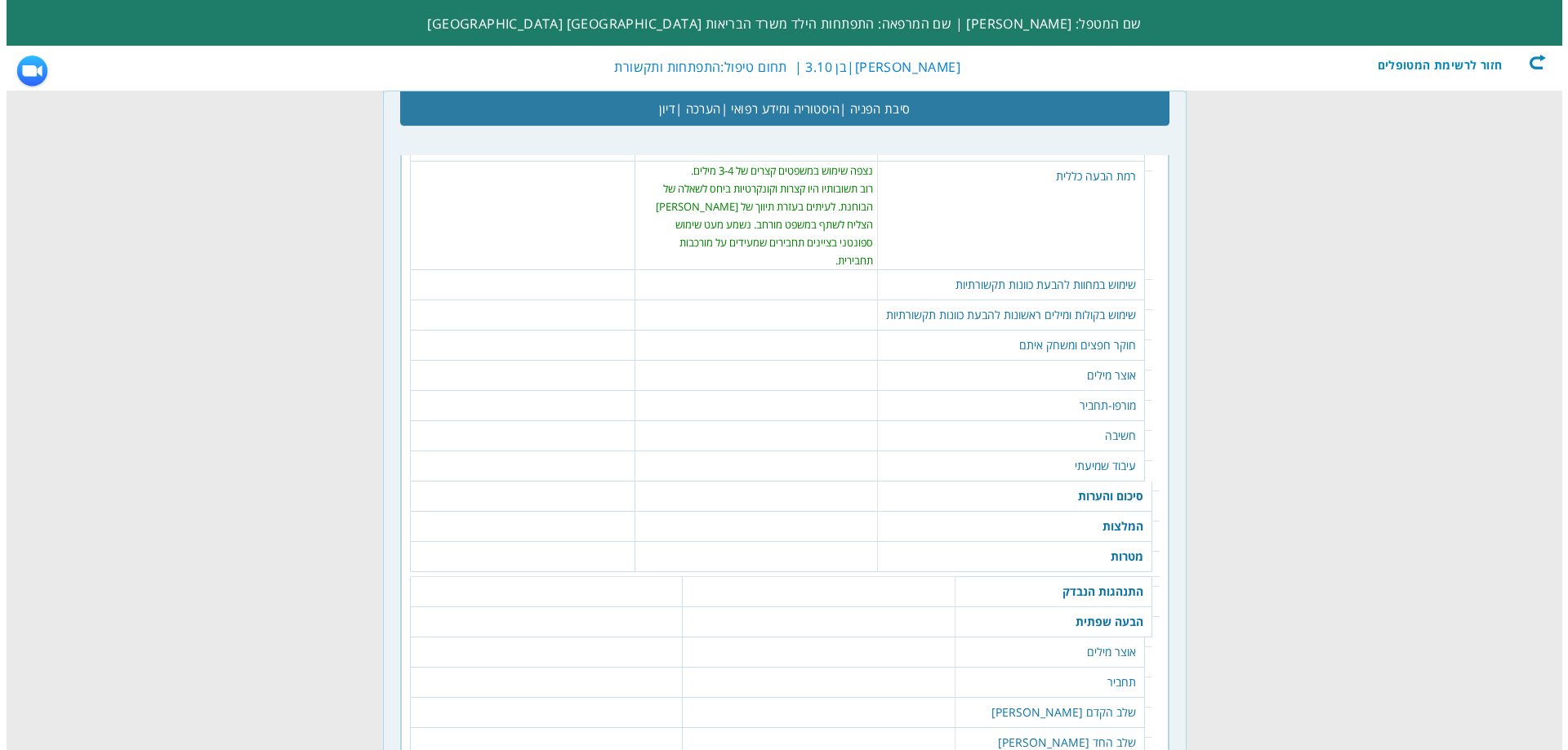
scroll to position [0, 0]
click at [963, 266] on td "רמת הבעה כללית" at bounding box center [1004, 216] width 267 height 108
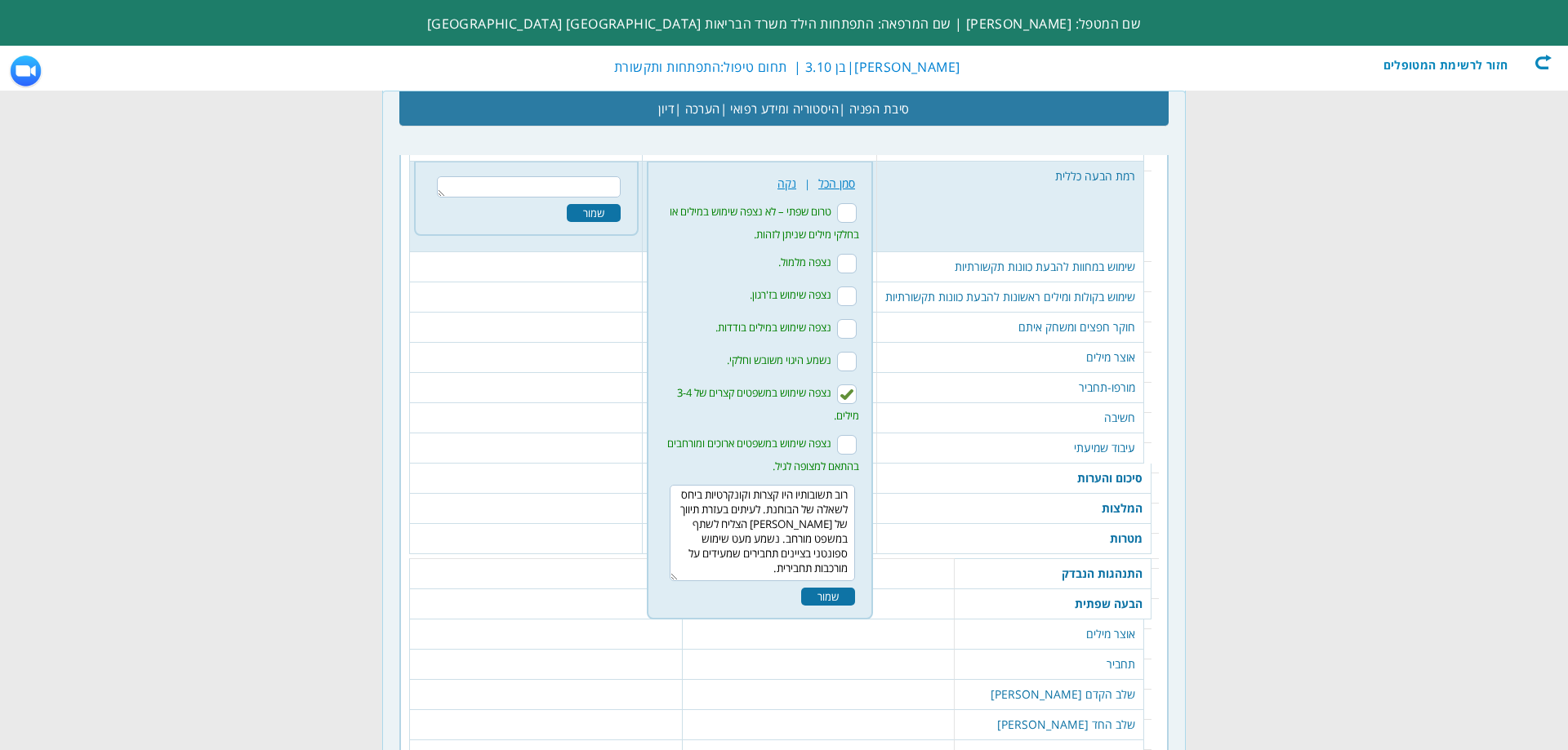
click at [1064, 282] on td "שימוש במחוות להבעת כוונות תקשורתיות" at bounding box center [1011, 267] width 267 height 30
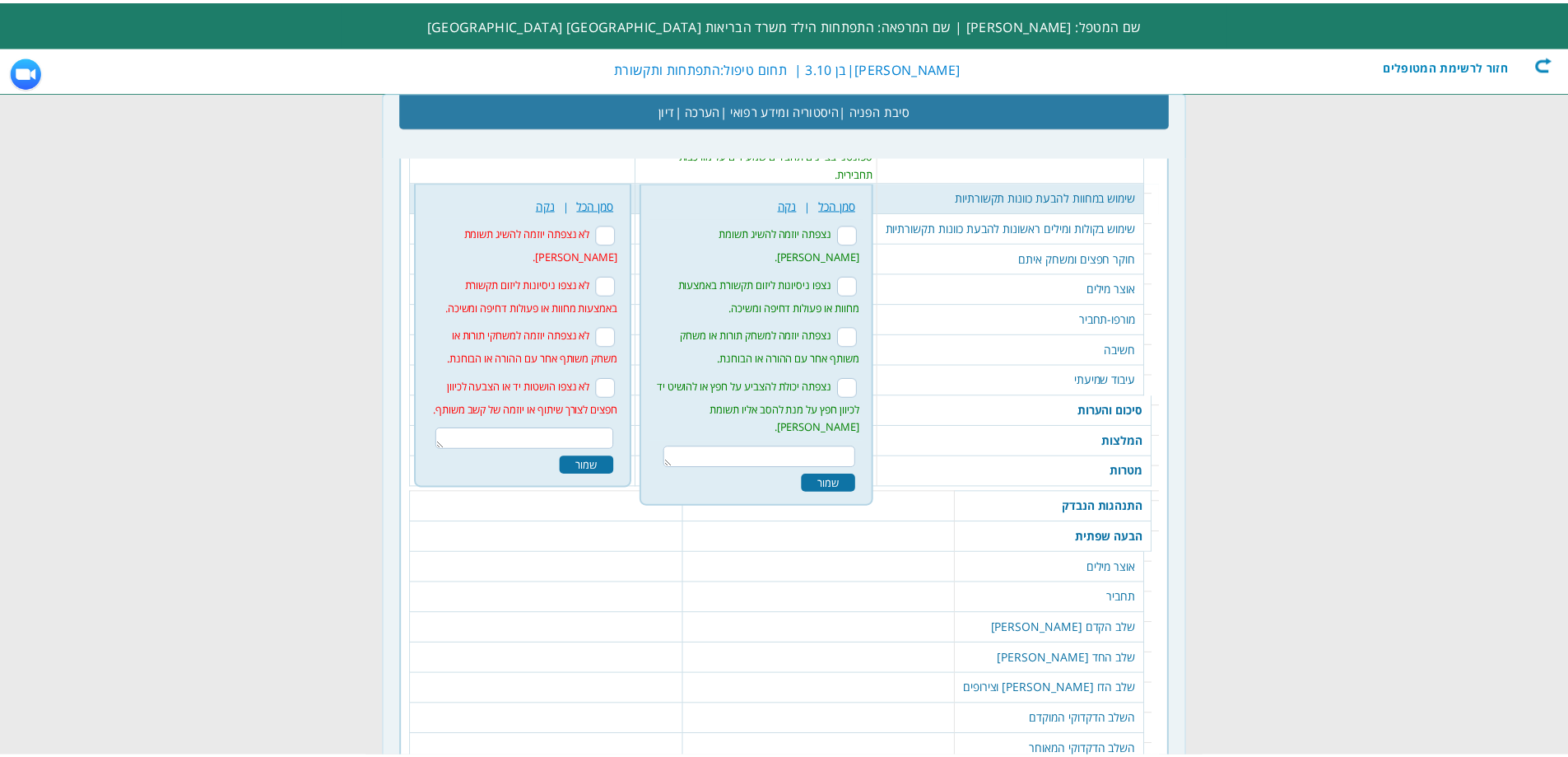
scroll to position [1954, 0]
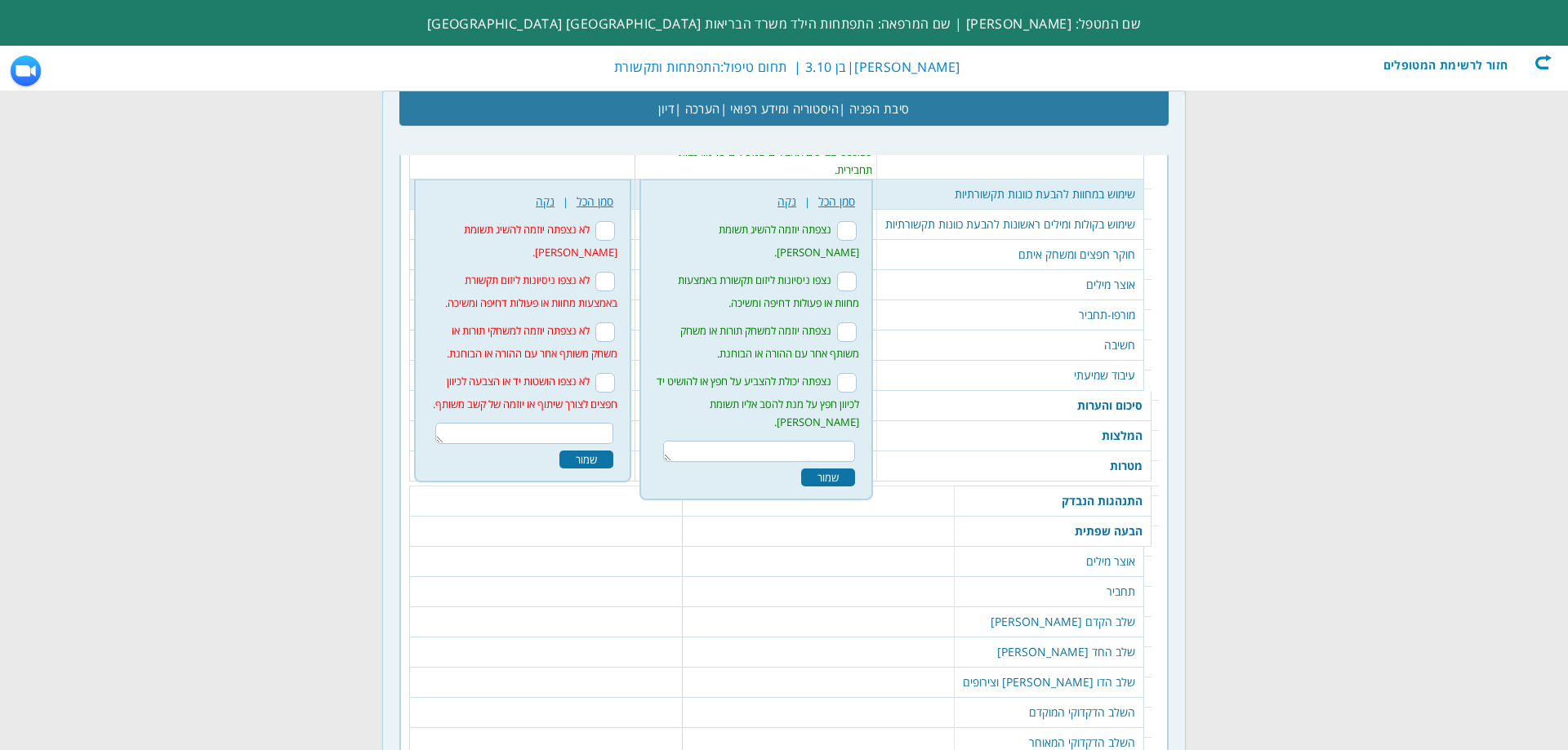
click at [1103, 195] on td "שימוש במחוות להבעת כוונות תקשורתיות" at bounding box center [1011, 194] width 267 height 30
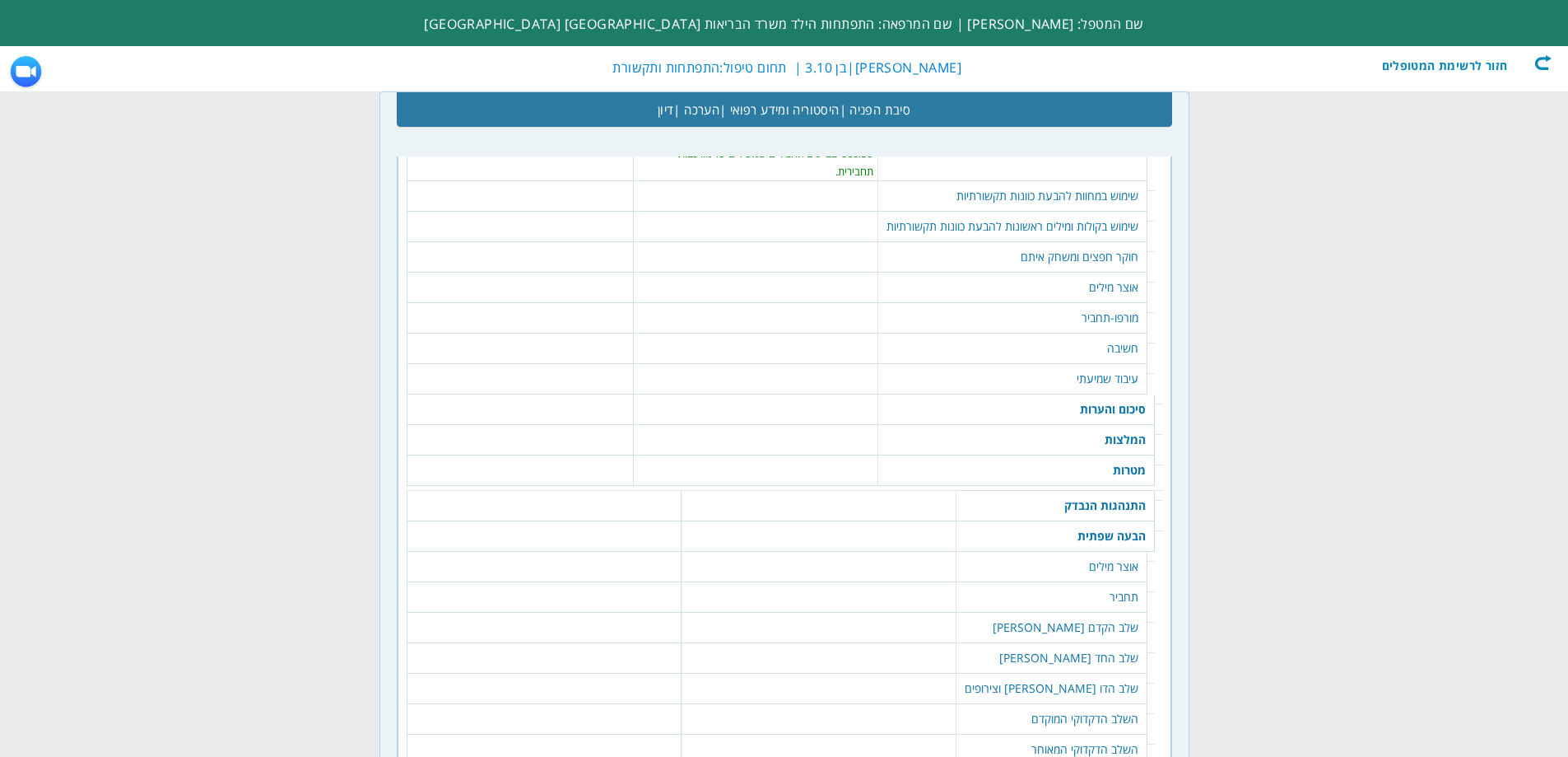
click at [1112, 228] on td "שימוש בקולות ומילים ראשונות להבעת כוונות תקשורתיות" at bounding box center [1013, 226] width 269 height 31
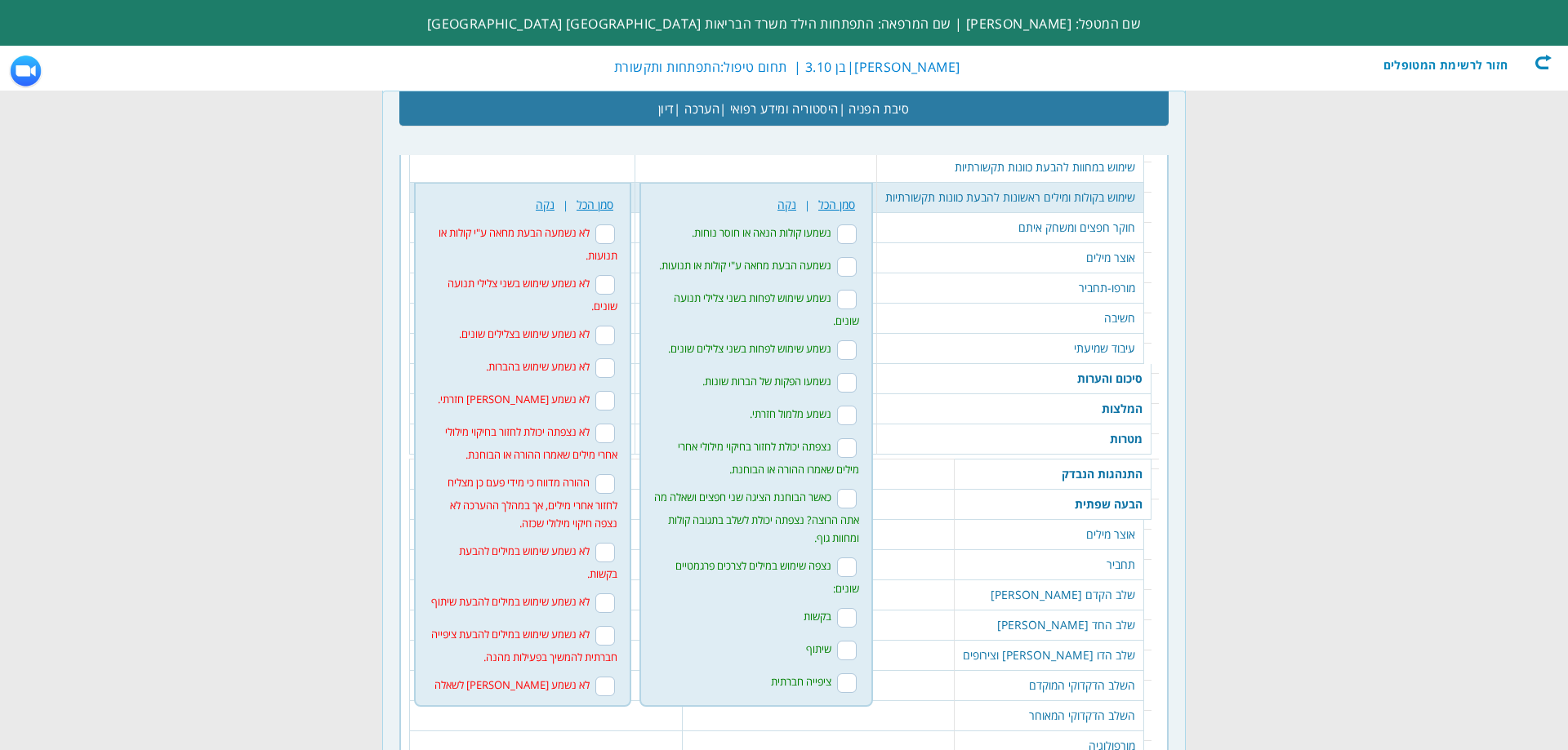
scroll to position [1966, 0]
click at [1122, 228] on td "חוקר חפצים ומשחק איתם" at bounding box center [1011, 224] width 267 height 30
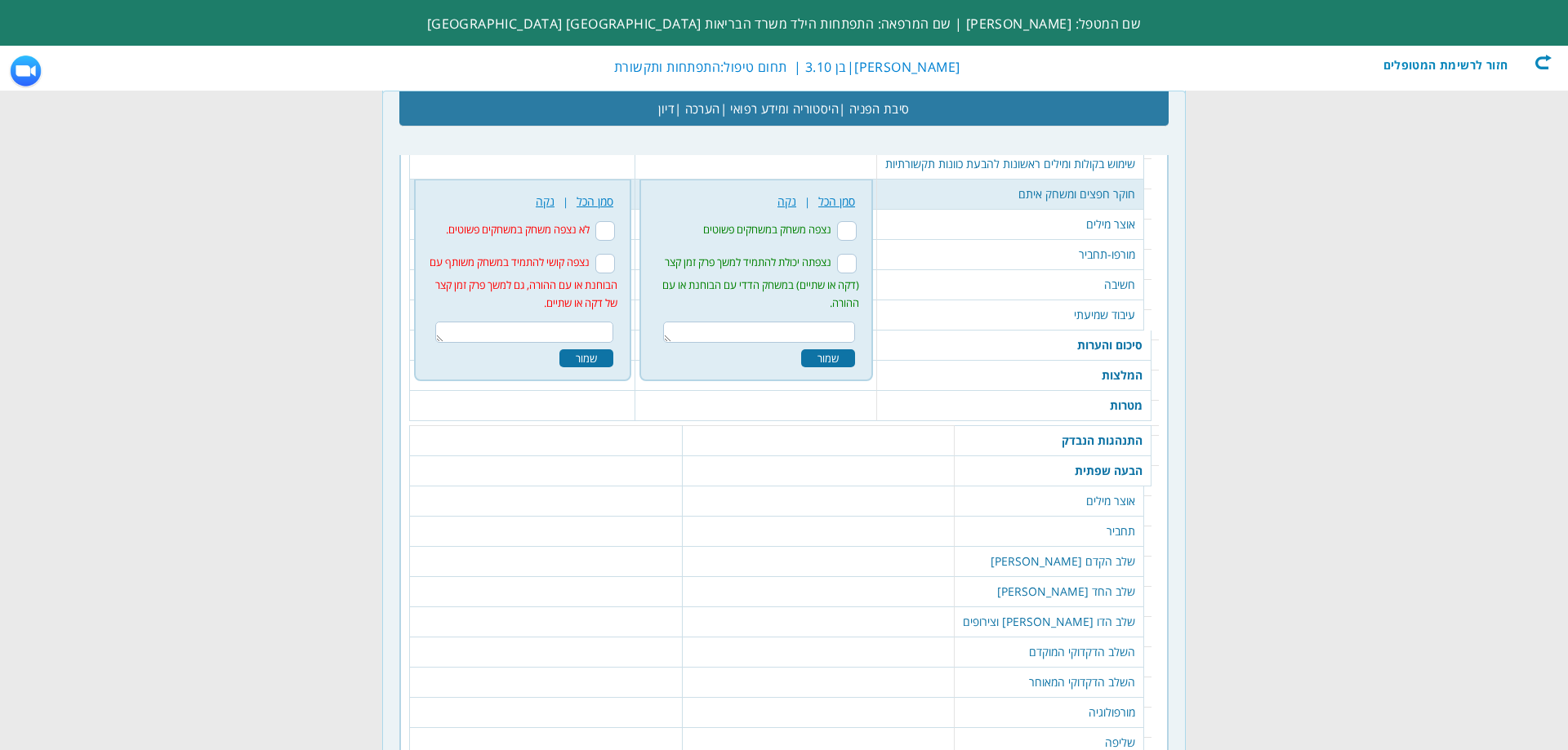
click at [1123, 231] on td "אוצר מילים" at bounding box center [1011, 224] width 267 height 30
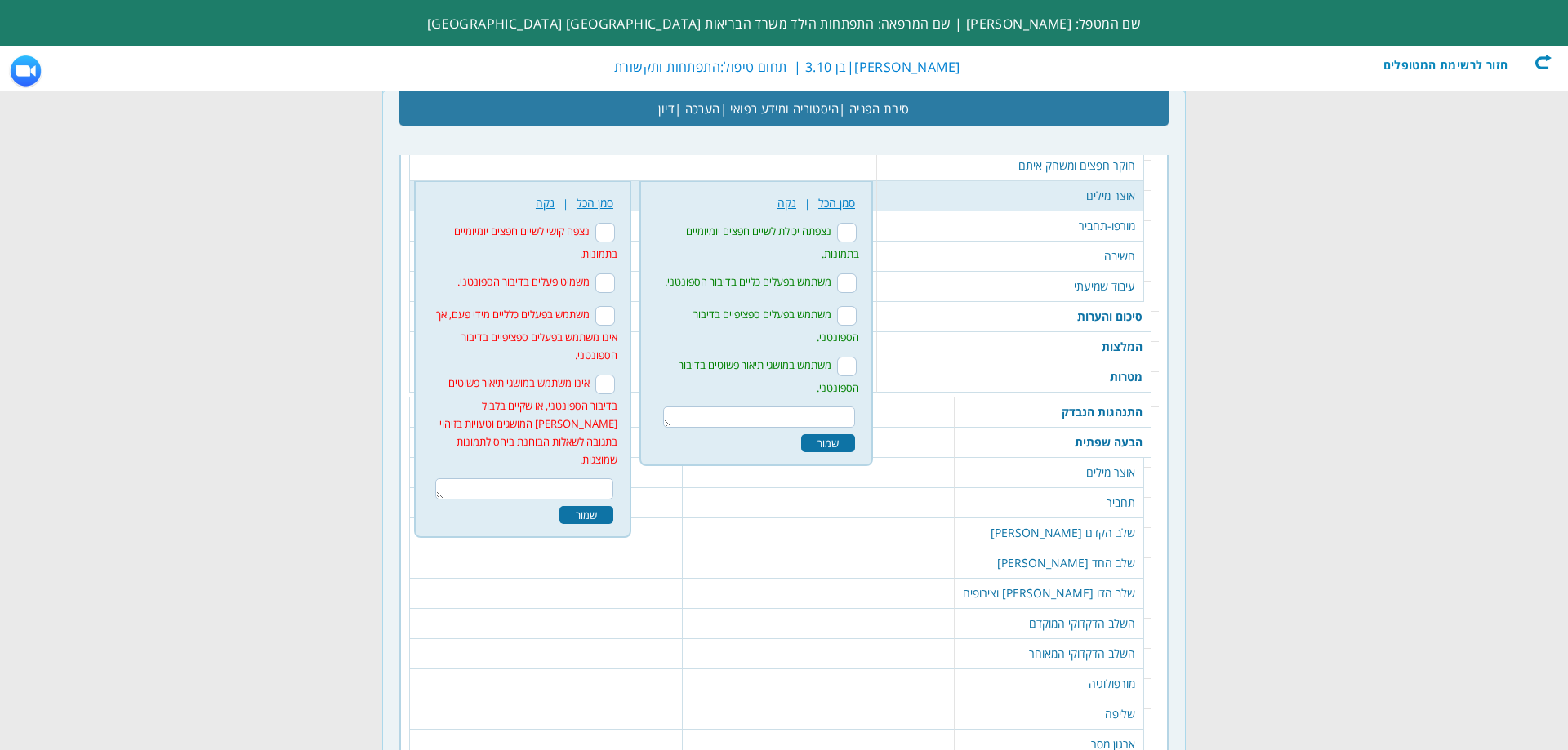
scroll to position [2026, 0]
click at [1119, 218] on td "מורפו-תחביר" at bounding box center [1011, 224] width 267 height 30
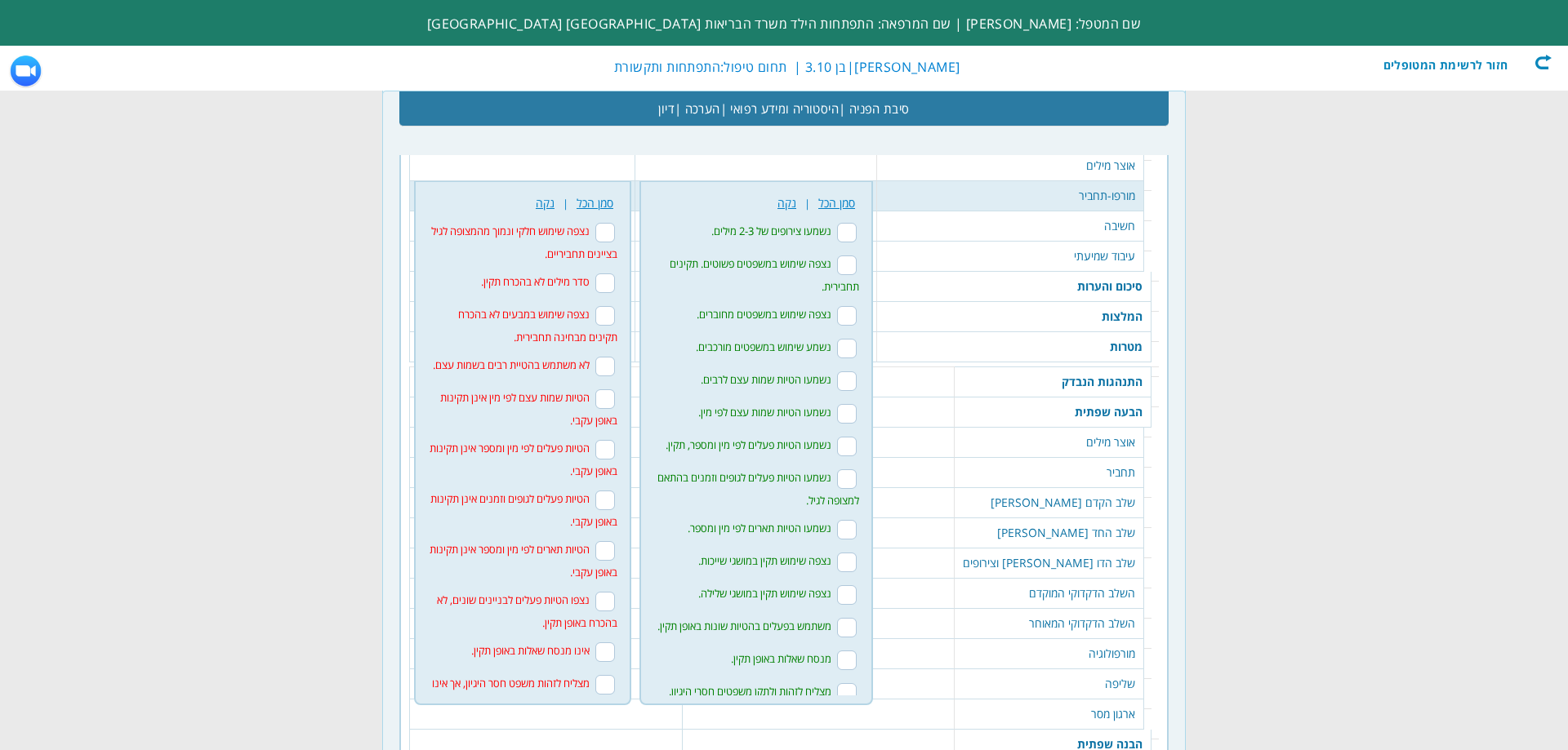
scroll to position [2056, 0]
click at [604, 230] on input "נצפה שימוש חלקי ונמוך מהמצופה לגיל בציינים תחביריים." at bounding box center [604, 231] width 19 height 19
checkbox input "true"
click at [837, 314] on input "נצפה שימוש במשפטים מחוברים." at bounding box center [846, 313] width 19 height 19
checkbox input "true"
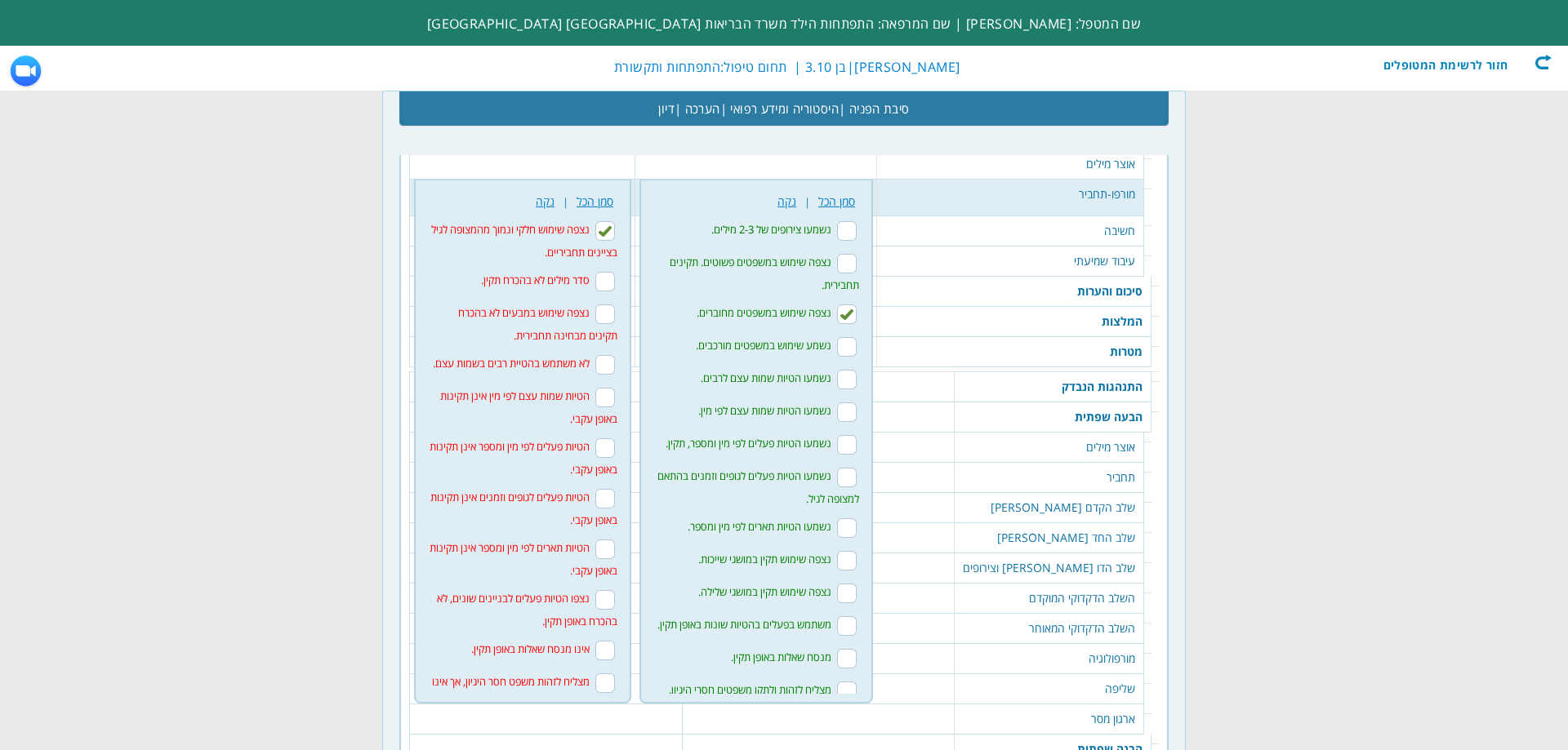
click at [837, 381] on input "נשמעו הטיות שמות עצם לרבים." at bounding box center [846, 379] width 19 height 19
checkbox input "true"
drag, startPoint x: 832, startPoint y: 411, endPoint x: 847, endPoint y: 426, distance: 21.2
click at [837, 410] on input "נשמעו הטיות שמות עצם לפי מין." at bounding box center [846, 412] width 19 height 19
checkbox input "true"
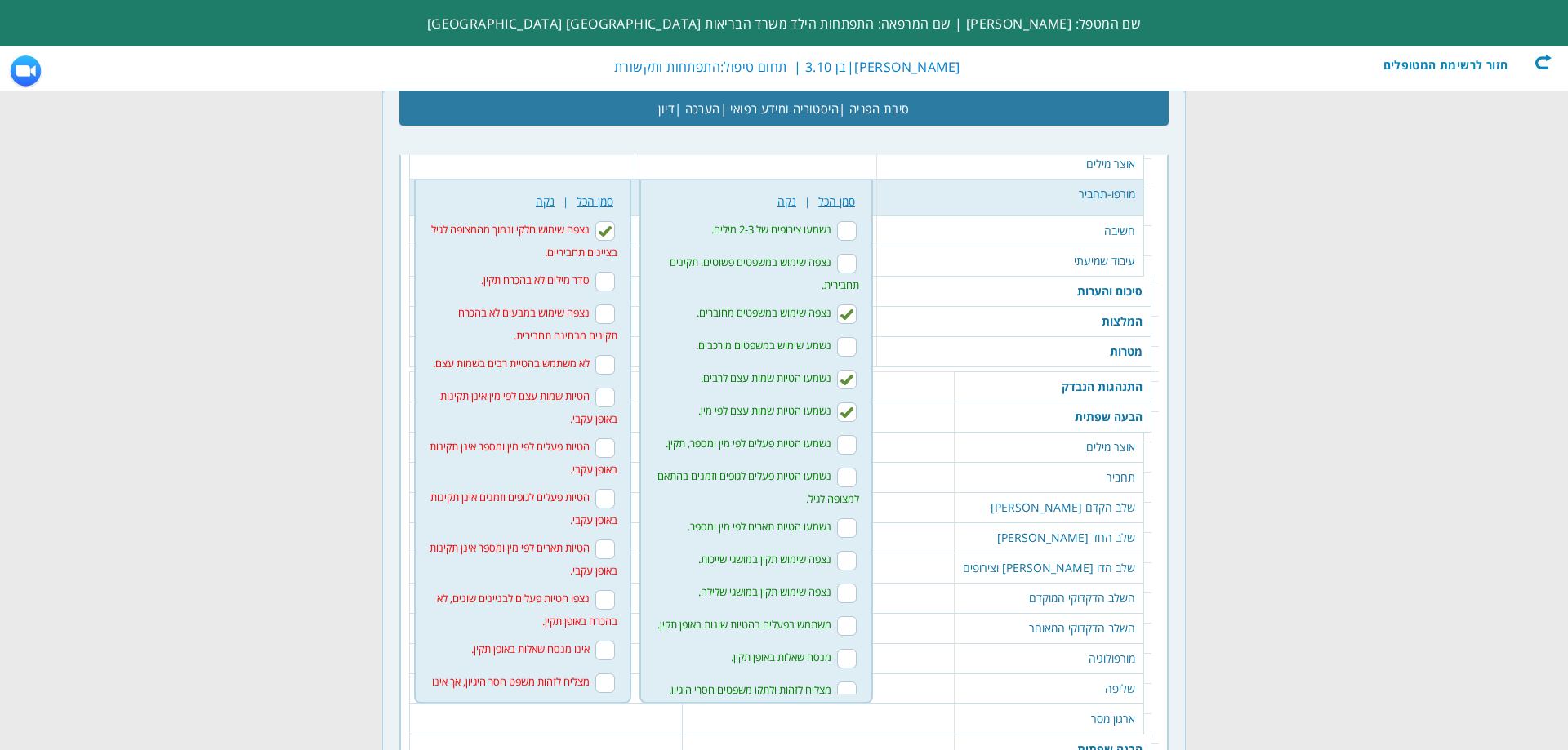
click at [841, 446] on input "נשמעו הטיות פעלים לפי מין ומספר, תקין." at bounding box center [846, 444] width 19 height 19
checkbox input "true"
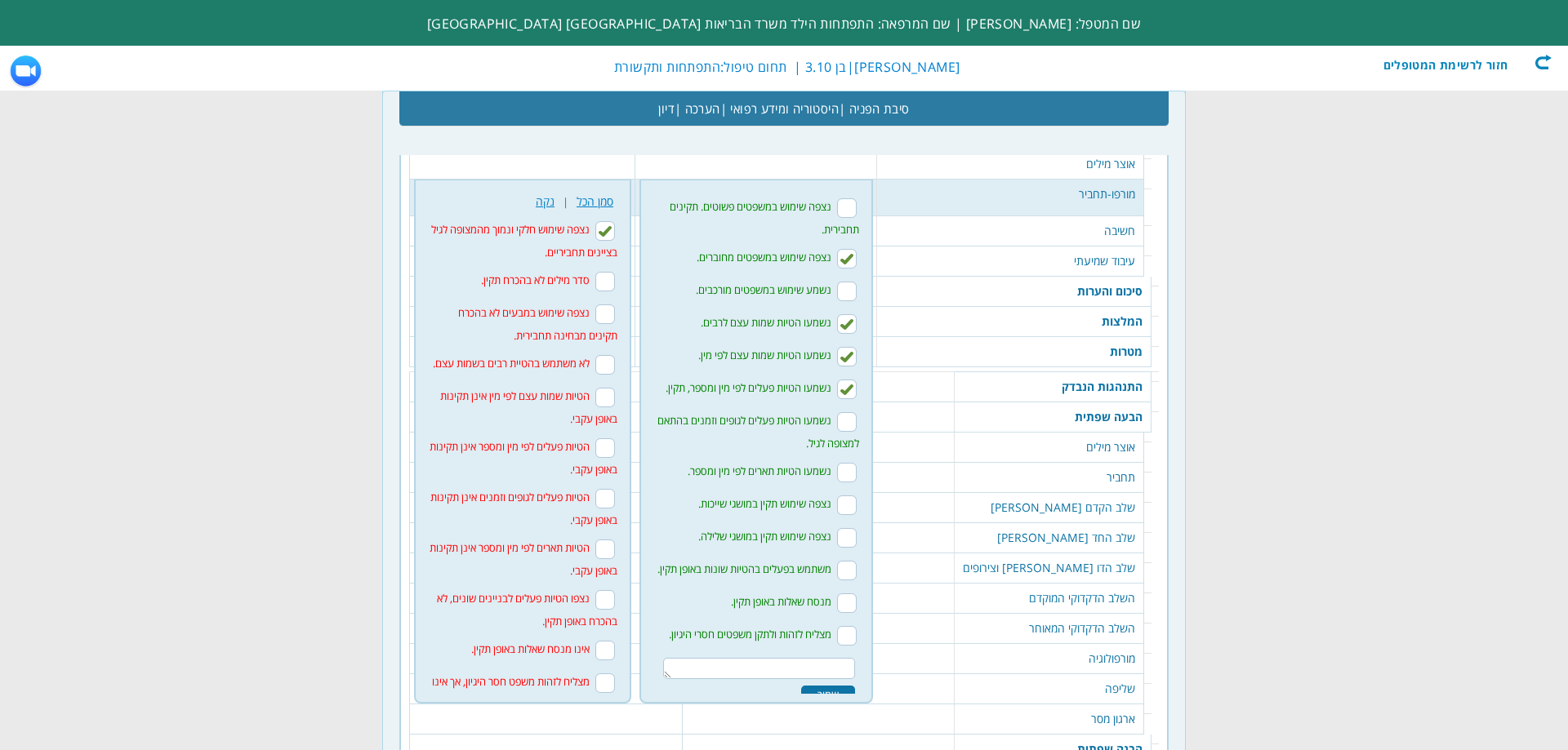
scroll to position [82, 0]
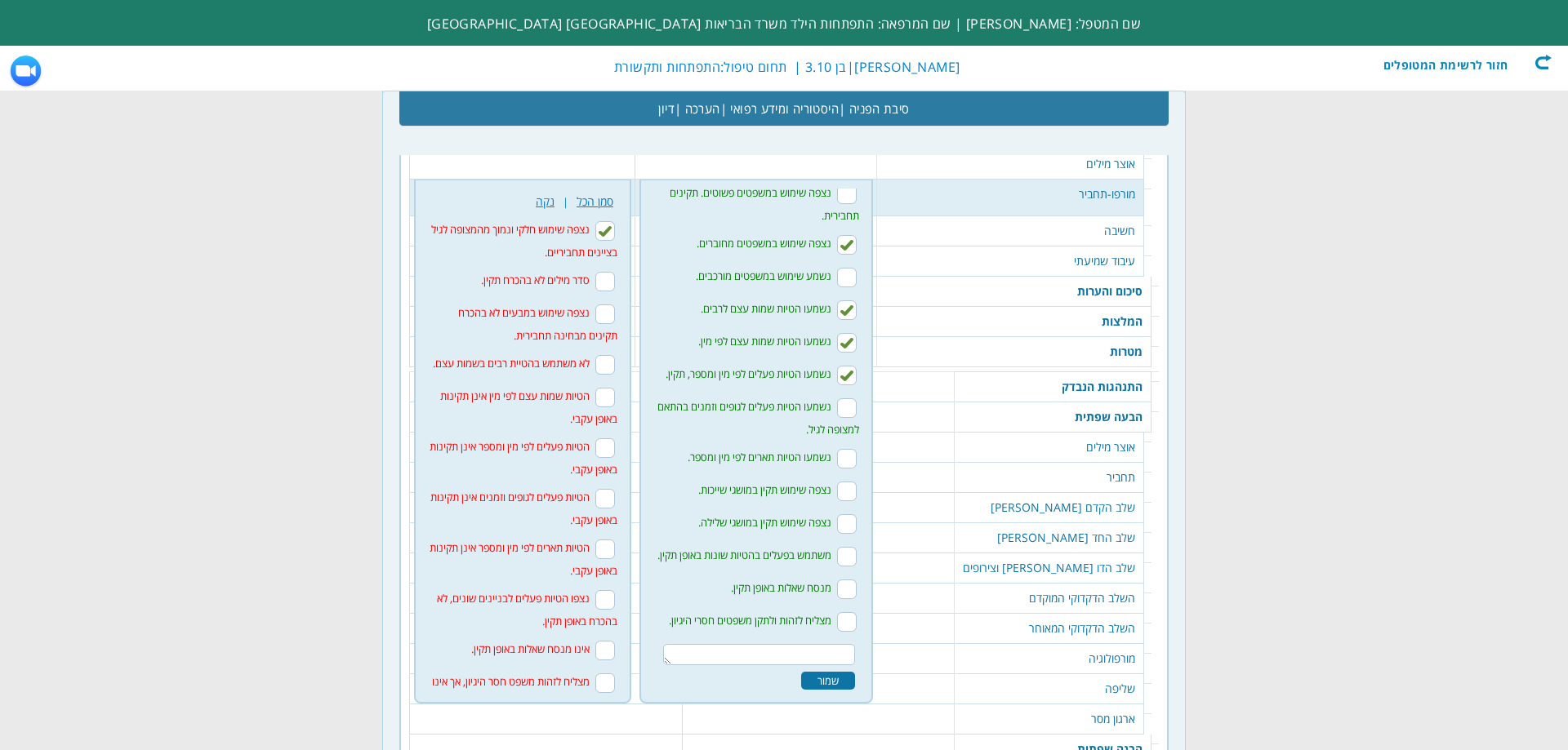
click at [842, 412] on input "נשמעו הטיות פעלים לגופים וזמנים בהתאם למצופה לגיל." at bounding box center [846, 407] width 19 height 19
click at [841, 418] on input "נשמעו הטיות פעלים לגופים וזמנים בהתאם למצופה לגיל." at bounding box center [846, 407] width 19 height 19
checkbox input "false"
click at [787, 647] on textarea at bounding box center [759, 653] width 192 height 21
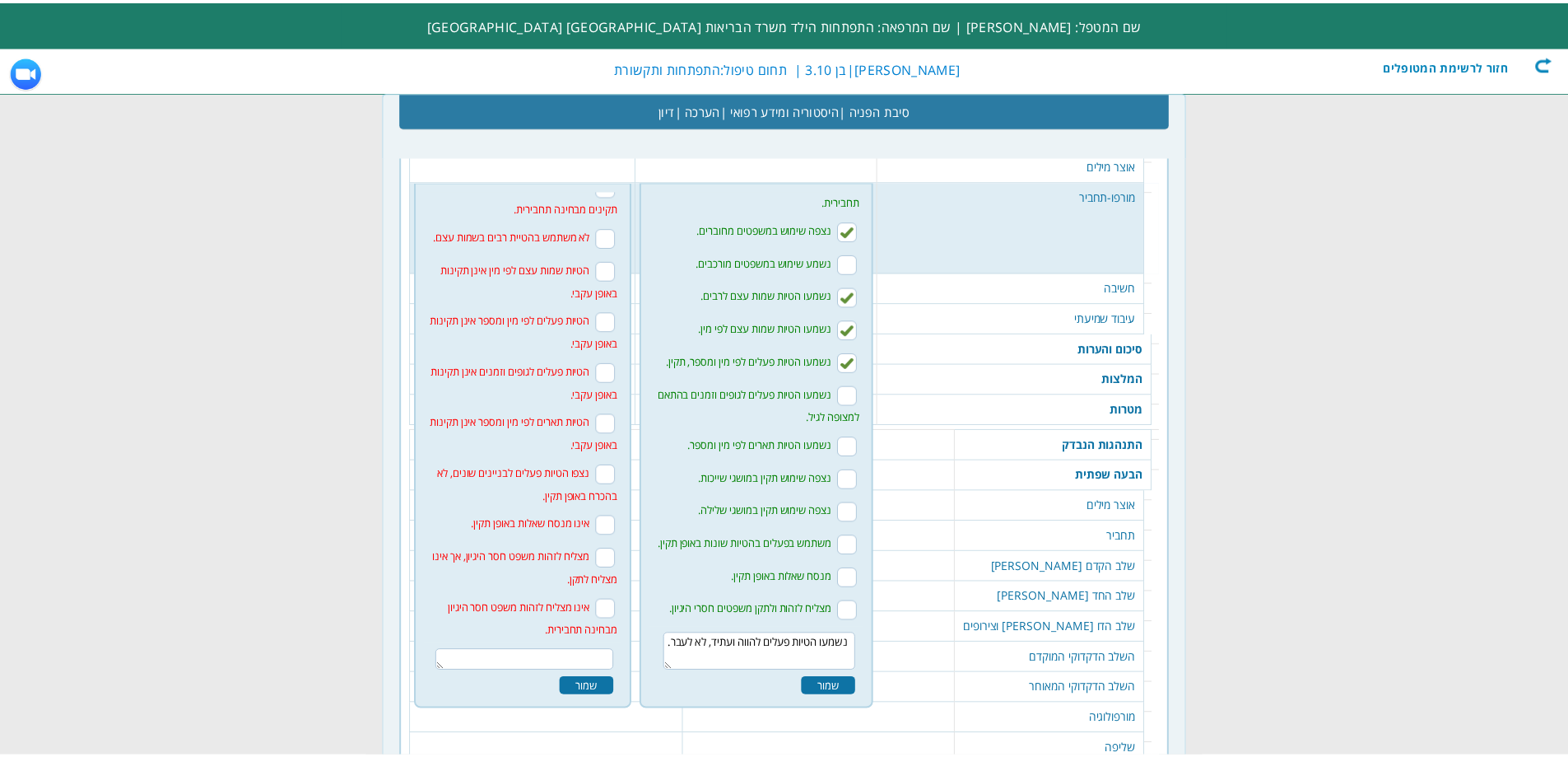
scroll to position [149, 0]
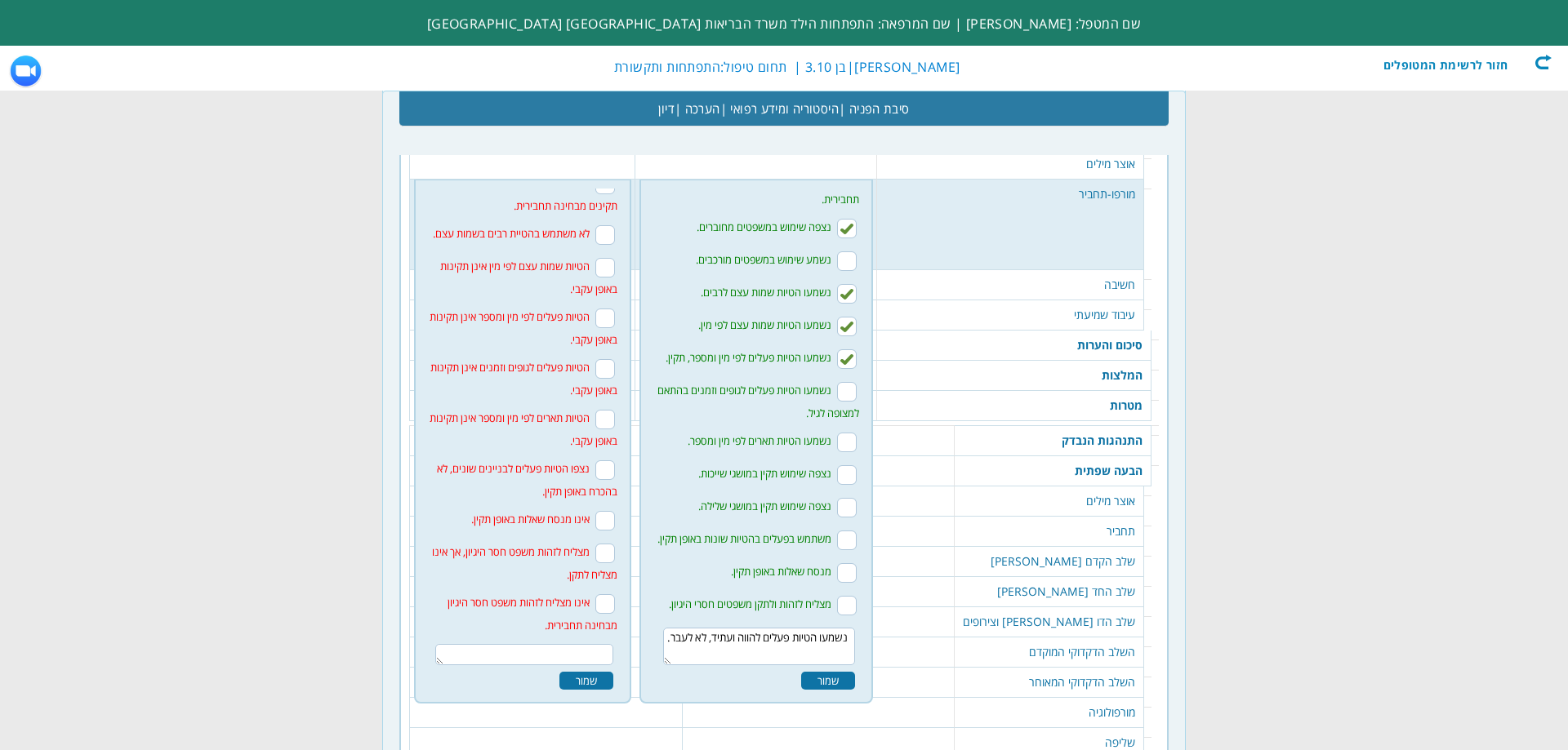
type textarea "נשמעו הטיות פעלים להווה ועתיד, לא לעבר."
click at [602, 518] on input "אינו מנסח שאלות באופן תקין." at bounding box center [604, 520] width 19 height 19
checkbox input "true"
click at [586, 648] on textarea at bounding box center [524, 653] width 178 height 21
type textarea "נצפה קושי לנסח משפטי משאלה."
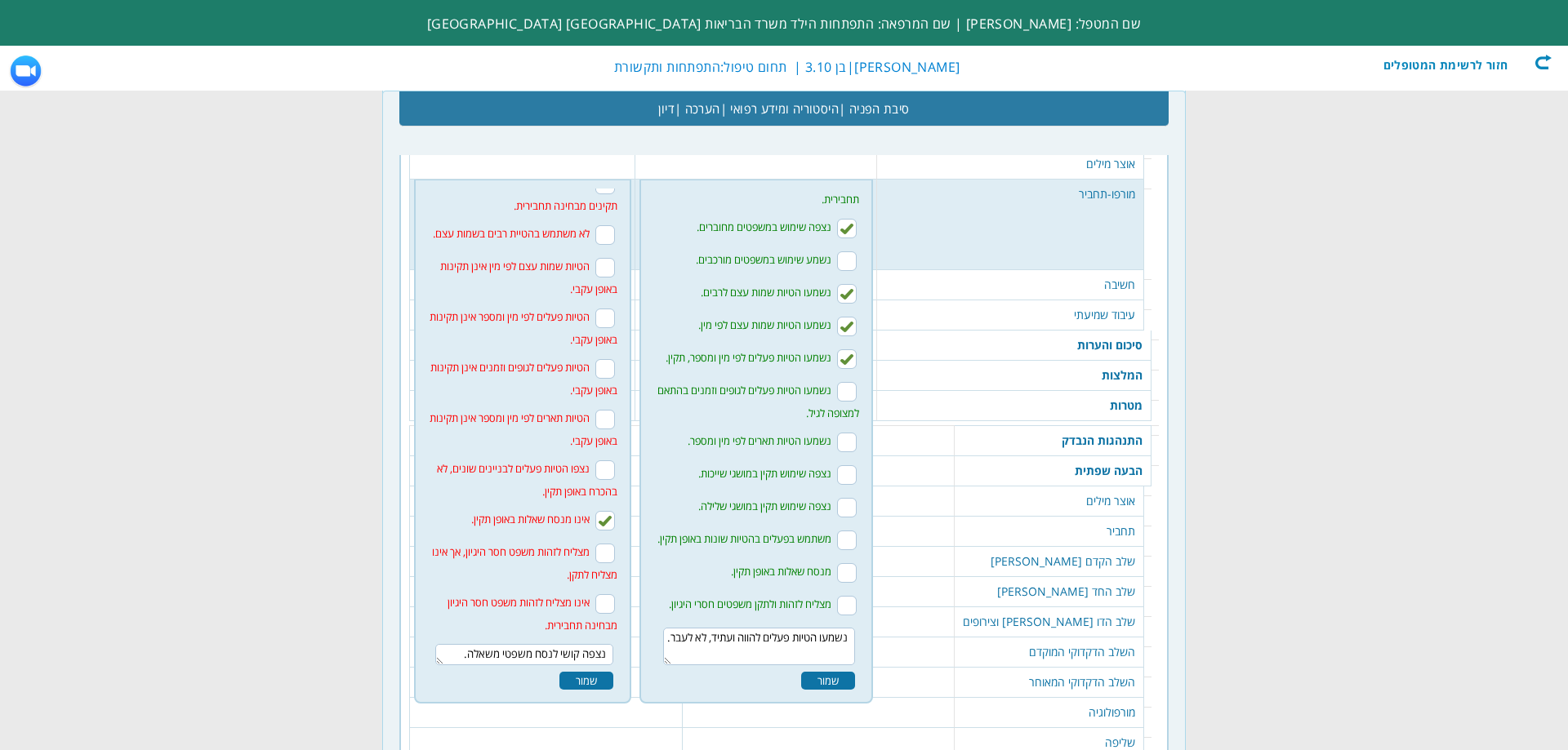
click at [576, 676] on div "שמור" at bounding box center [586, 681] width 54 height 18
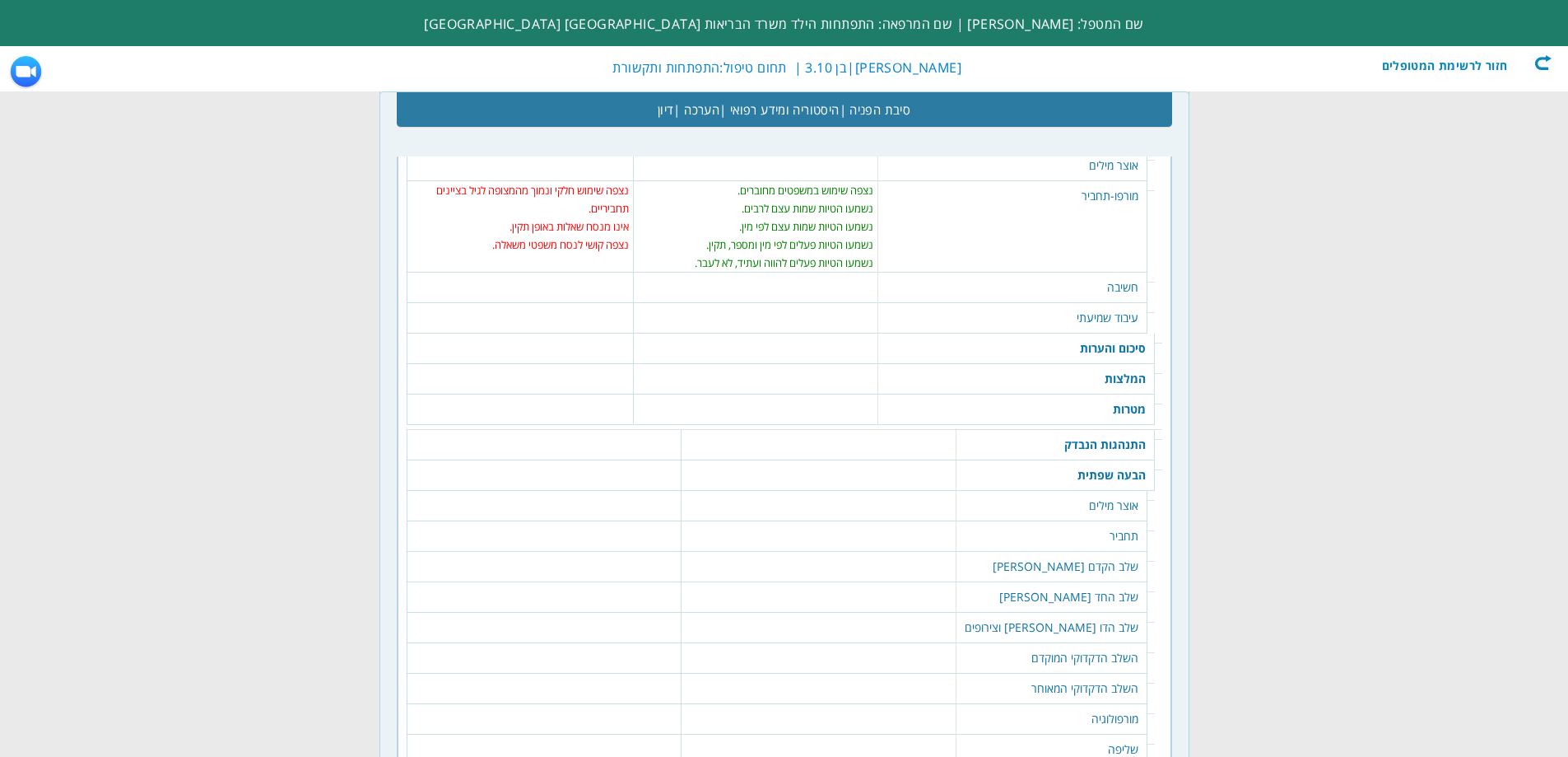
click at [1121, 290] on td "חשיבה" at bounding box center [1013, 288] width 269 height 31
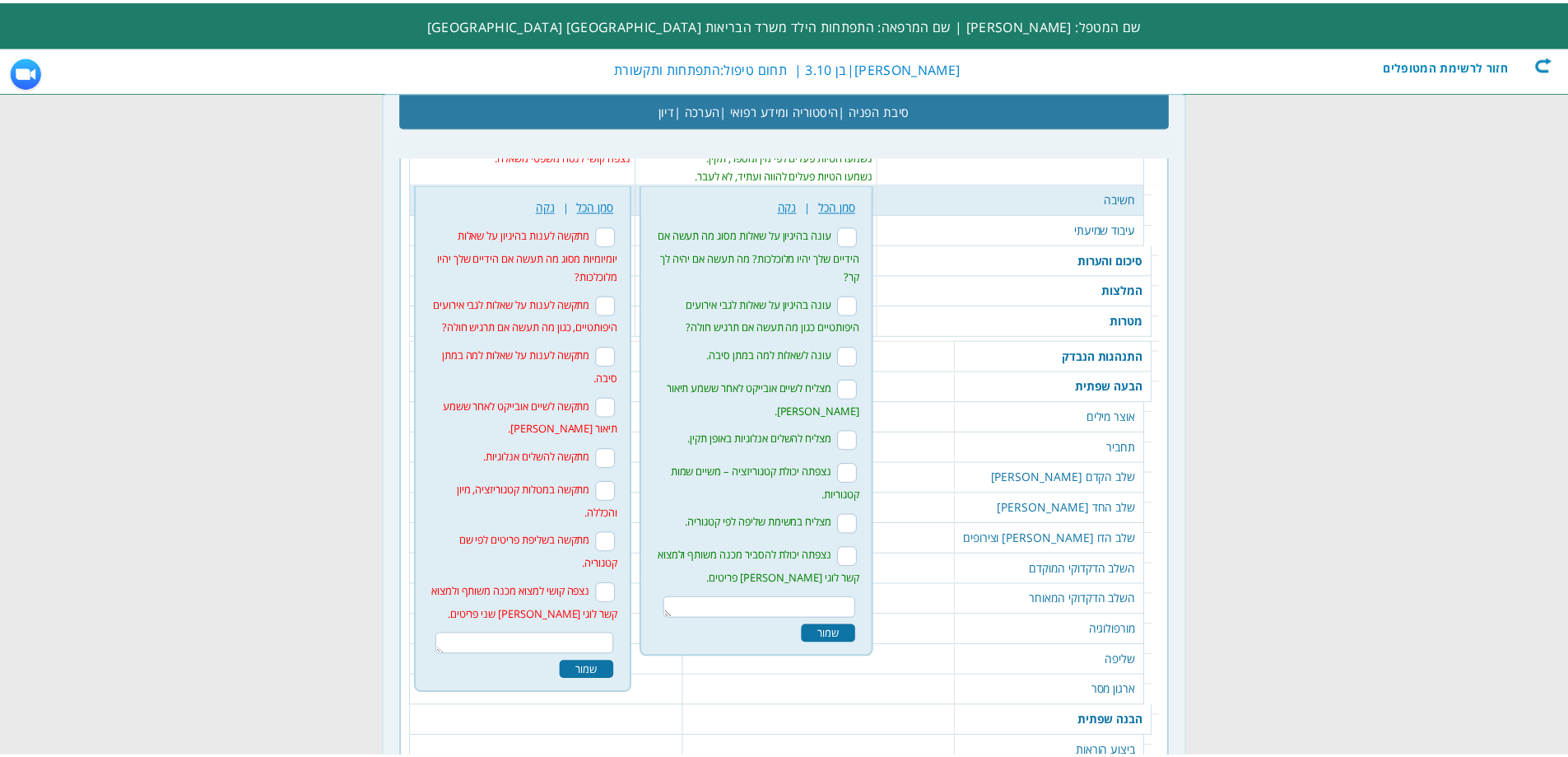
scroll to position [2167, 0]
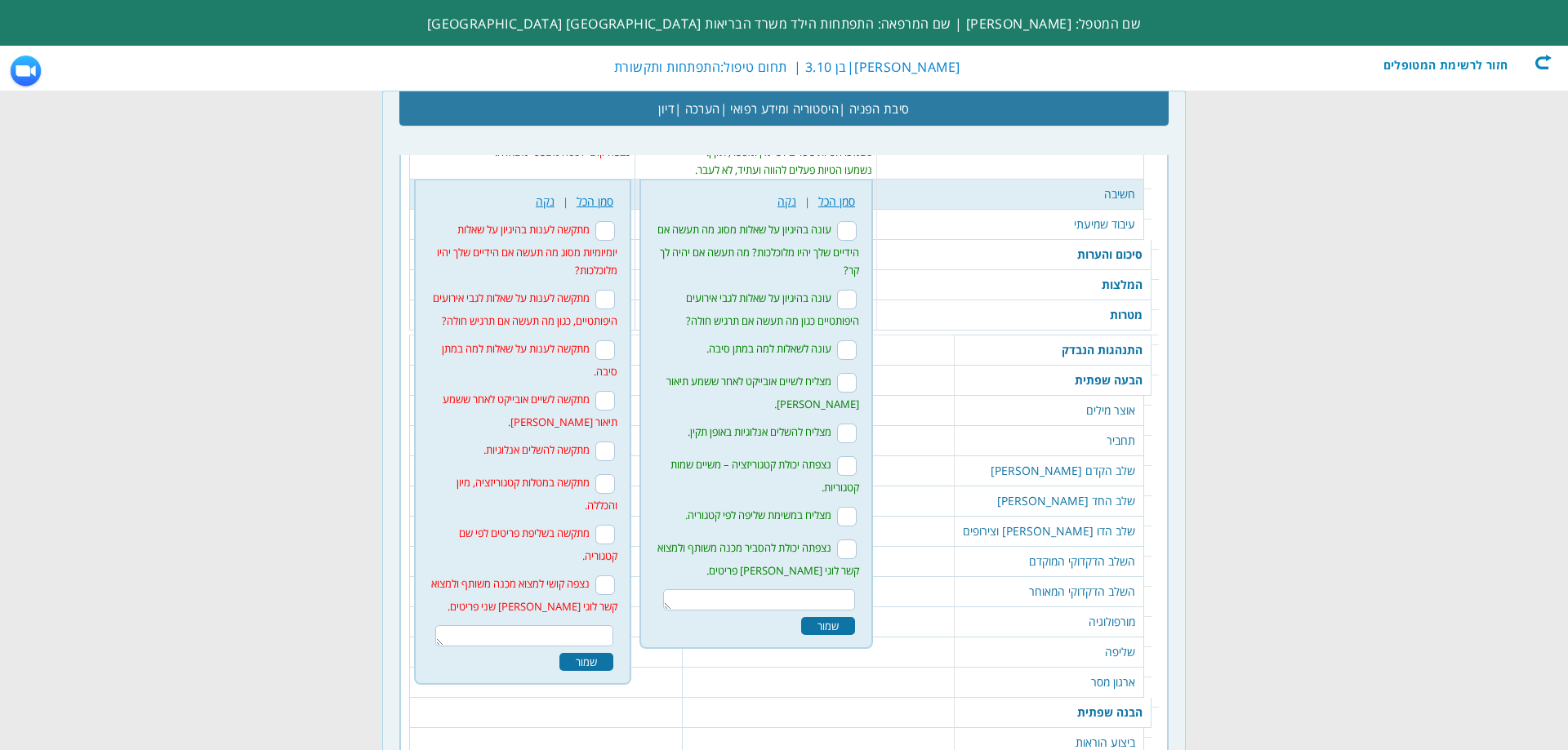
click at [845, 231] on input "עונה בהיגיון על שאלות מסוג מה תעשה אם הידיים שלך יהיו מלוכלכות? מה תעשה אם יהיה…" at bounding box center [846, 231] width 19 height 19
checkbox input "true"
drag, startPoint x: 619, startPoint y: 290, endPoint x: 607, endPoint y: 318, distance: 30.5
click at [615, 293] on input "מתקשה לענות על שאלות לגבי אירועים היפותטיים, כגון מה תעשה אם תרגיש חולה?" at bounding box center [604, 299] width 19 height 19
checkbox input "true"
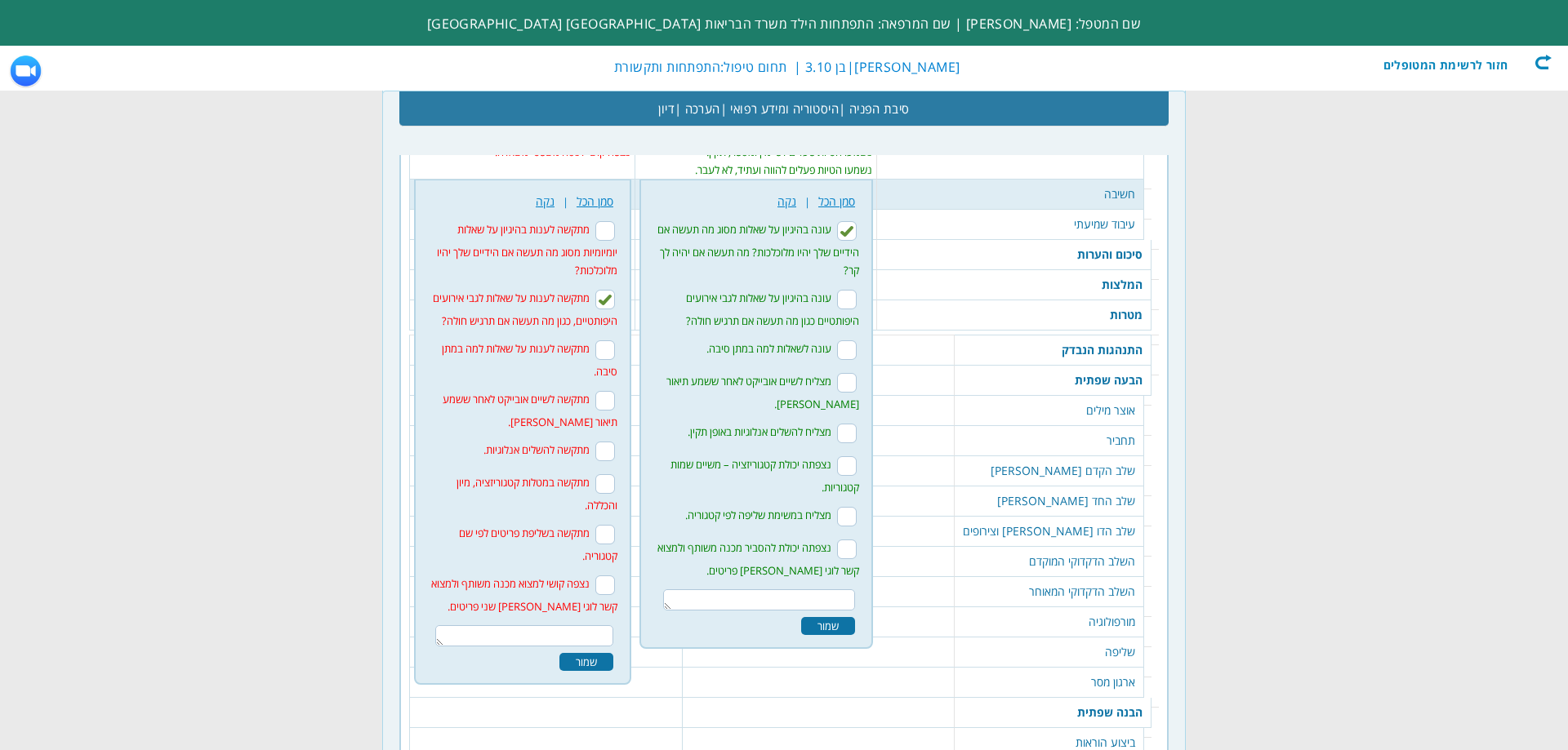
click at [848, 350] on input "עונה לשאלות למה במתן סיבה." at bounding box center [846, 349] width 19 height 19
checkbox input "true"
click at [845, 383] on input "מצליח לשיים אובייקט לאחר ששמע תיאור [PERSON_NAME]." at bounding box center [846, 382] width 19 height 19
checkbox input "true"
click at [847, 433] on input "מצליח להשלים אנלוגיות באופן תקין." at bounding box center [846, 433] width 19 height 19
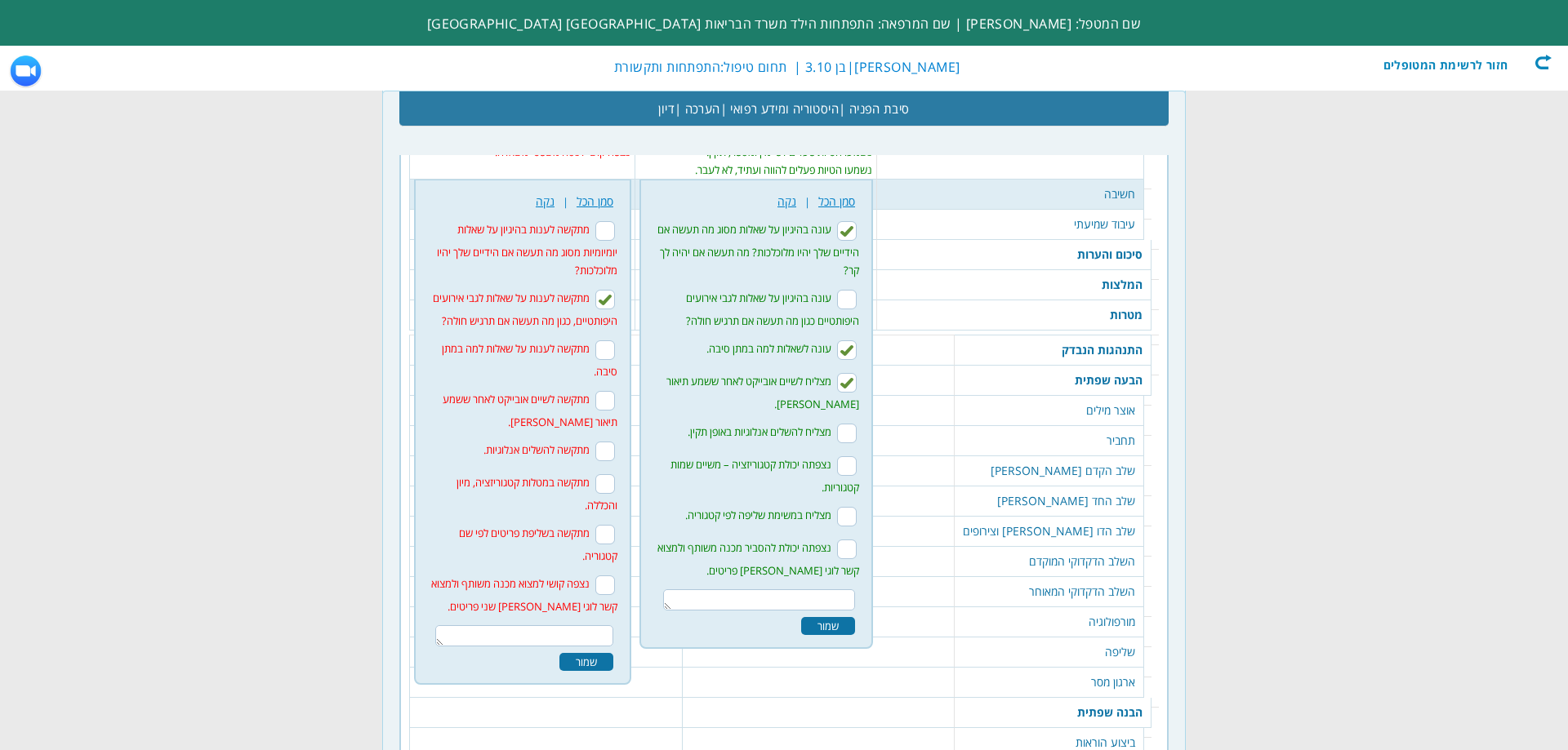
checkbox input "true"
click at [615, 484] on input "מתקשה במטלות קטגוריזציה, מיון והכללה." at bounding box center [604, 483] width 19 height 19
checkbox input "true"
click at [614, 536] on input "מתקשה בשליפת פריטים לפי שם קטגוריה." at bounding box center [604, 534] width 19 height 19
checkbox input "true"
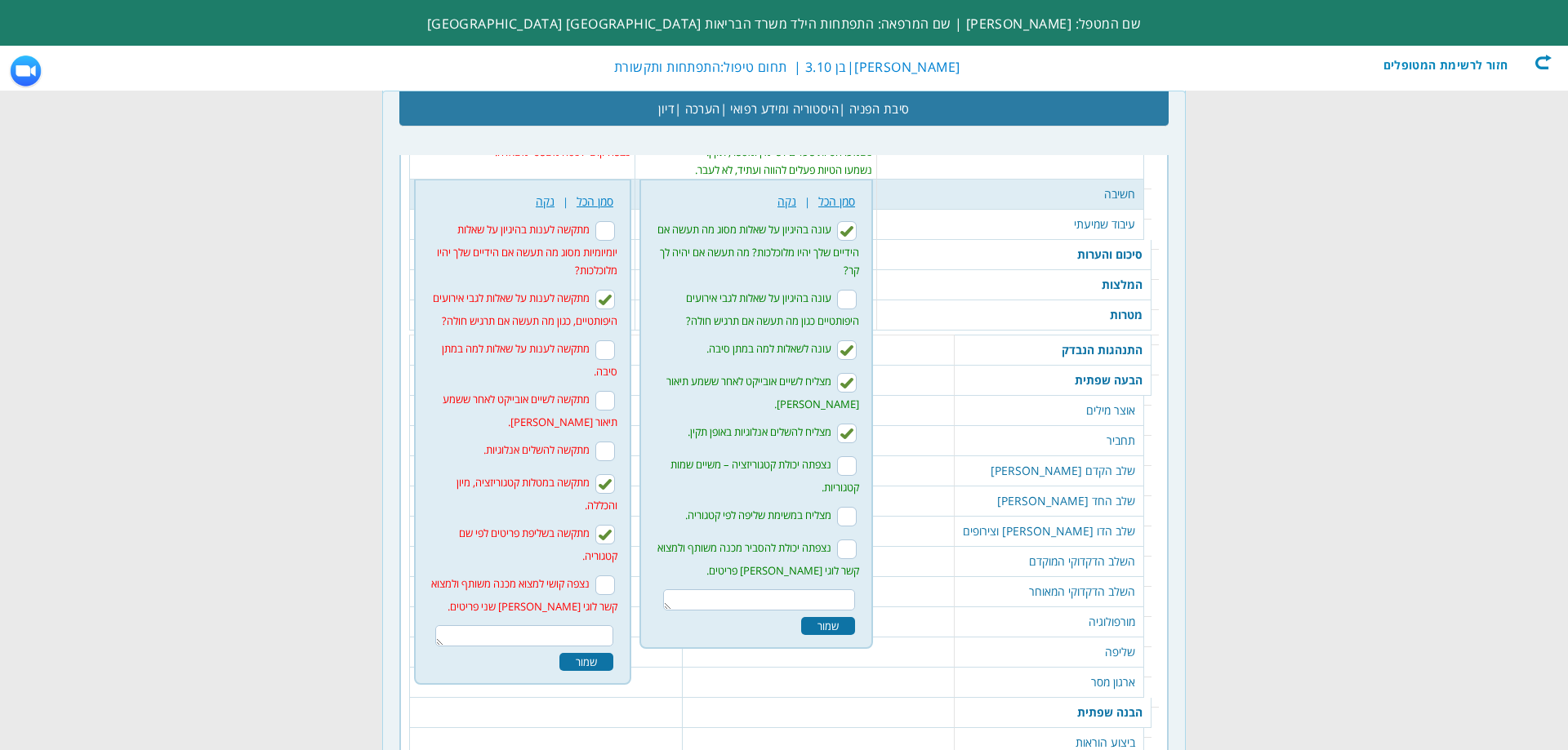
drag, startPoint x: 613, startPoint y: 580, endPoint x: 611, endPoint y: 590, distance: 10.2
click at [613, 581] on input "נצפה קושי למצוא מכנה משותף ולמצוא קשר לוגי [PERSON_NAME] שני פריטים." at bounding box center [604, 585] width 19 height 19
checkbox input "true"
click at [826, 622] on div "שמור" at bounding box center [828, 626] width 54 height 18
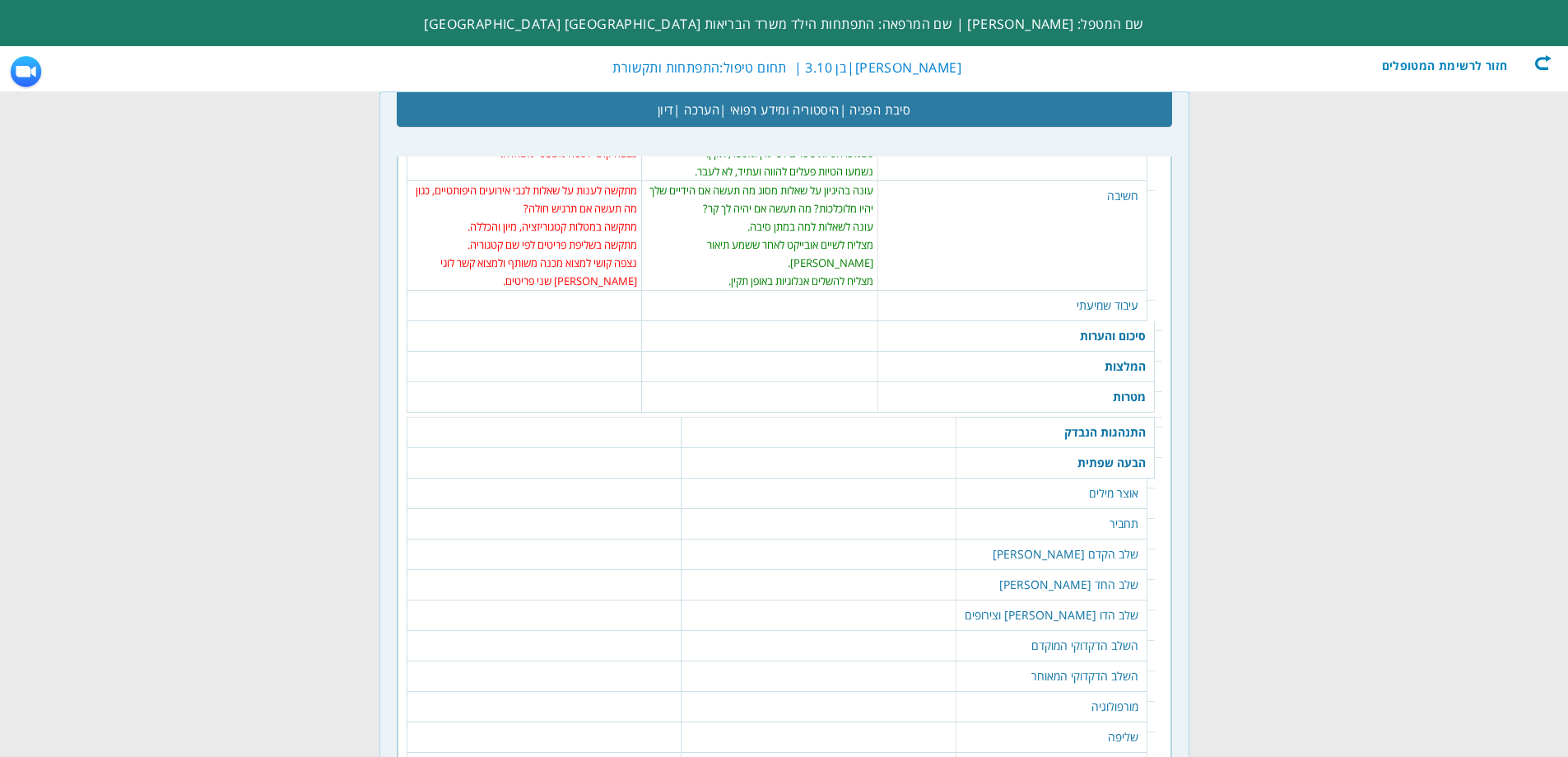
click at [1112, 310] on td "עיבוד שמיעתי" at bounding box center [1013, 305] width 269 height 31
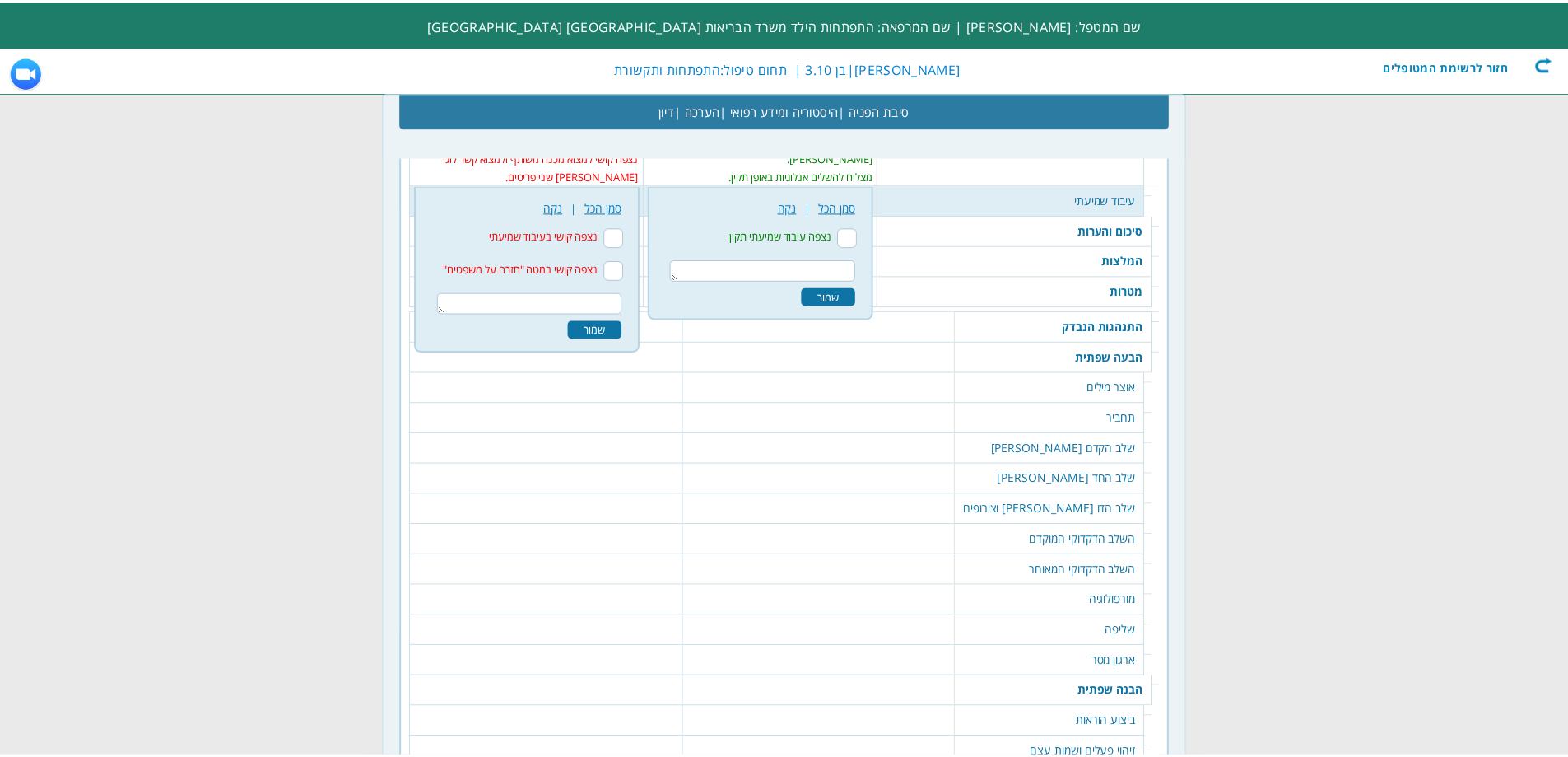
scroll to position [2277, 0]
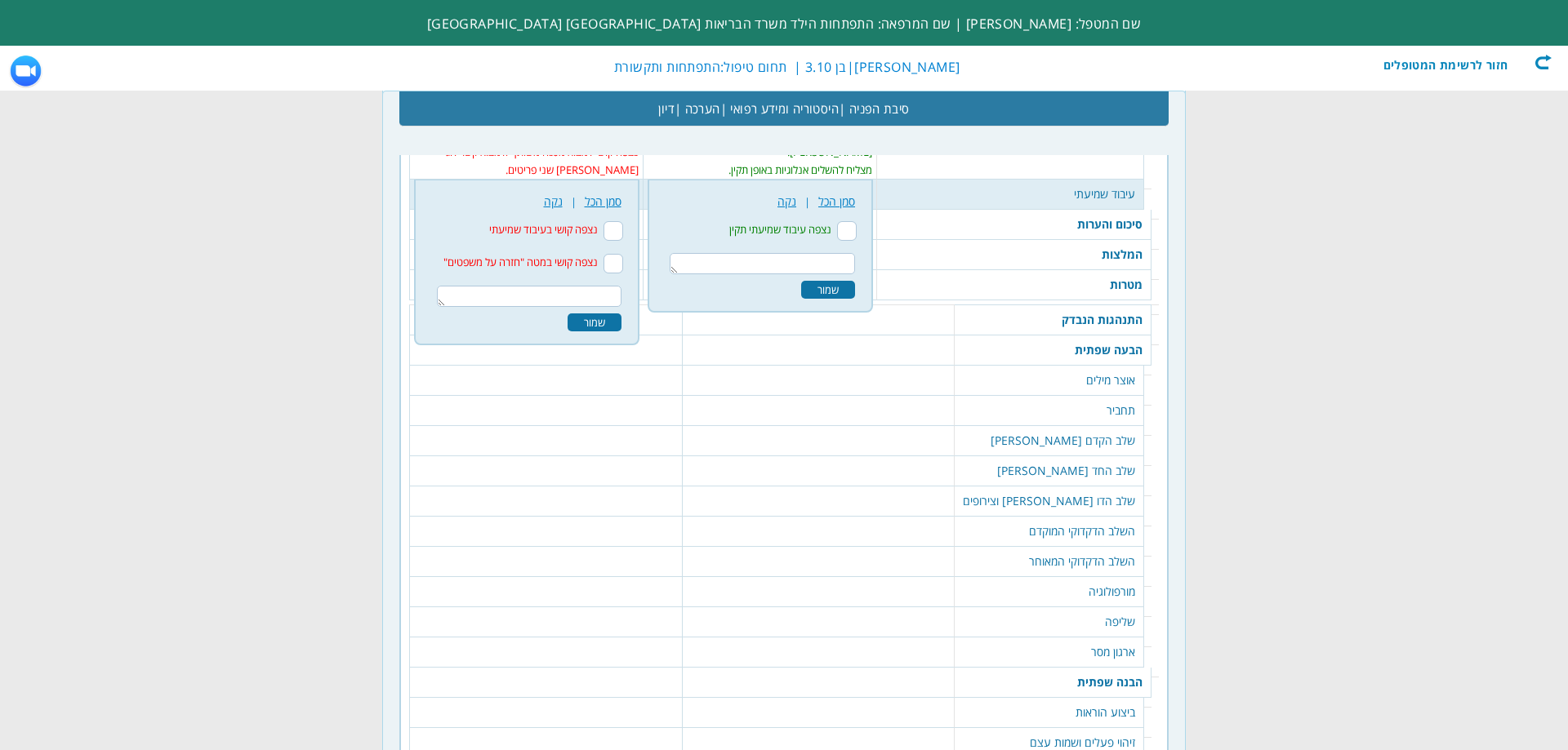
click at [610, 229] on input "נצפה קושי בעיבוד שמיעתי" at bounding box center [612, 231] width 19 height 19
checkbox input "true"
drag, startPoint x: 616, startPoint y: 253, endPoint x: 599, endPoint y: 280, distance: 31.9
click at [615, 254] on li "נצפה קושי במטה "חזרה על משפטים"" at bounding box center [527, 264] width 206 height 33
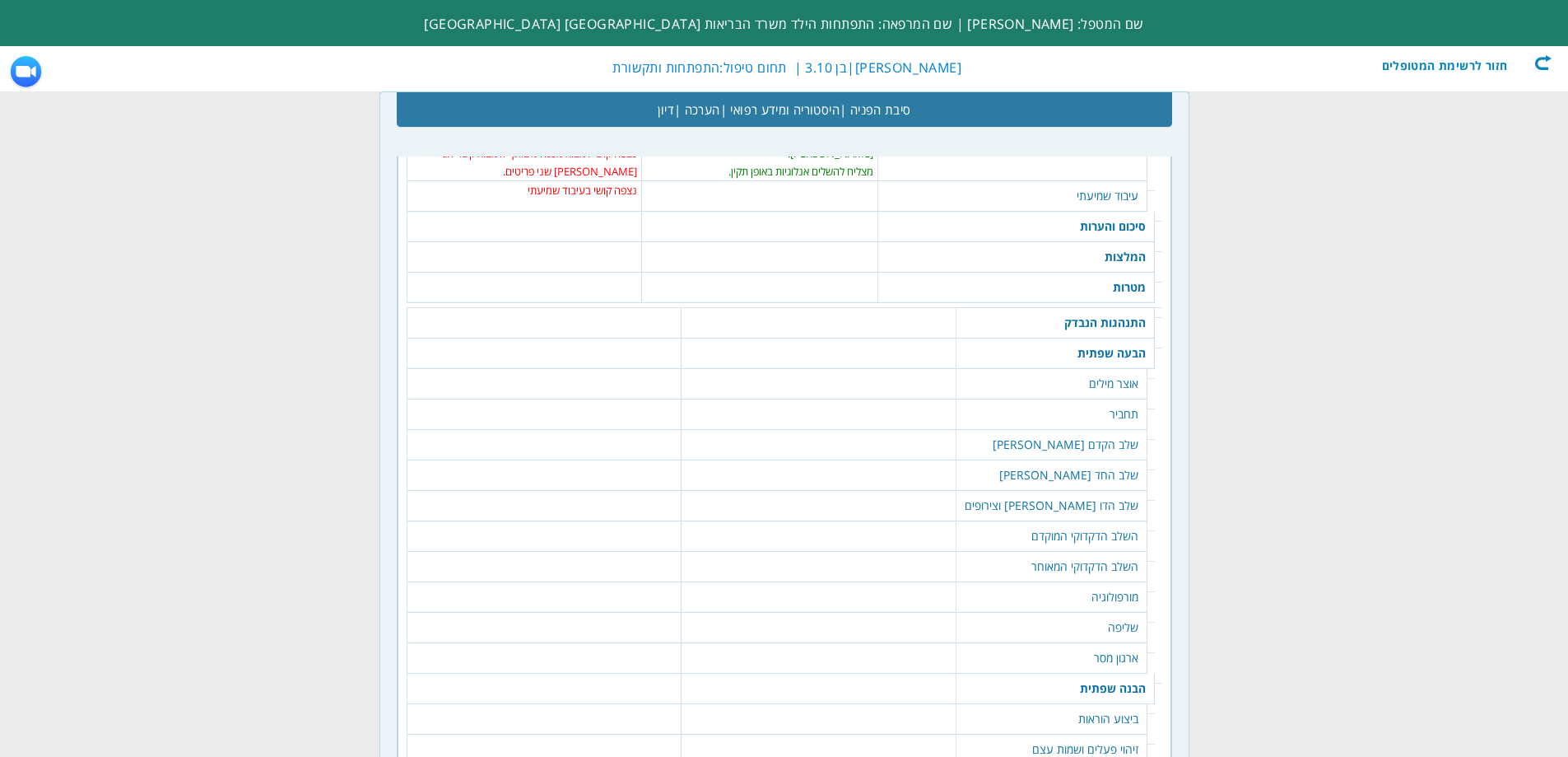
click at [622, 195] on td "נצפה קושי בעיבוד שמיעתי" at bounding box center [525, 190] width 226 height 19
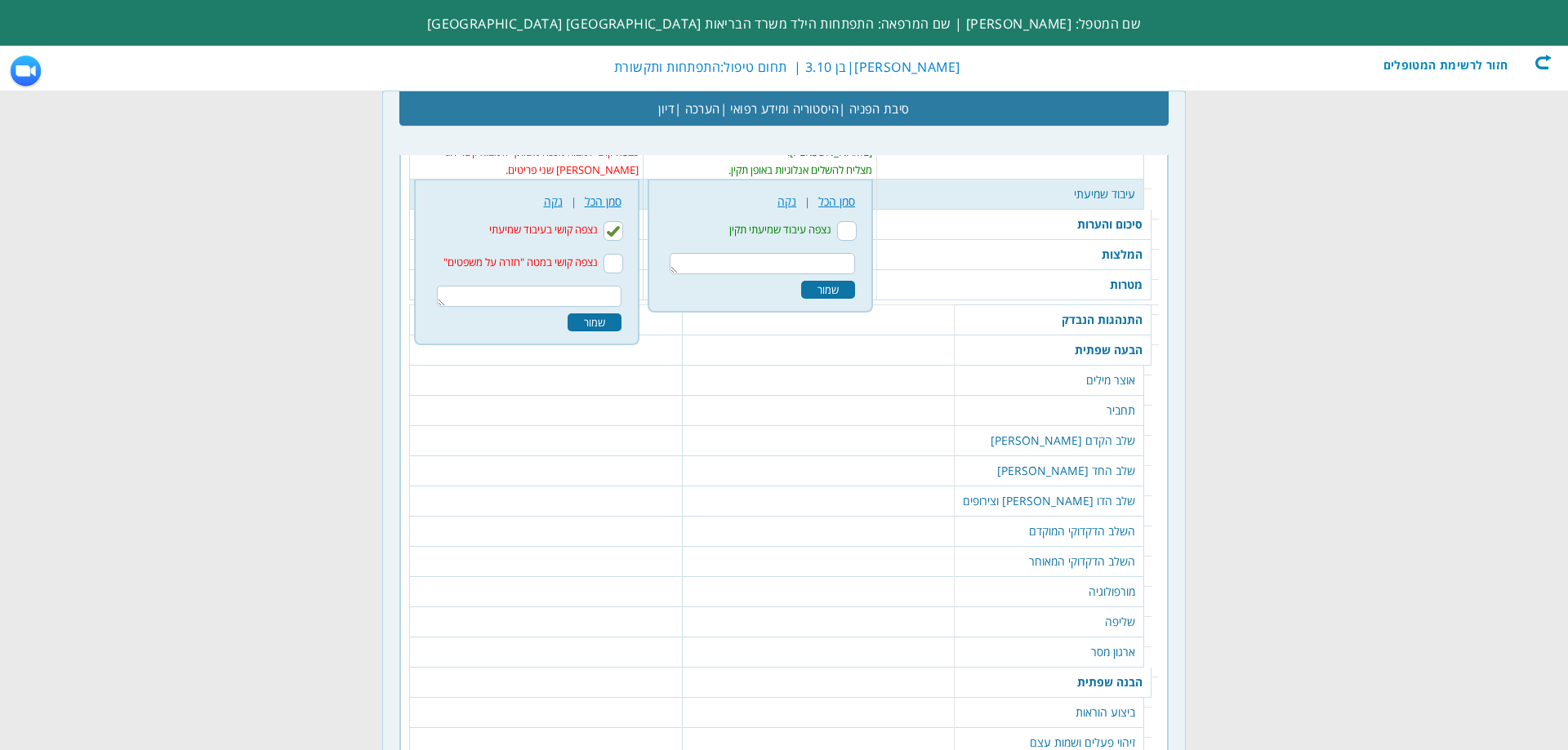
click at [609, 259] on input "נצפה קושי במטה "חזרה על משפטים"" at bounding box center [612, 263] width 19 height 19
checkbox input "true"
click at [605, 320] on div "שמור" at bounding box center [594, 323] width 54 height 18
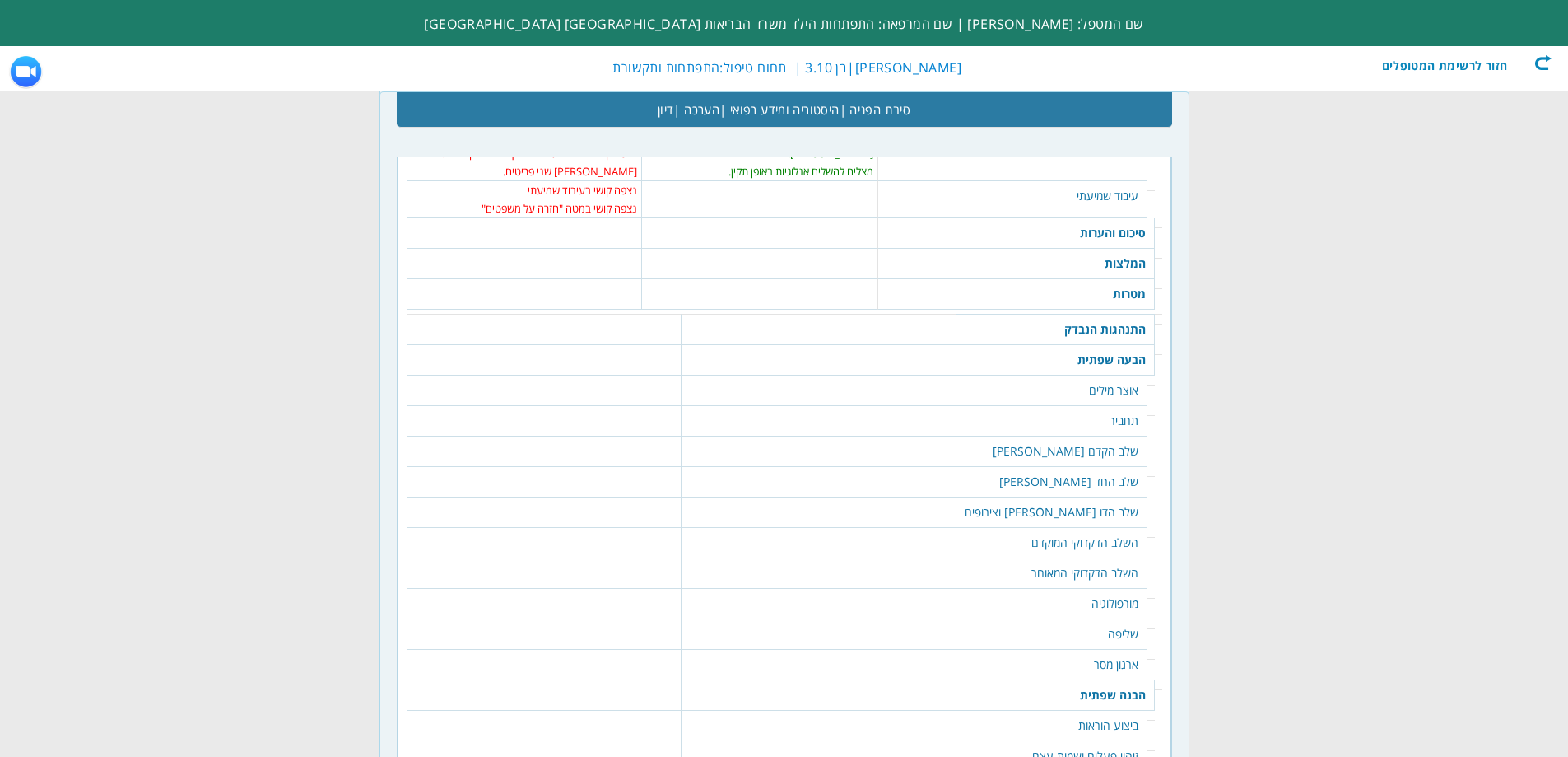
click at [1111, 232] on td "סיכום והערות" at bounding box center [1016, 233] width 276 height 31
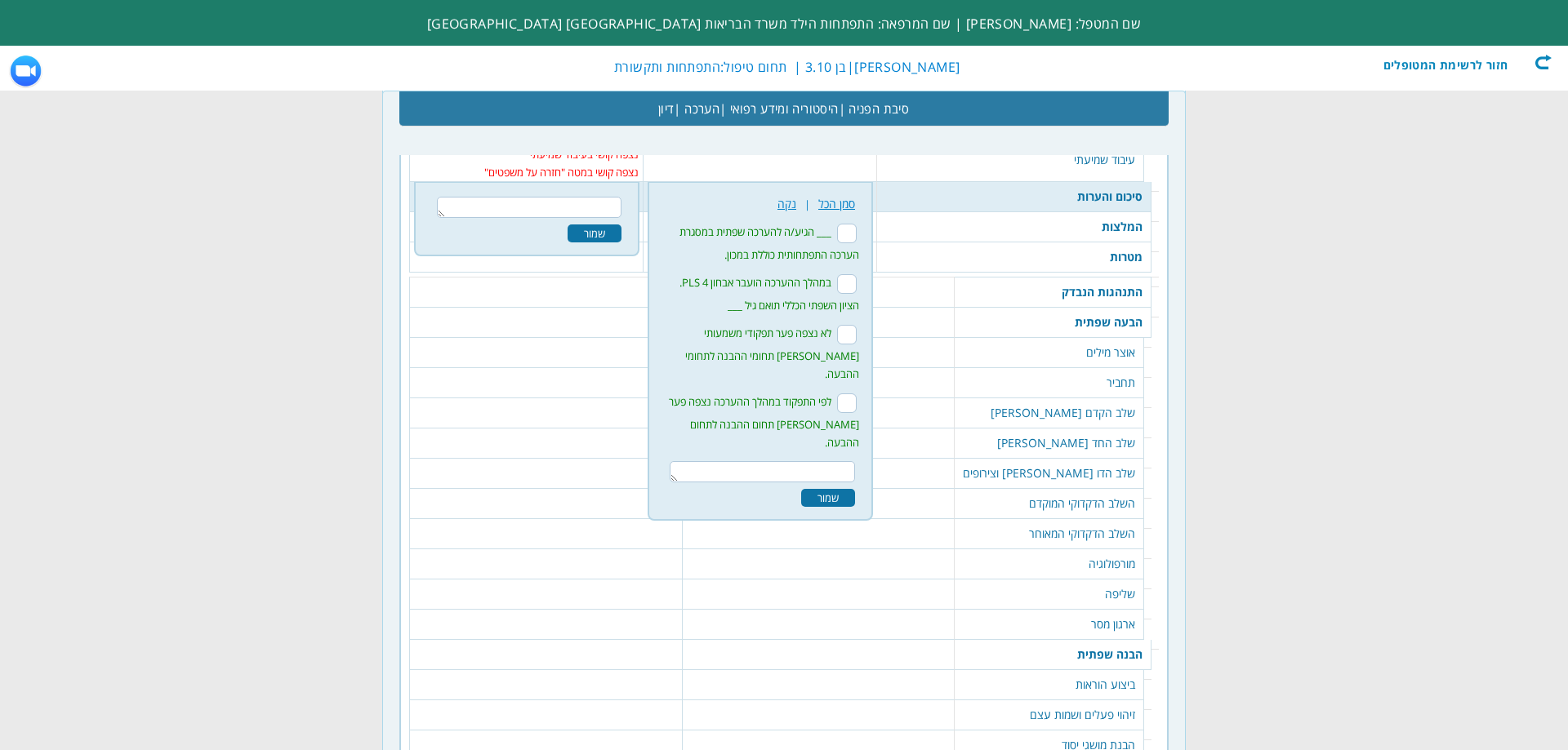
scroll to position [2292, 0]
drag, startPoint x: 847, startPoint y: 231, endPoint x: 837, endPoint y: 263, distance: 33.5
click at [845, 232] on input "___ הגיע/ה להערכה שפתית במסגרת הערכה התפתחותית כוללת במכון." at bounding box center [846, 231] width 19 height 19
checkbox input "true"
click at [838, 278] on input "במהלך ההערכה הועבר אבחון PLS 4. הציון השפתי הכללי תואם גיל ___" at bounding box center [846, 281] width 19 height 19
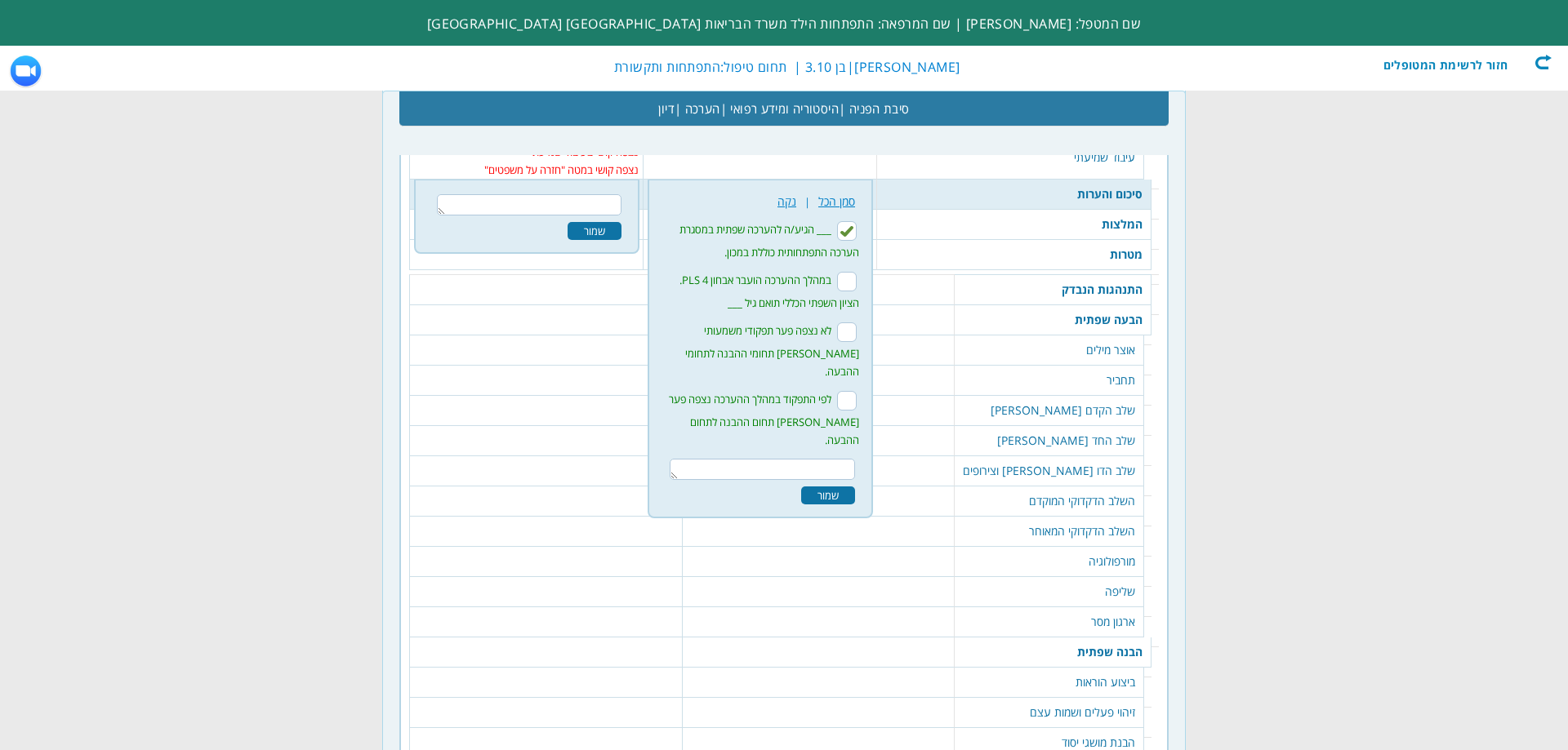
checkbox input "true"
click at [818, 459] on textarea at bounding box center [762, 469] width 186 height 21
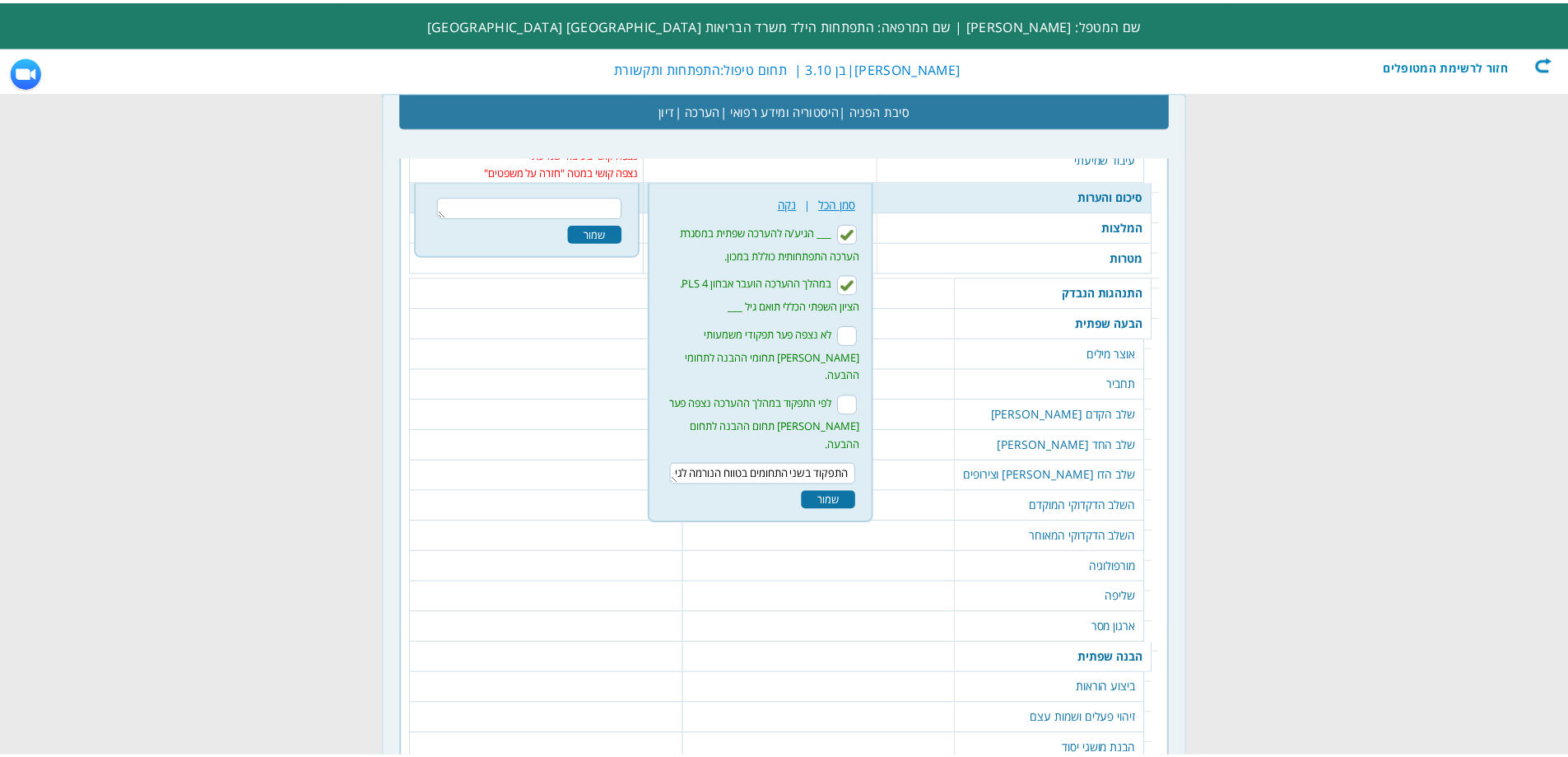
scroll to position [11, 0]
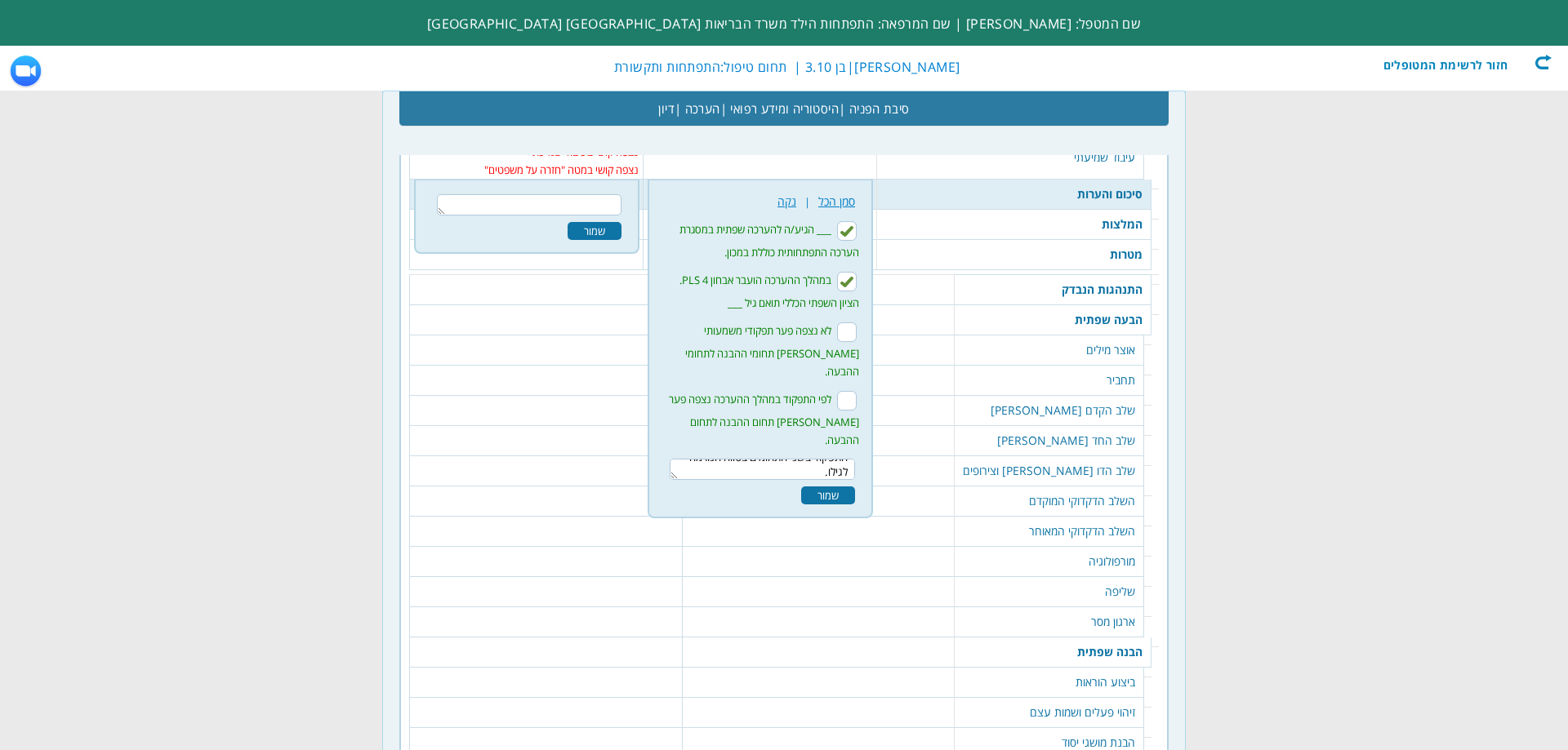
type textarea "התפקוד בשני התחומים בטווח הנורמה לגילו."
click at [829, 486] on div "שמור" at bounding box center [828, 495] width 54 height 18
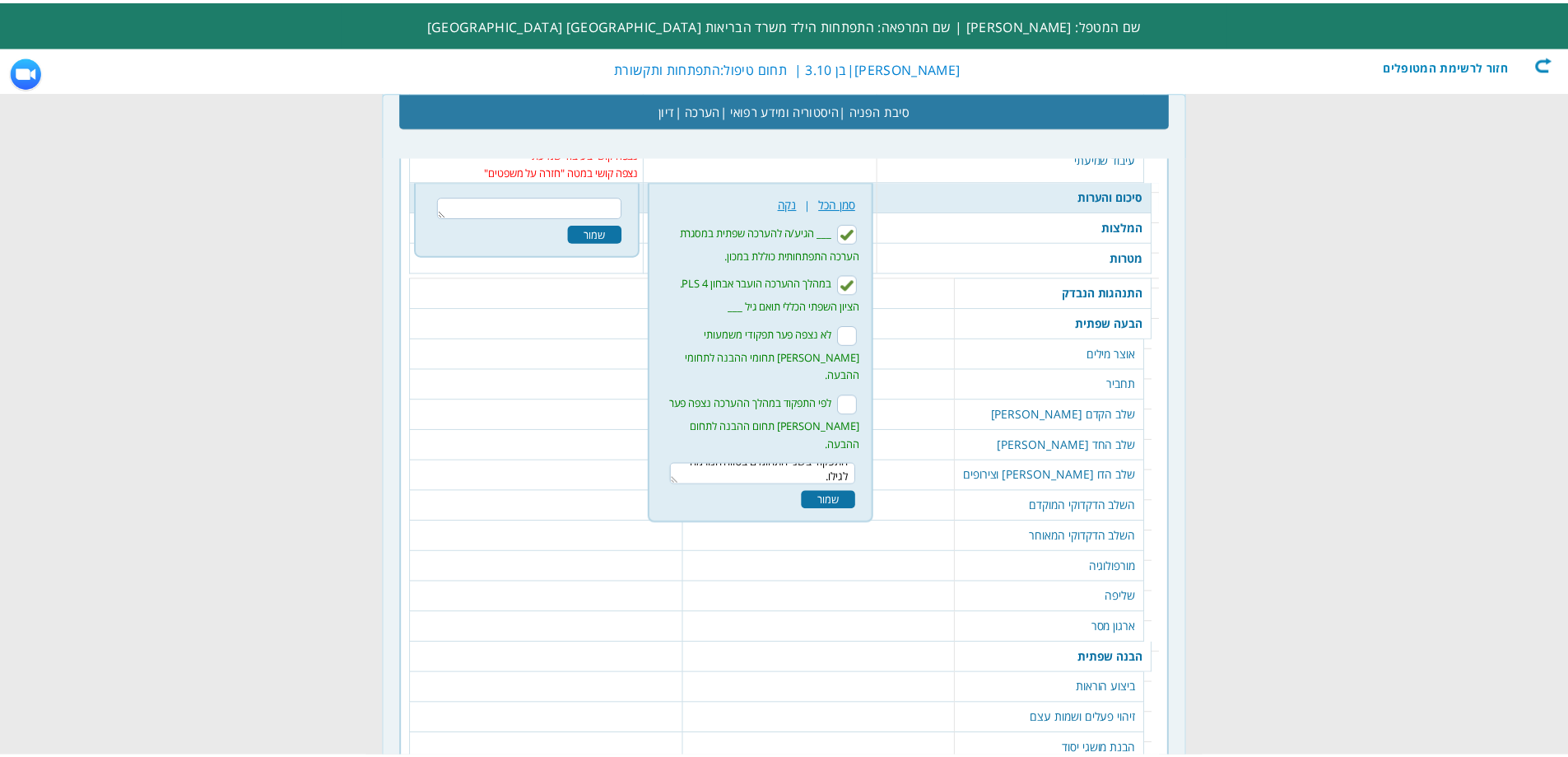
scroll to position [0, 0]
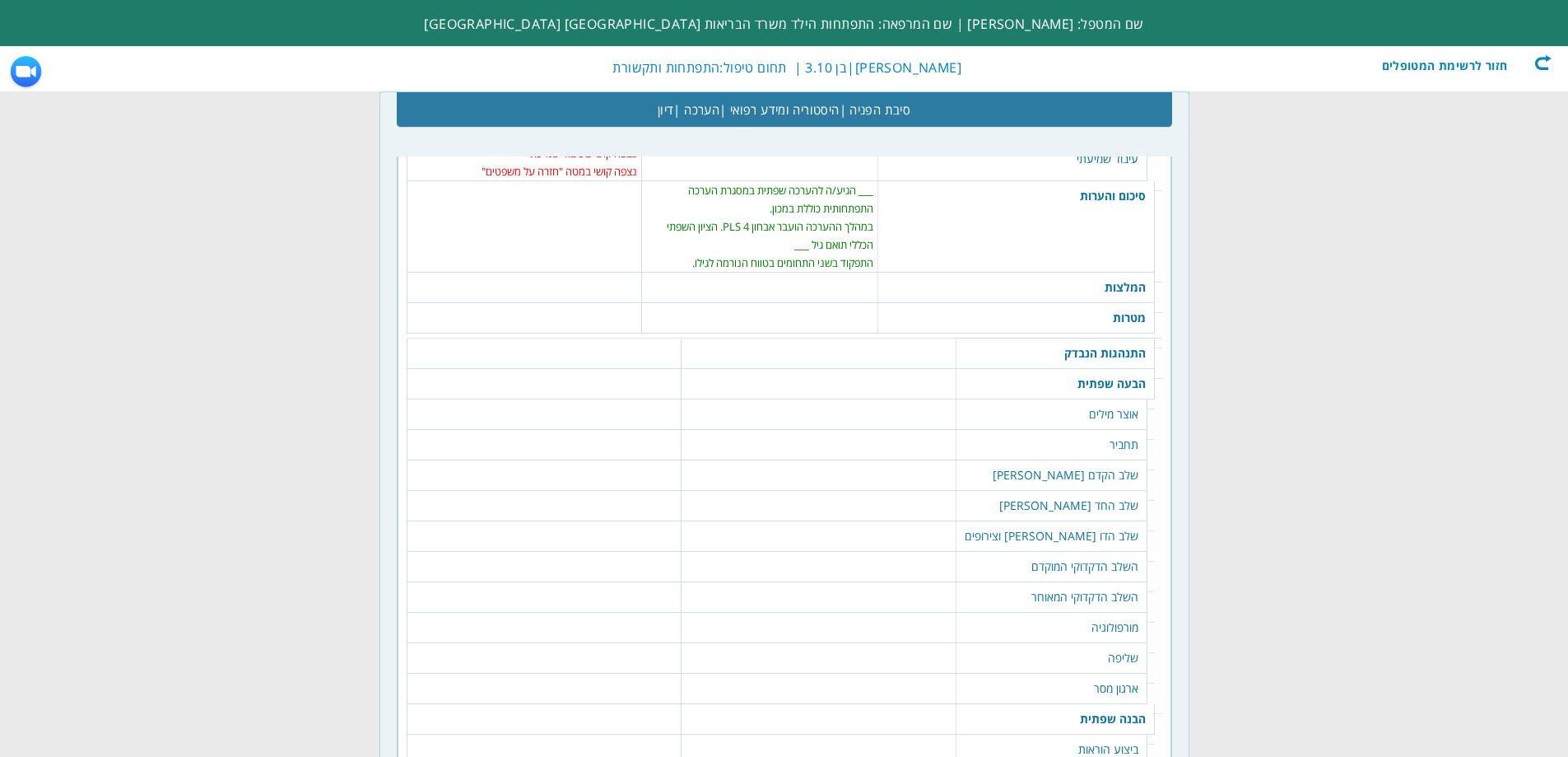
click at [1116, 296] on td "המלצות" at bounding box center [1016, 288] width 276 height 31
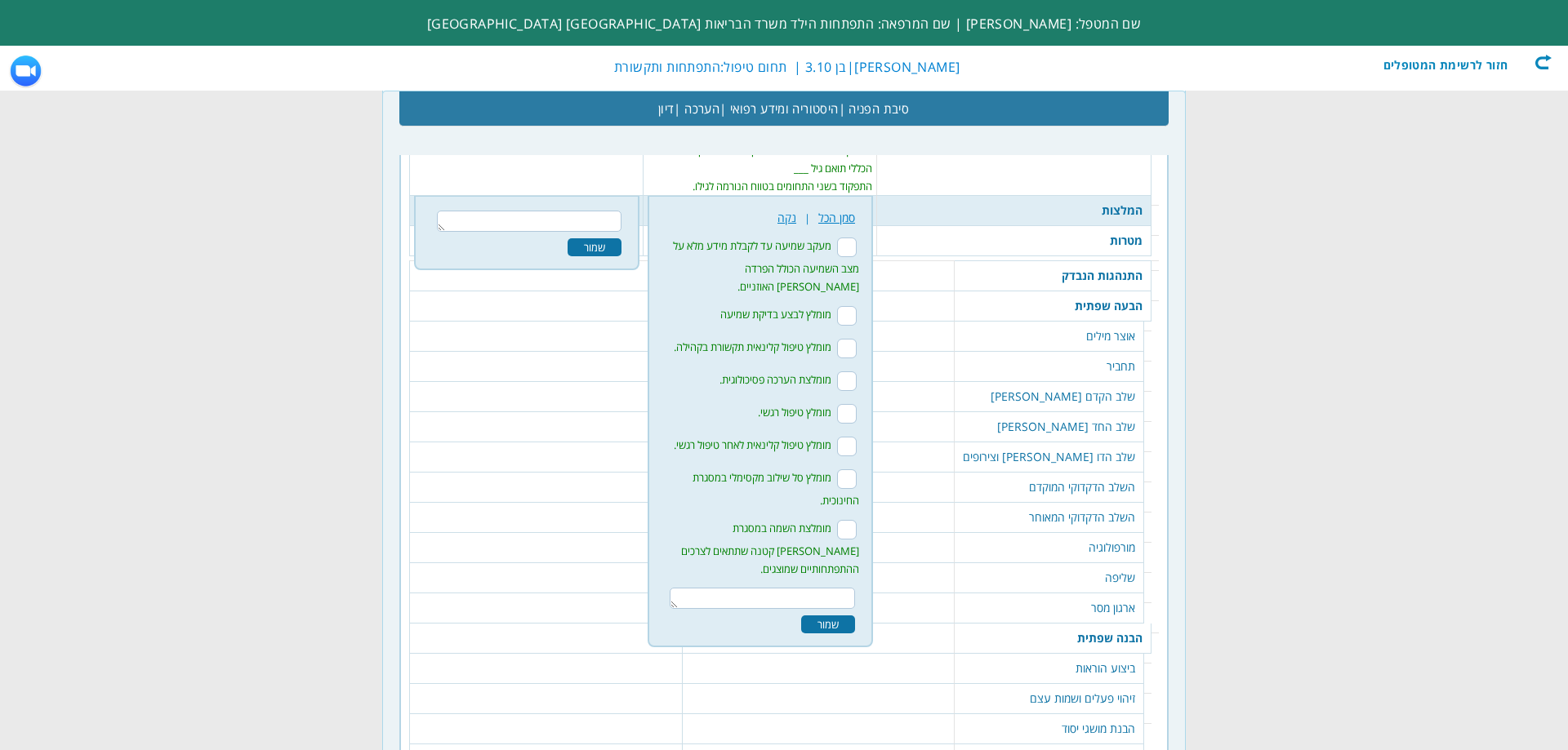
scroll to position [2382, 0]
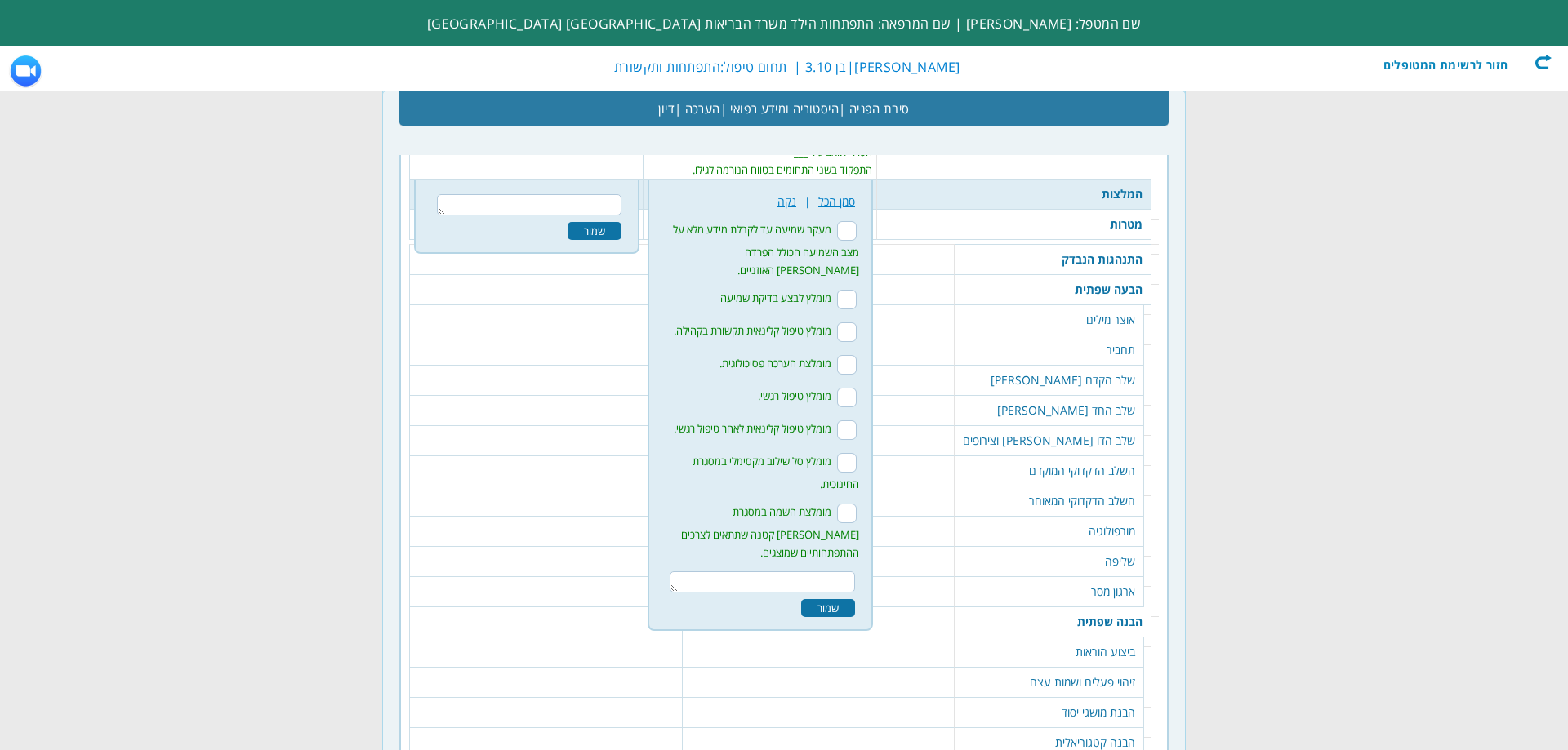
click at [809, 565] on div at bounding box center [761, 568] width 207 height 6
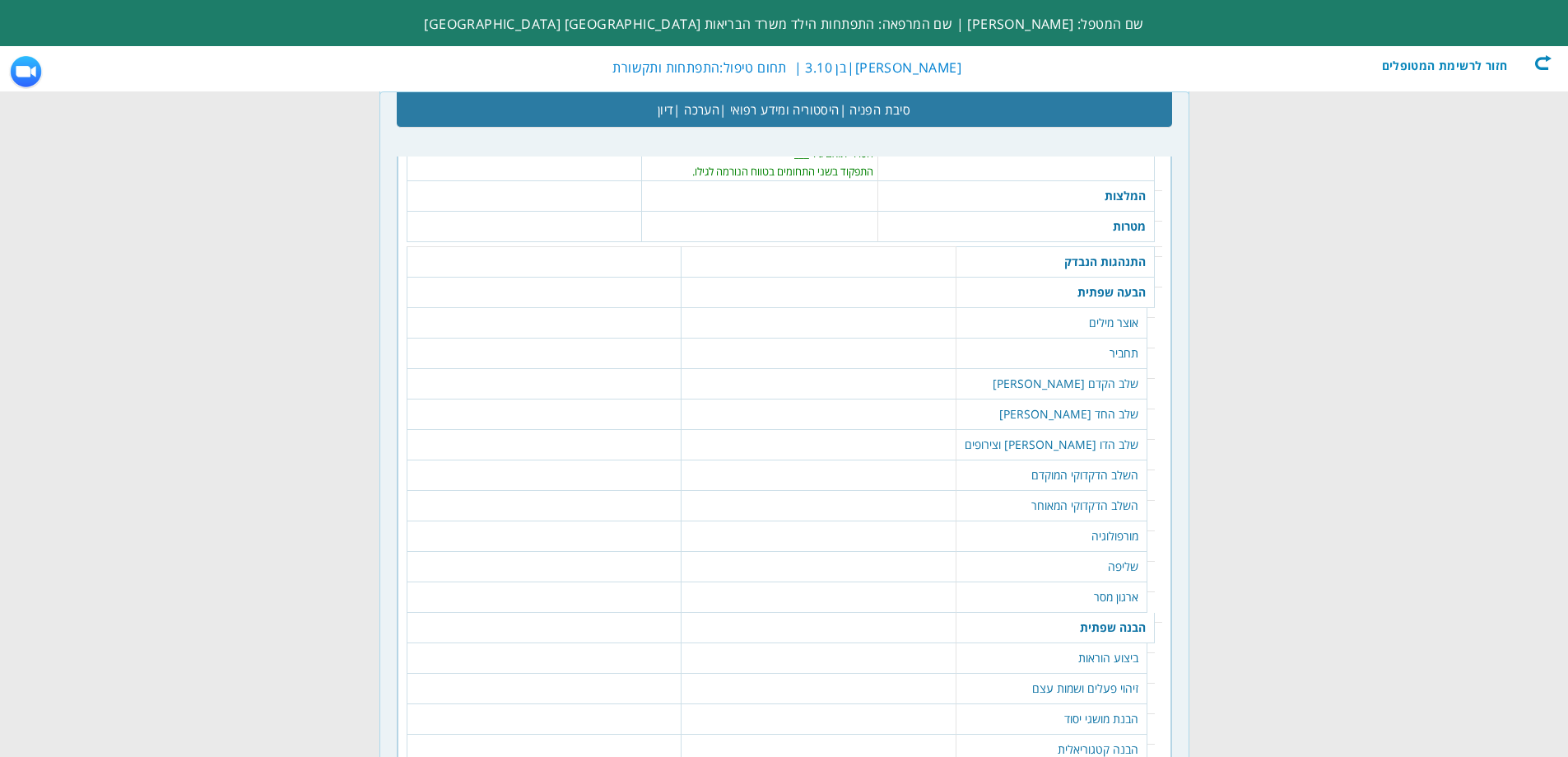
click at [1111, 190] on td "המלצות" at bounding box center [1016, 196] width 276 height 31
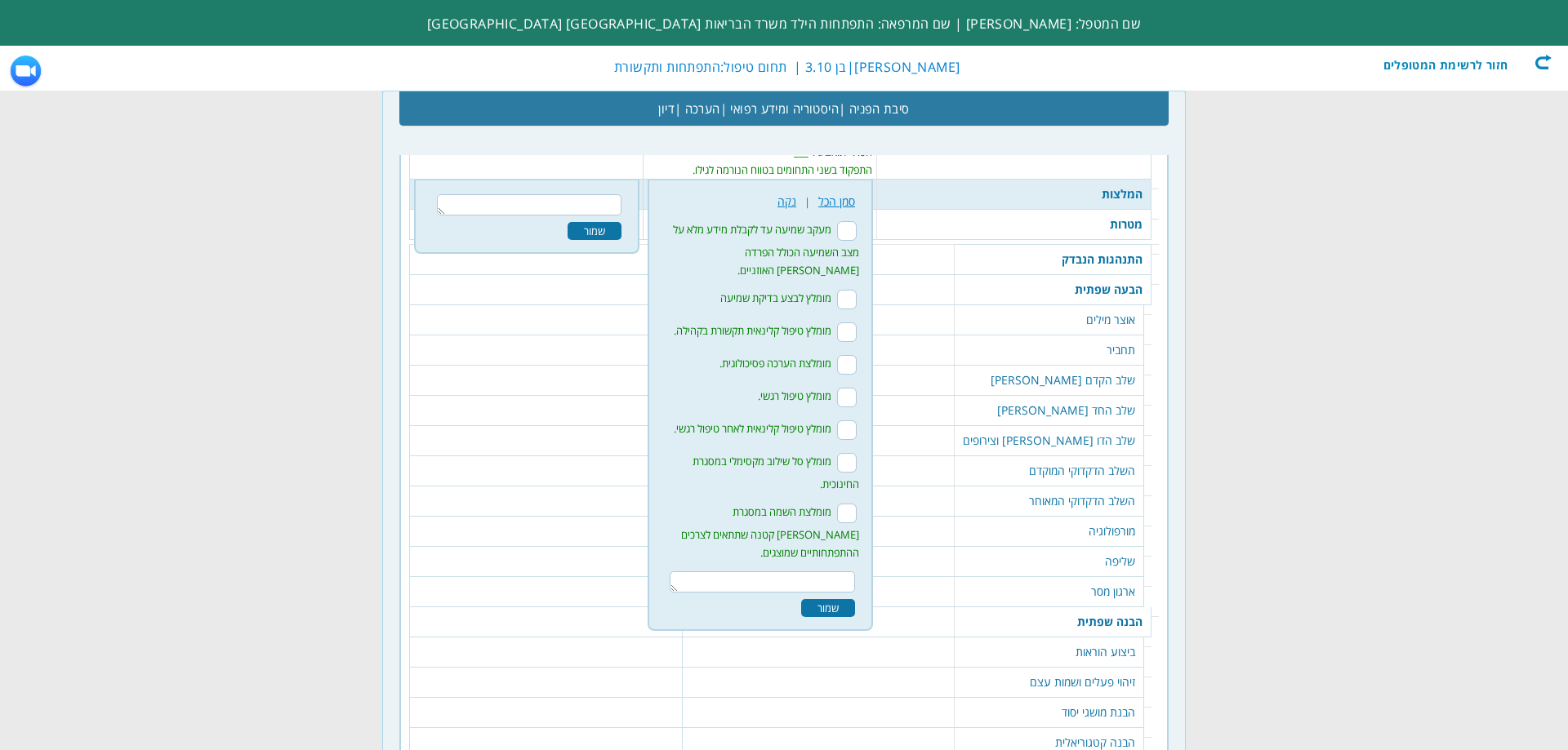
click at [844, 229] on input "מעקב שמיעה עד לקבלת מידע מלא על מצב השמיעה הכולל הפרדה [PERSON_NAME] האוזניים." at bounding box center [846, 231] width 19 height 19
checkbox input "false"
click at [841, 453] on input "מומלץ סל שילוב מקסימלי במסגרת החינוכית." at bounding box center [846, 462] width 19 height 19
checkbox input "true"
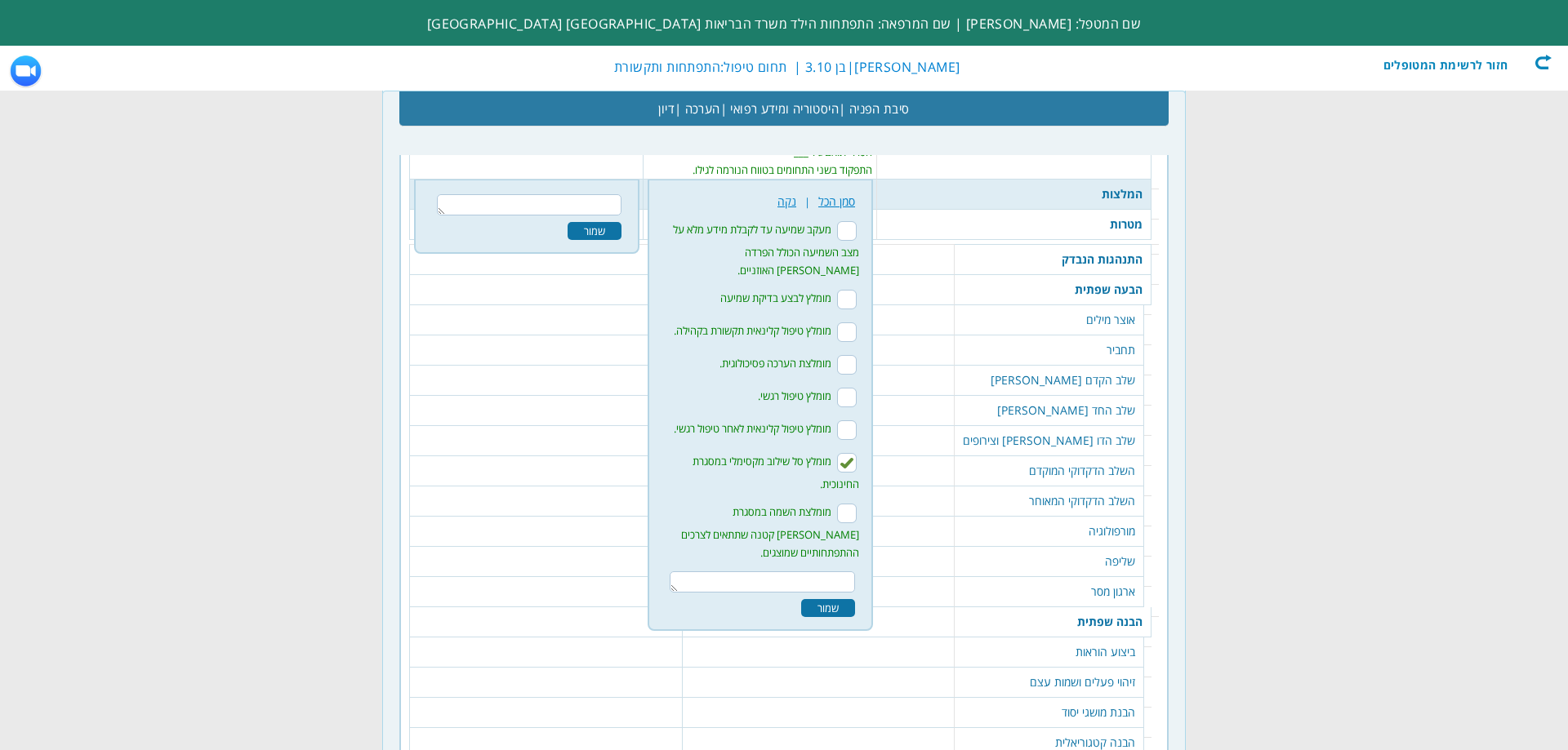
click at [830, 571] on textarea at bounding box center [762, 581] width 186 height 21
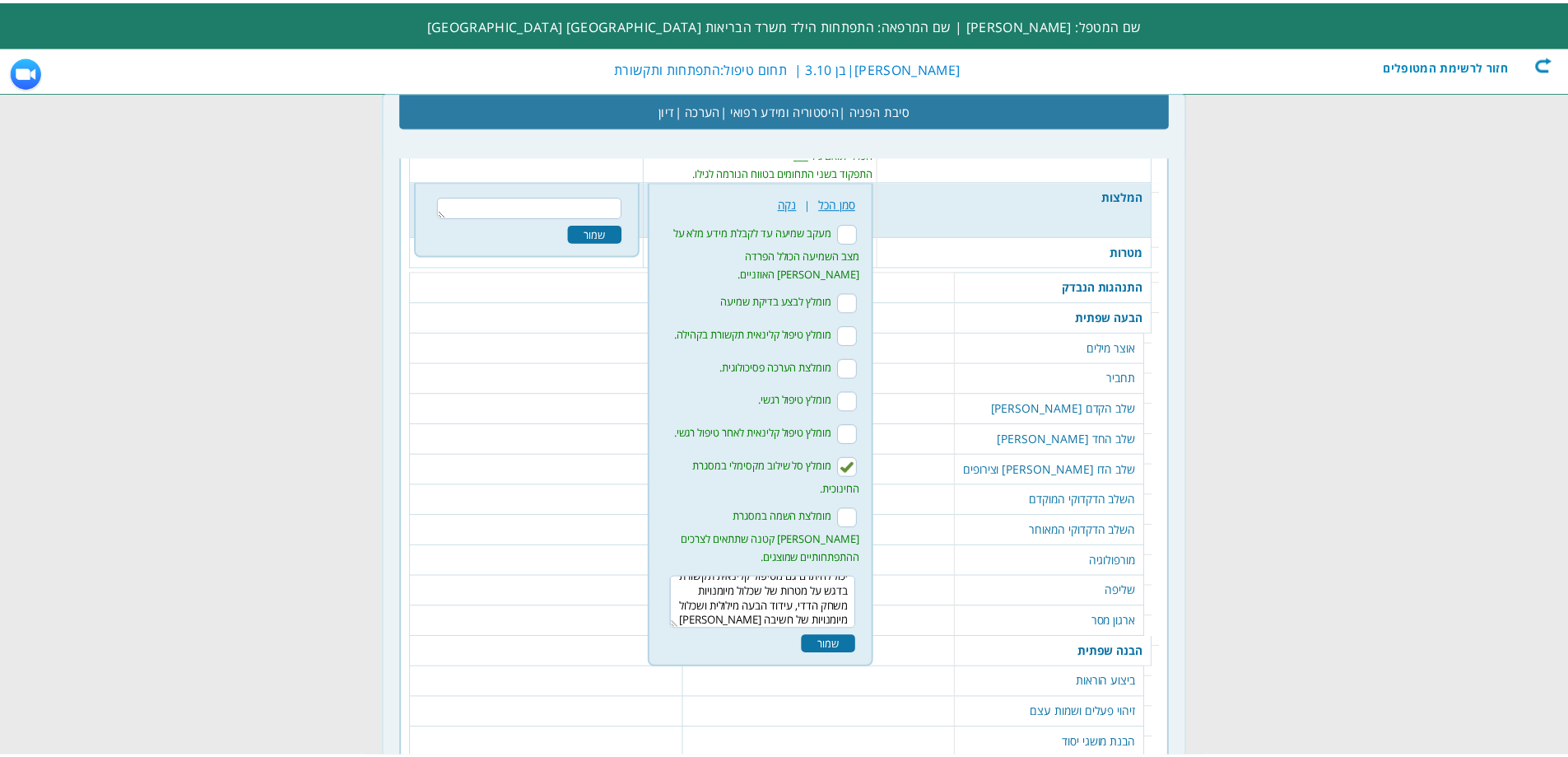
scroll to position [25, 0]
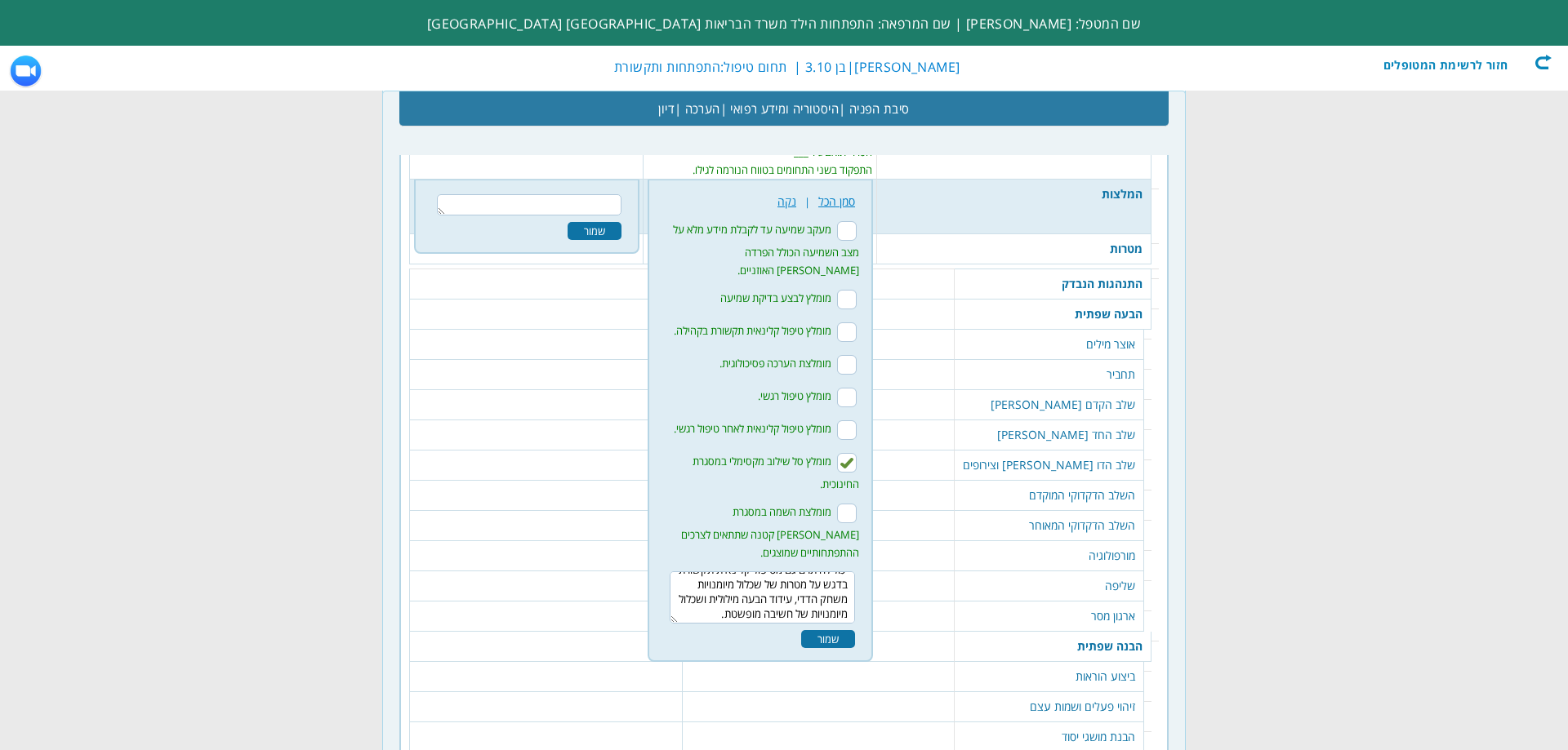
type textarea "יכול להיתרם גם מטיפול קלינאית תקשורת בדגש על מטרות של שכלול מיומנויות משחק הדדי…"
click at [812, 630] on div "שמור" at bounding box center [828, 639] width 54 height 18
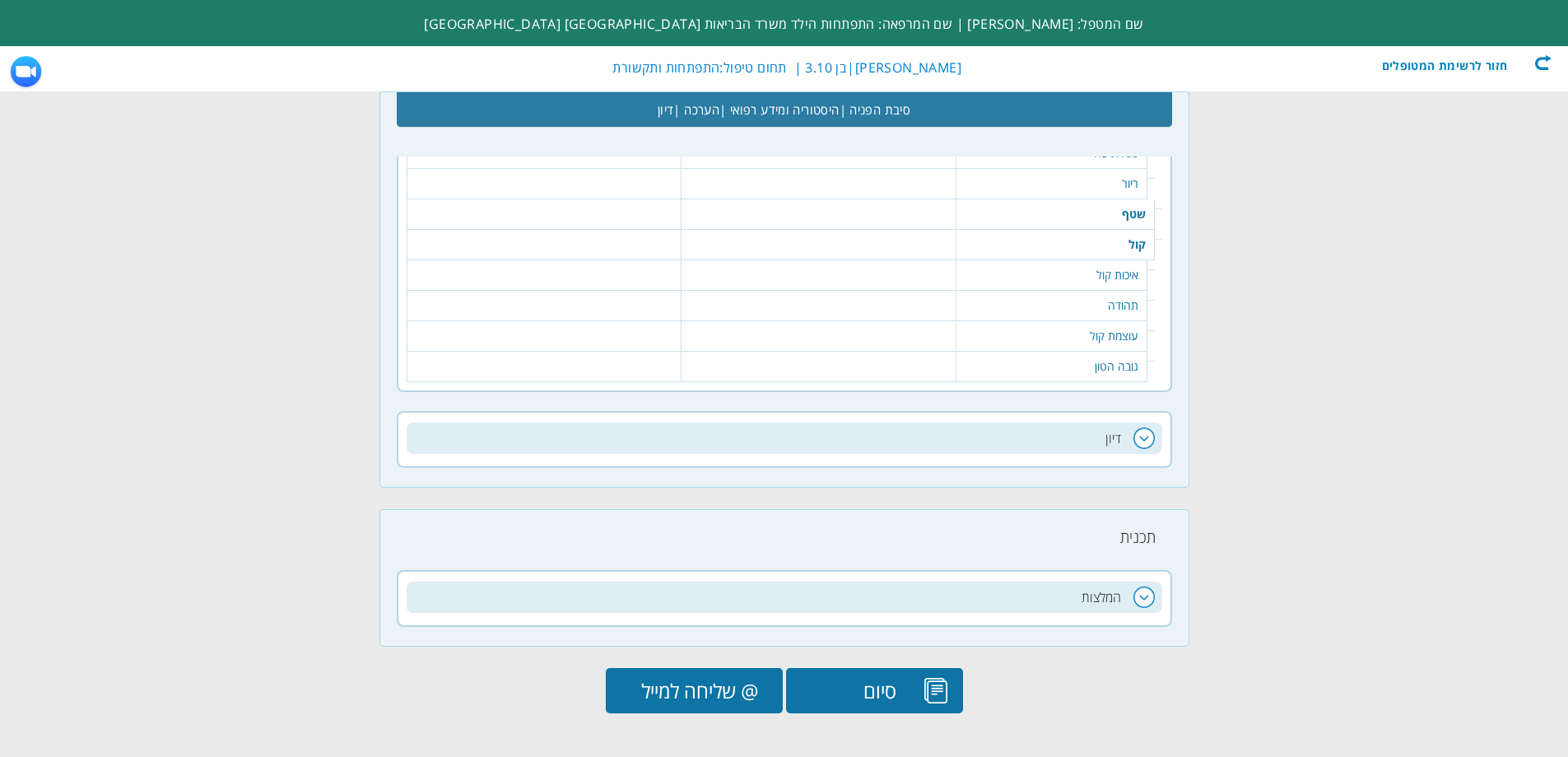
scroll to position [3321, 0]
click at [679, 679] on input "@ שליחה למייל" at bounding box center [694, 687] width 177 height 45
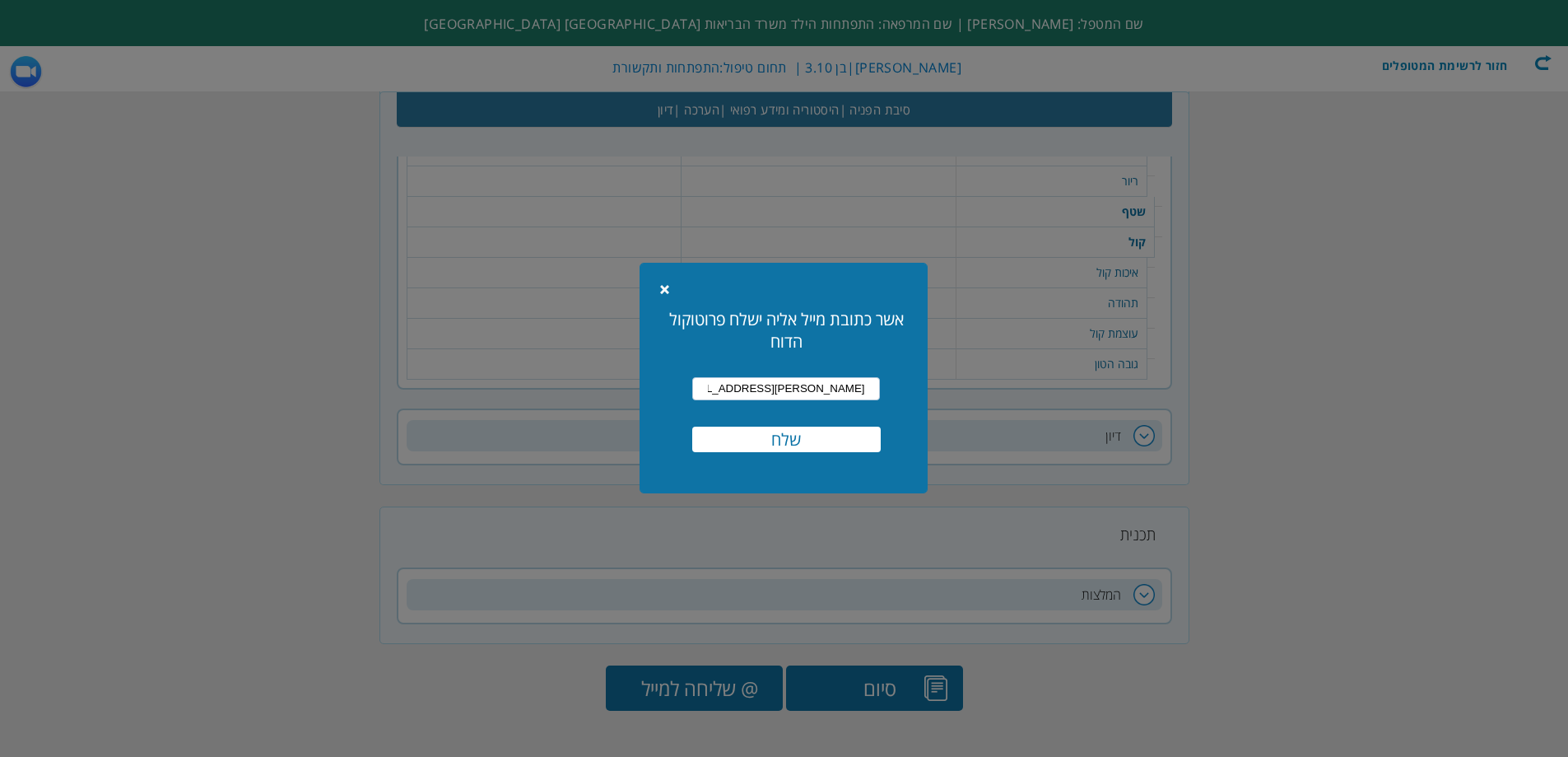
click at [800, 430] on input "שלח" at bounding box center [786, 440] width 188 height 26
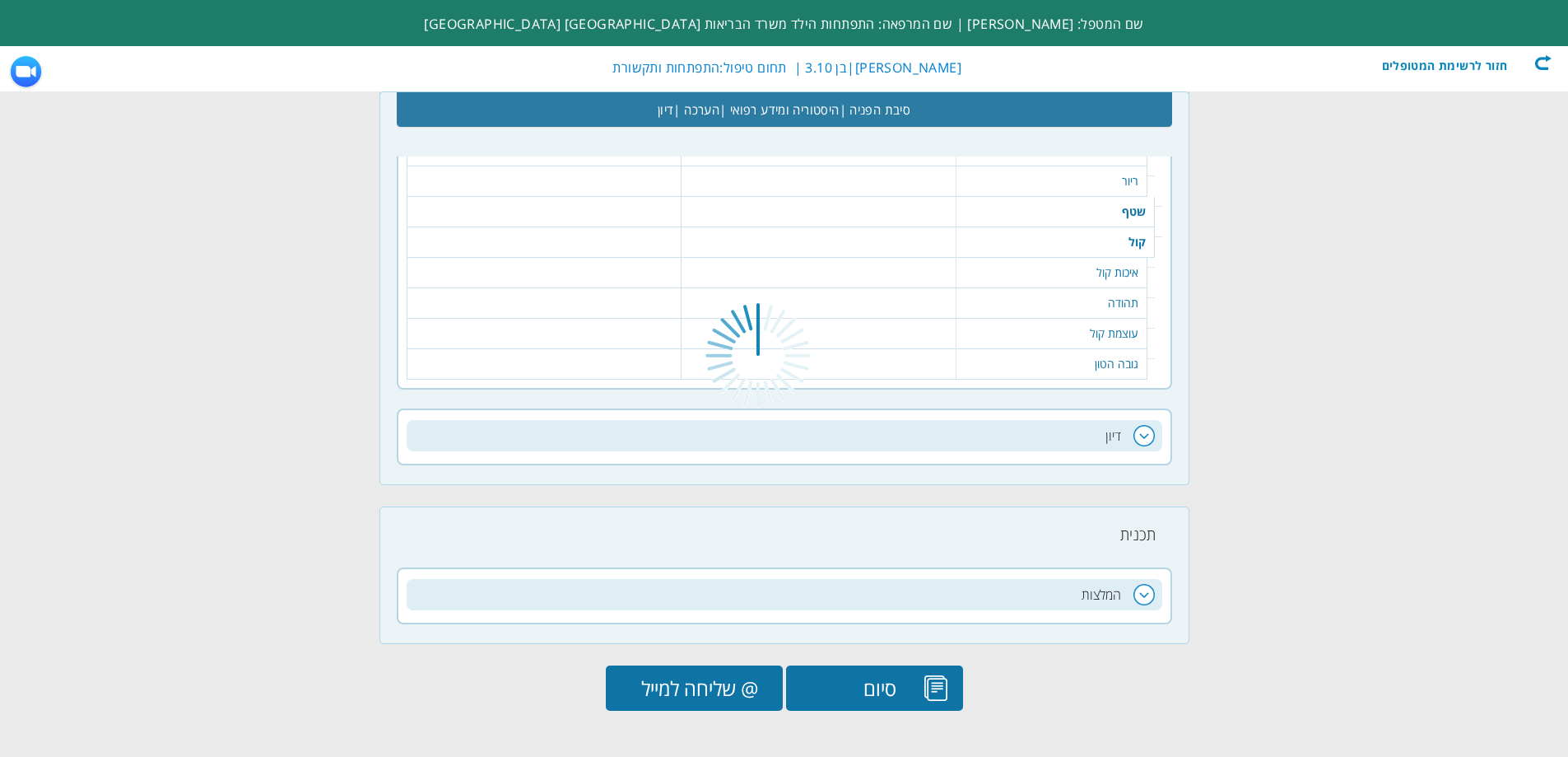
scroll to position [3308, 0]
